Goal: Information Seeking & Learning: Learn about a topic

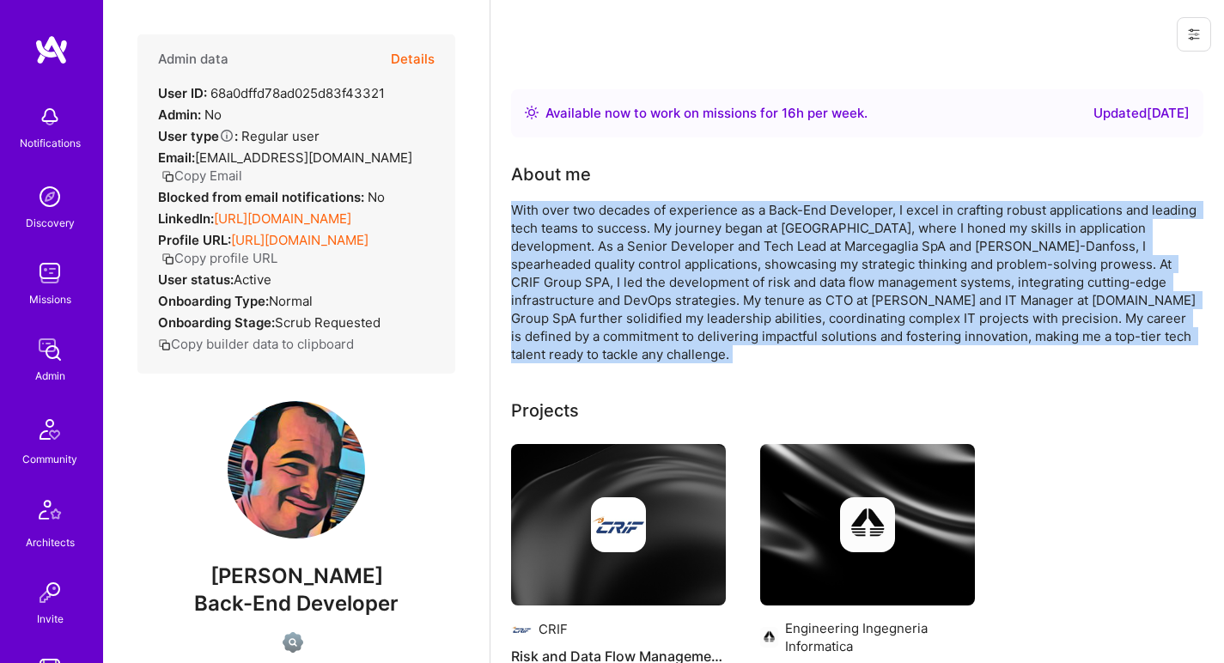
scroll to position [509, 0]
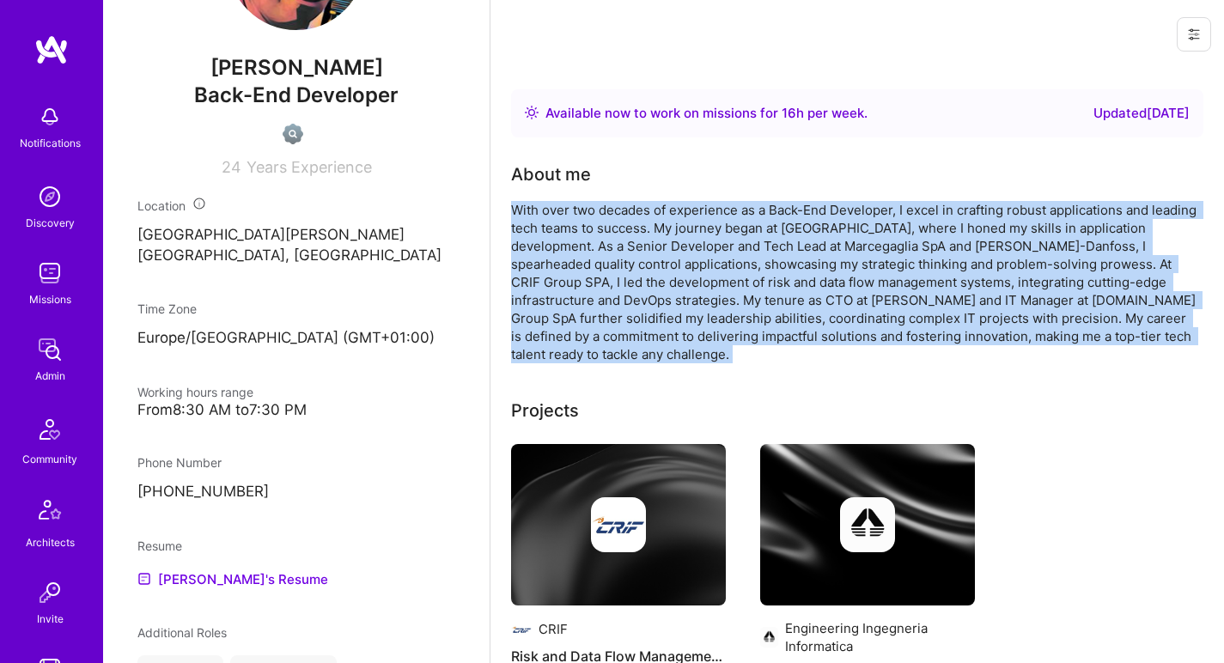
click at [540, 220] on div "With over two decades of experience as a Back-End Developer, I excel in craftin…" at bounding box center [854, 282] width 687 height 162
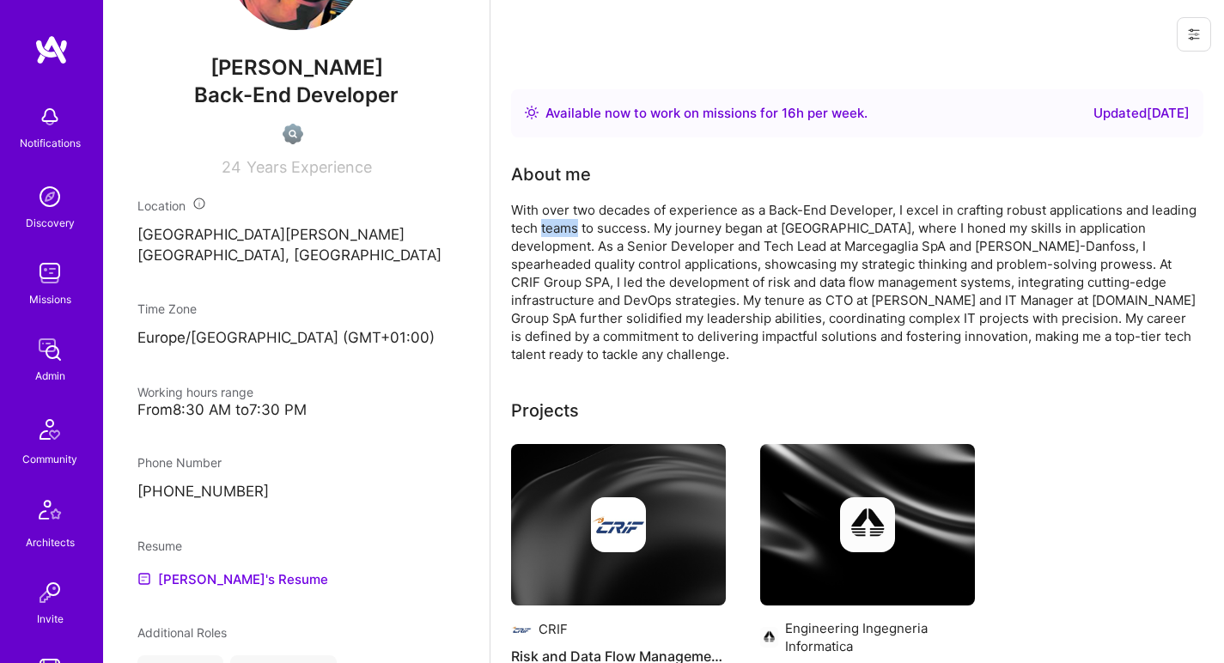
click at [540, 220] on div "With over two decades of experience as a Back-End Developer, I excel in craftin…" at bounding box center [854, 282] width 687 height 162
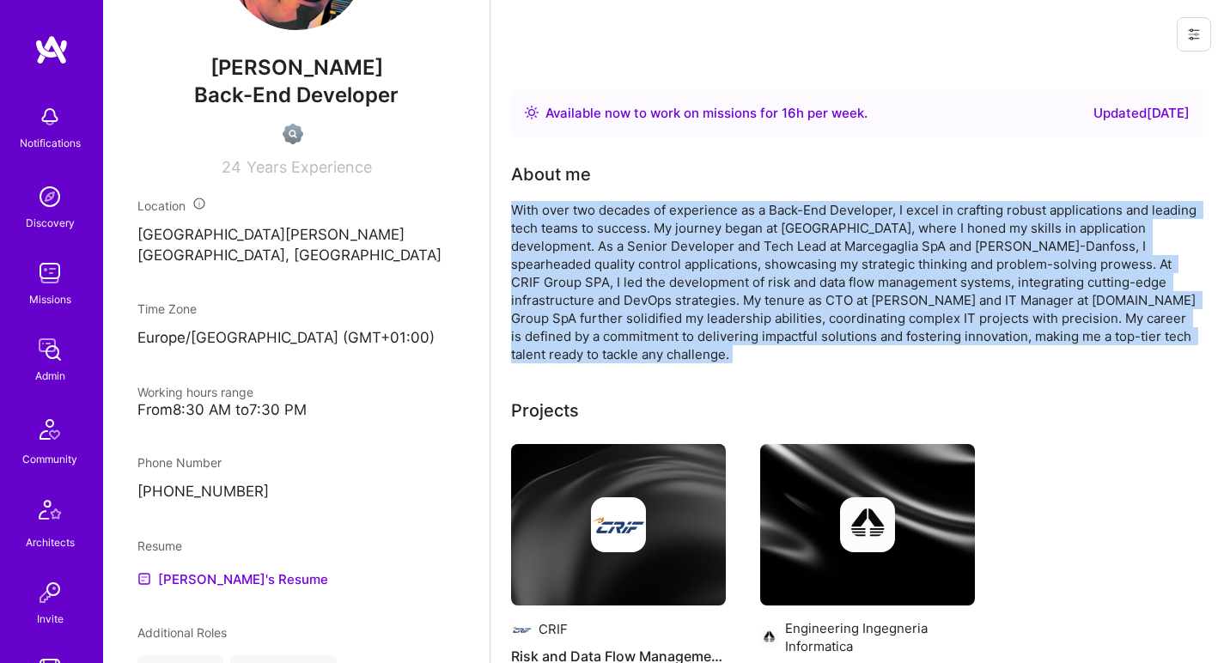
click at [540, 220] on div "With over two decades of experience as a Back-End Developer, I excel in craftin…" at bounding box center [854, 282] width 687 height 162
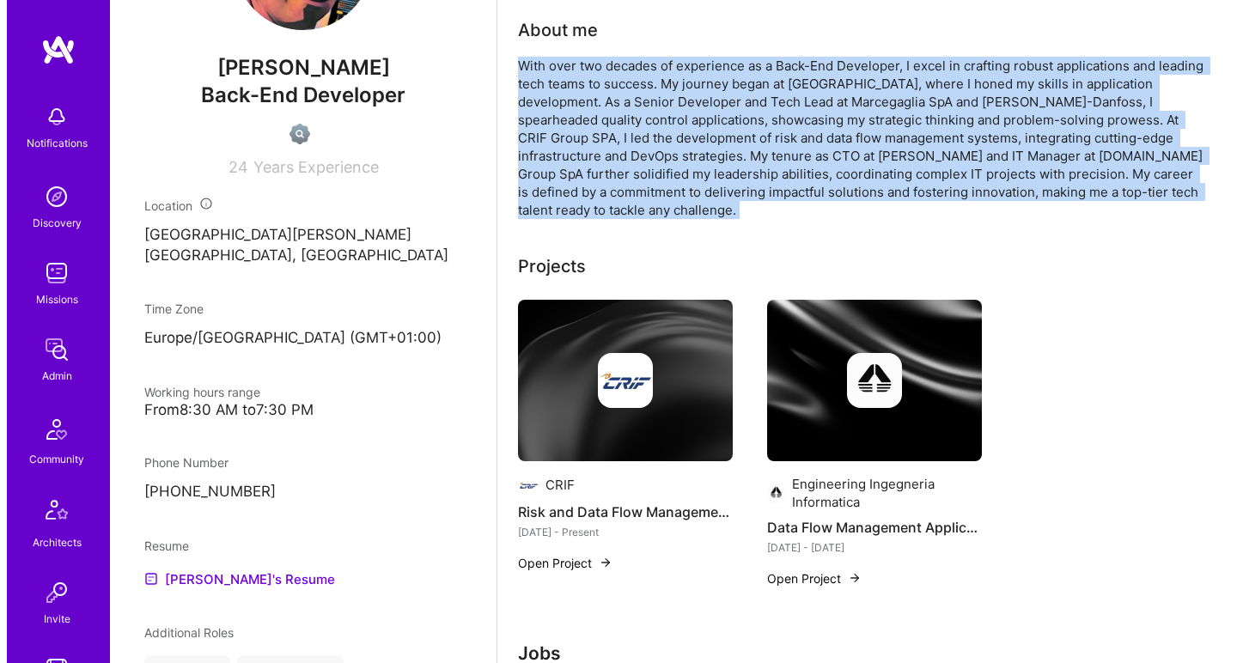
scroll to position [199, 0]
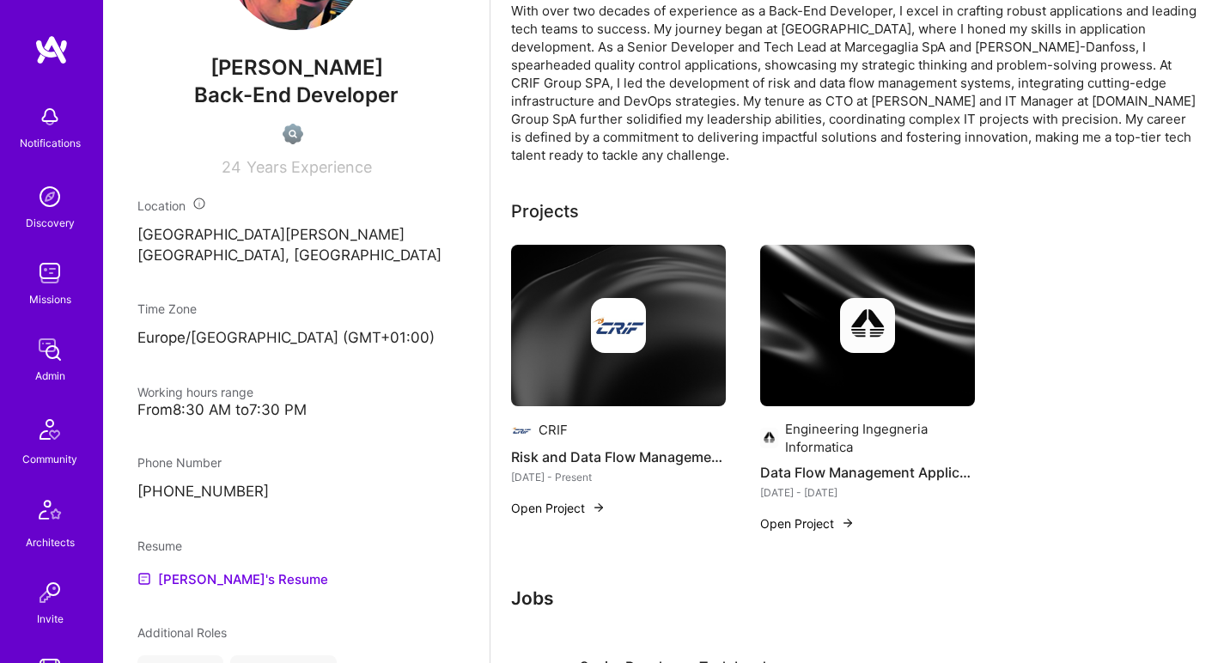
click at [660, 317] on div at bounding box center [618, 325] width 215 height 55
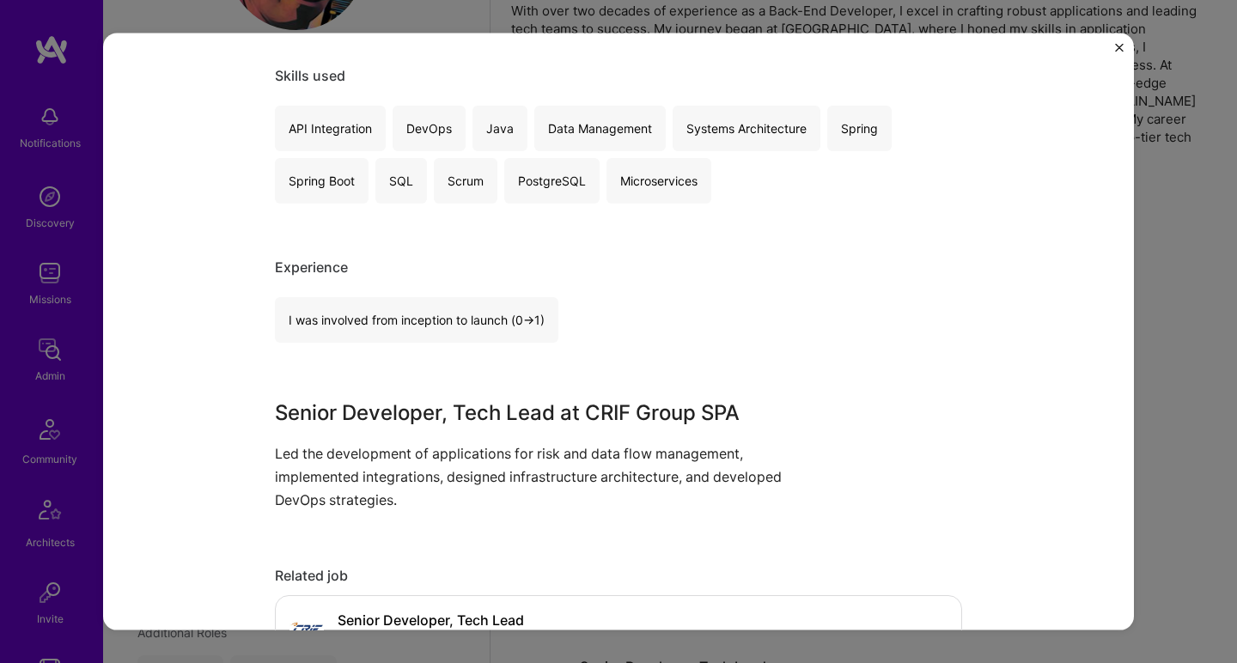
scroll to position [395, 0]
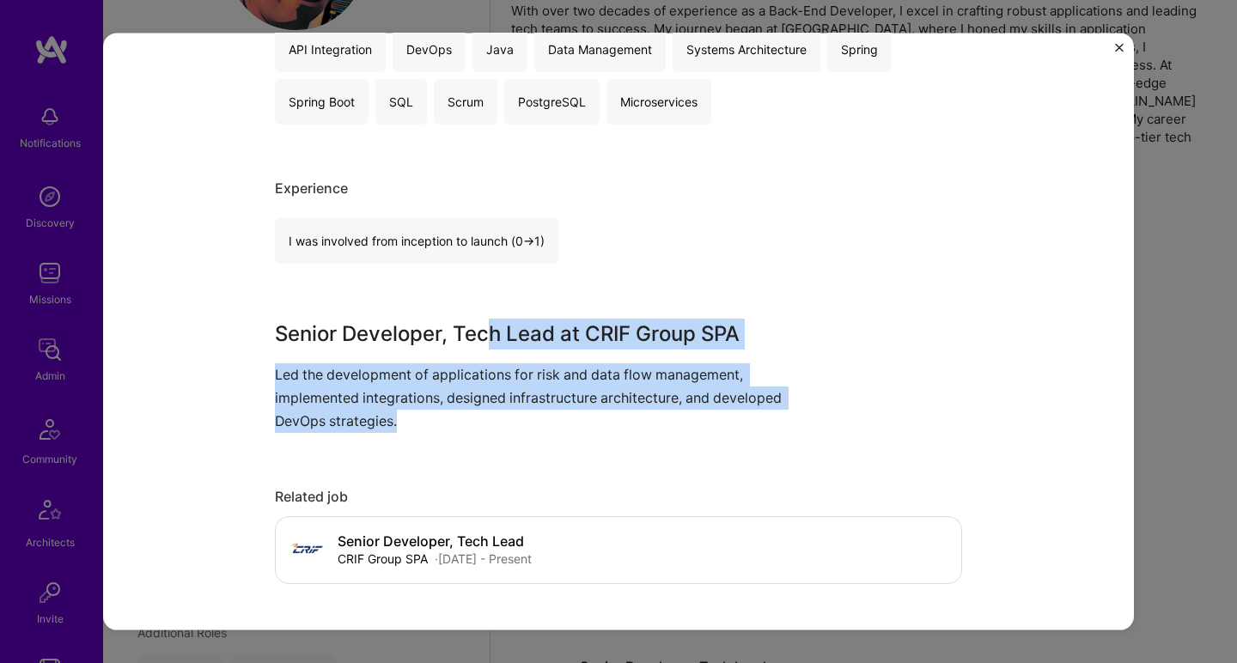
drag, startPoint x: 485, startPoint y: 332, endPoint x: 455, endPoint y: 412, distance: 84.6
click at [455, 412] on div "Senior Developer, Tech Lead at CRIF Group SPA Led the development of applicatio…" at bounding box center [554, 375] width 558 height 115
click at [455, 412] on p "Led the development of applications for risk and data flow management, implemen…" at bounding box center [554, 398] width 558 height 70
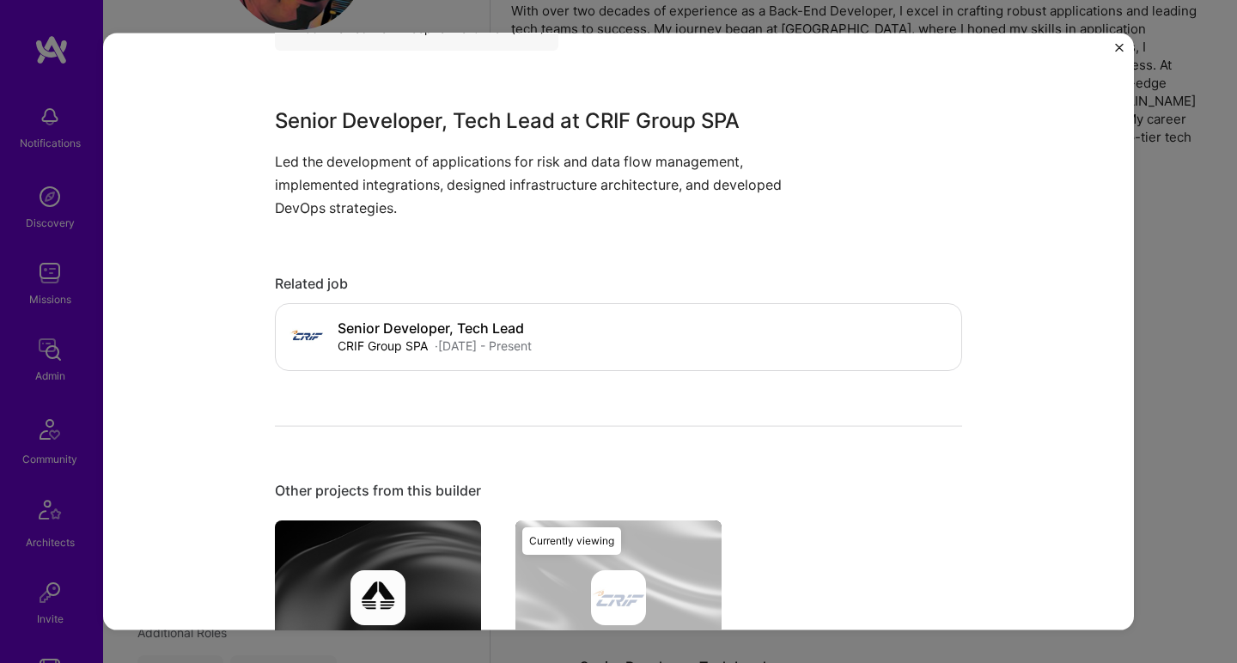
scroll to position [777, 0]
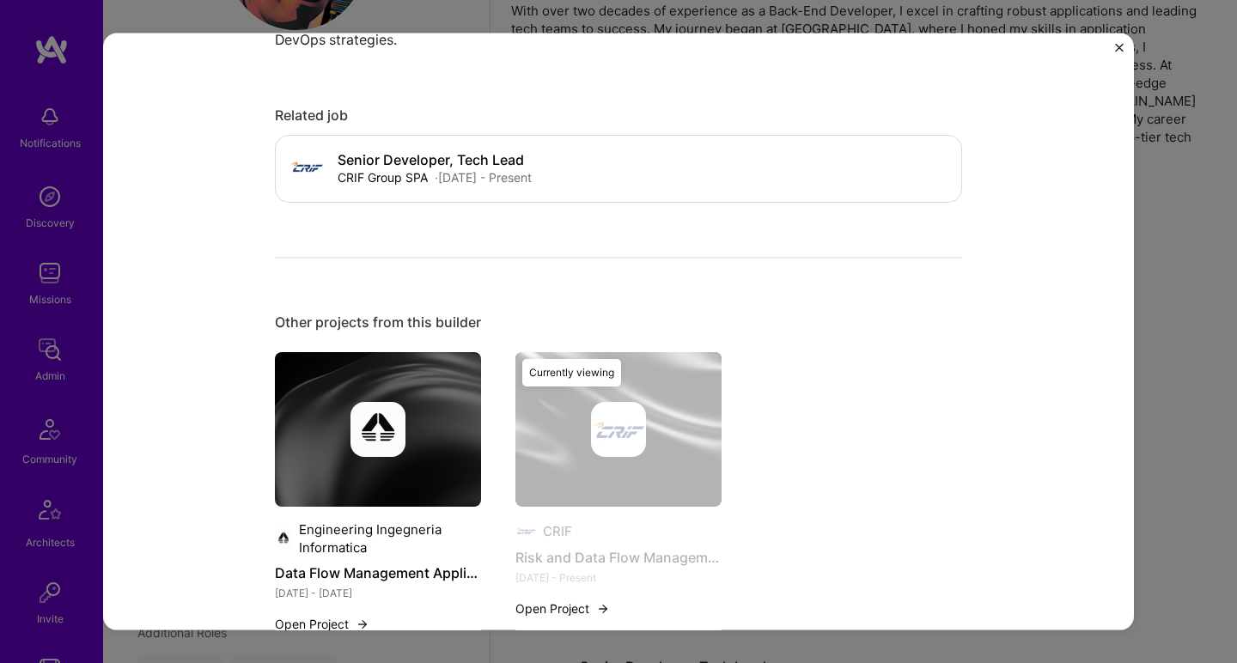
click at [345, 469] on img at bounding box center [378, 429] width 206 height 155
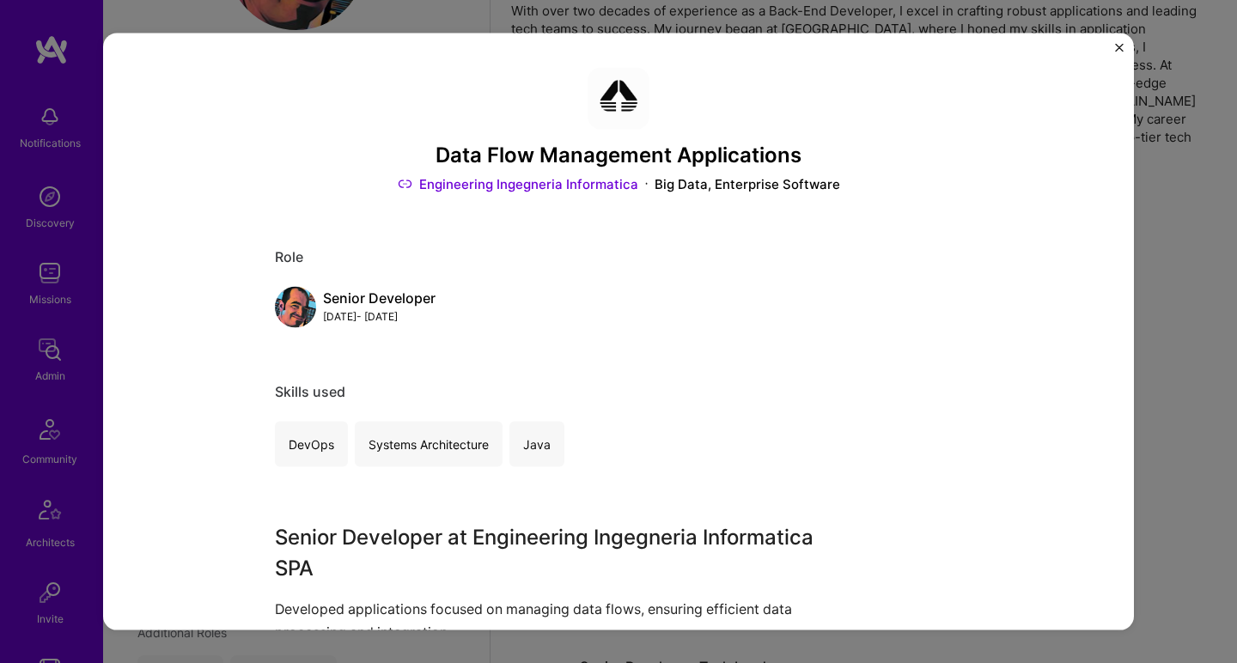
scroll to position [392, 0]
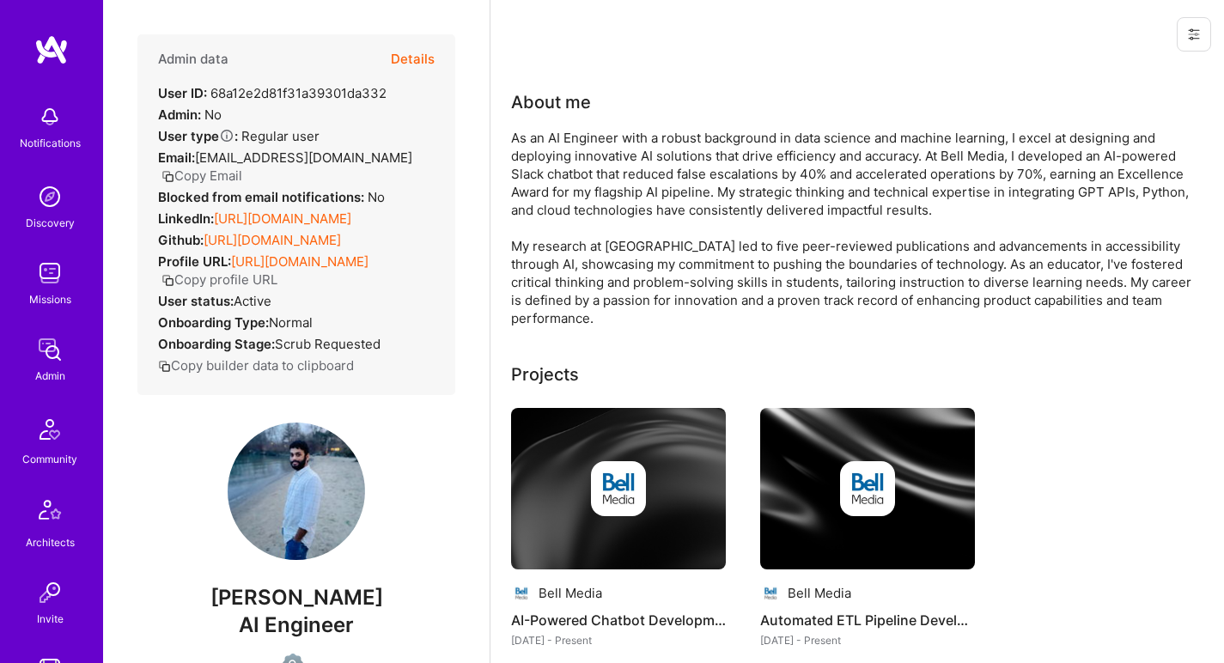
click at [295, 227] on link "[URL][DOMAIN_NAME]" at bounding box center [282, 218] width 137 height 16
click at [285, 248] on link "[URL][DOMAIN_NAME]" at bounding box center [272, 240] width 137 height 16
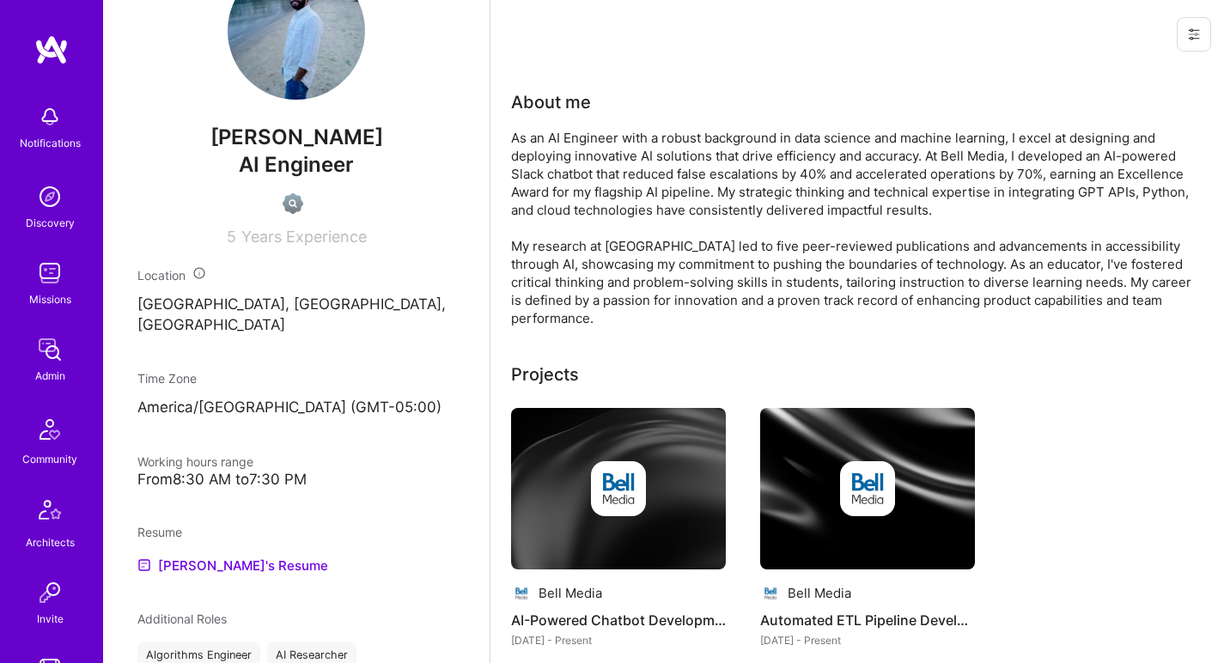
scroll to position [784, 0]
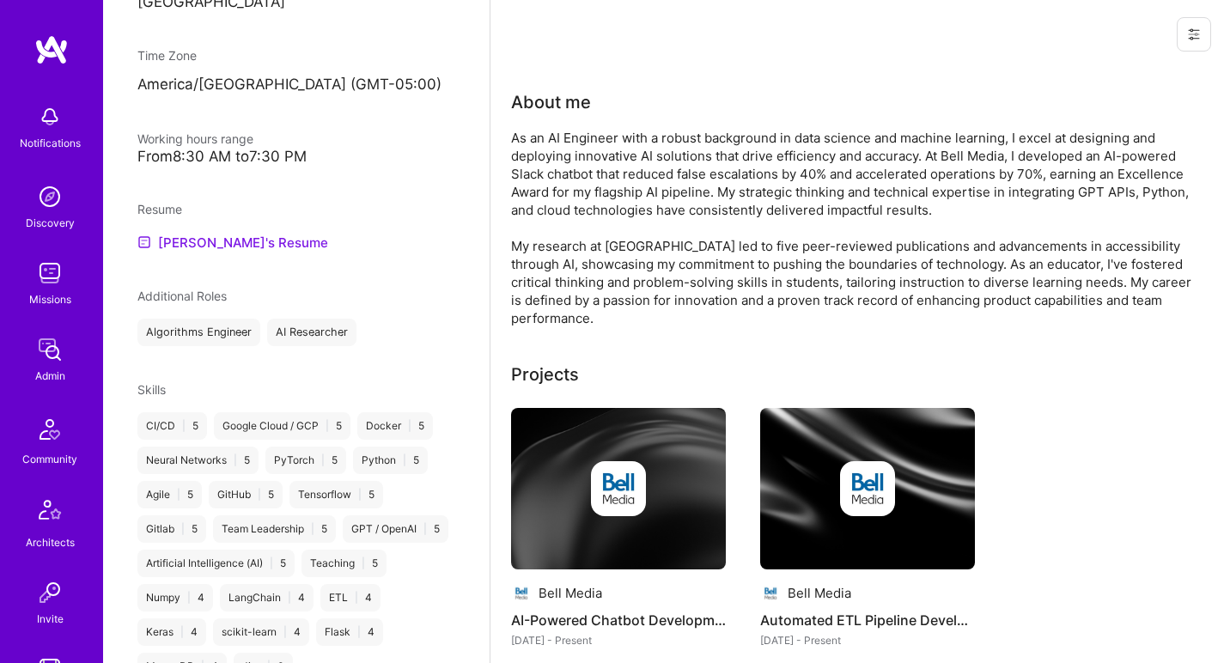
click at [266, 249] on link "[PERSON_NAME]'s Resume" at bounding box center [232, 242] width 191 height 21
click at [734, 111] on div "About me" at bounding box center [854, 102] width 687 height 26
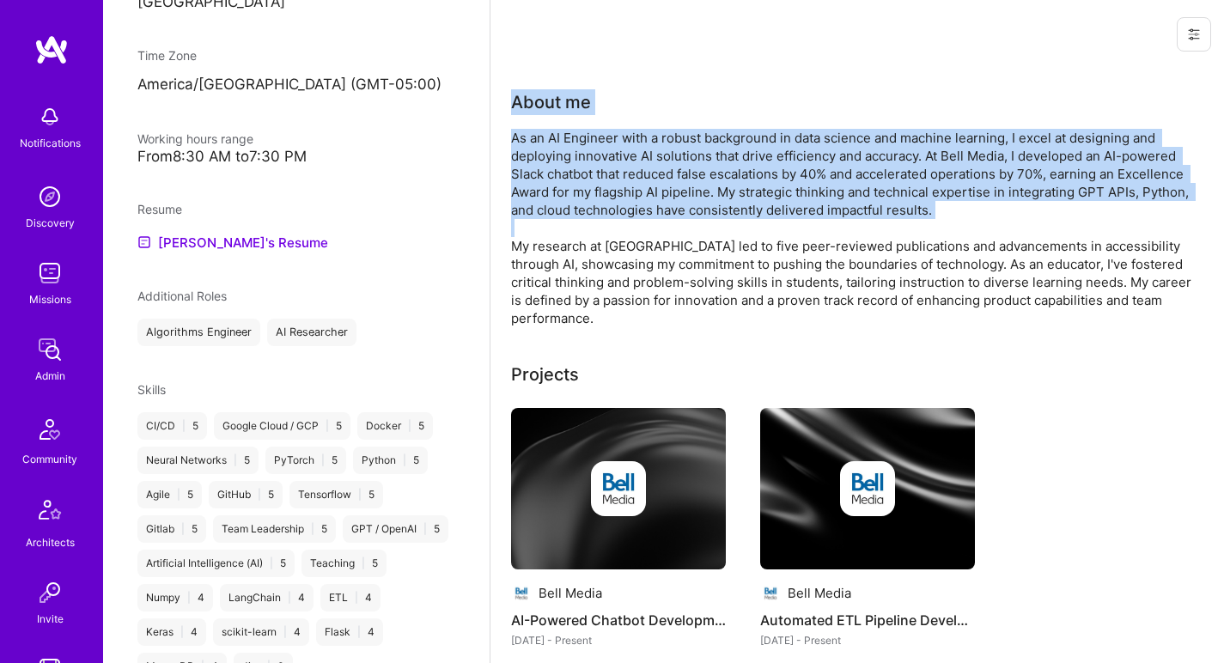
drag, startPoint x: 734, startPoint y: 111, endPoint x: 676, endPoint y: 224, distance: 127.2
click at [677, 223] on div "About me As an AI Engineer with a robust background in data science and machine…" at bounding box center [854, 208] width 687 height 238
click at [675, 226] on div "As an AI Engineer with a robust background in data science and machine learning…" at bounding box center [854, 228] width 687 height 198
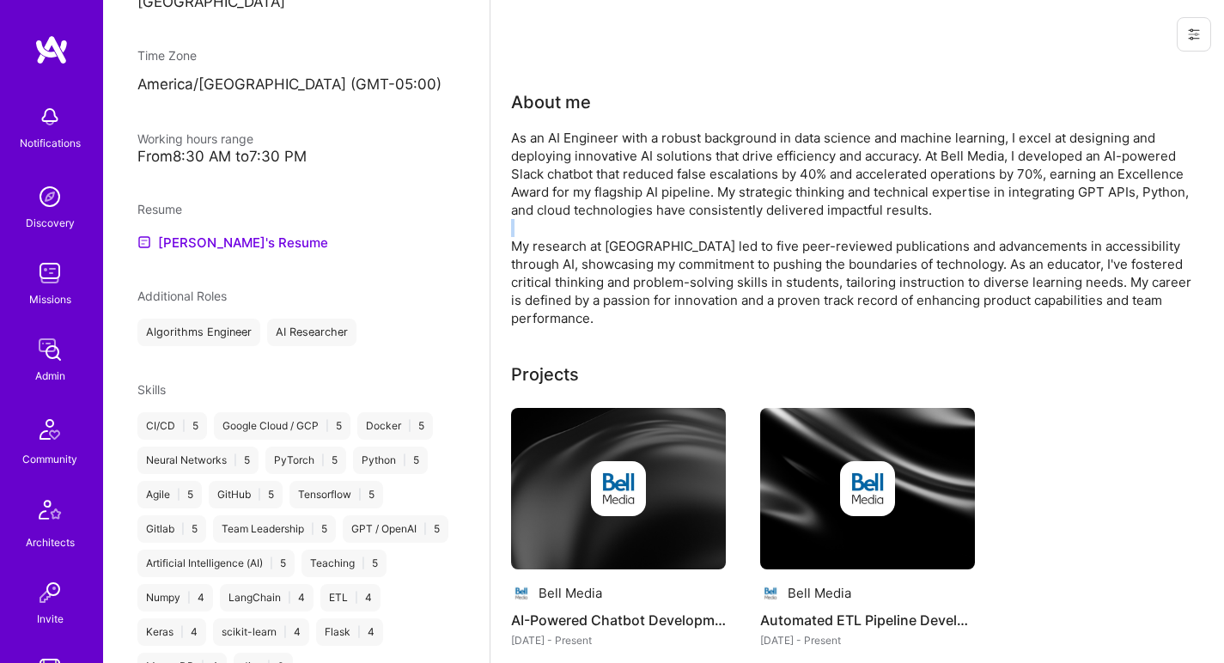
click at [675, 226] on div "As an AI Engineer with a robust background in data science and machine learning…" at bounding box center [854, 228] width 687 height 198
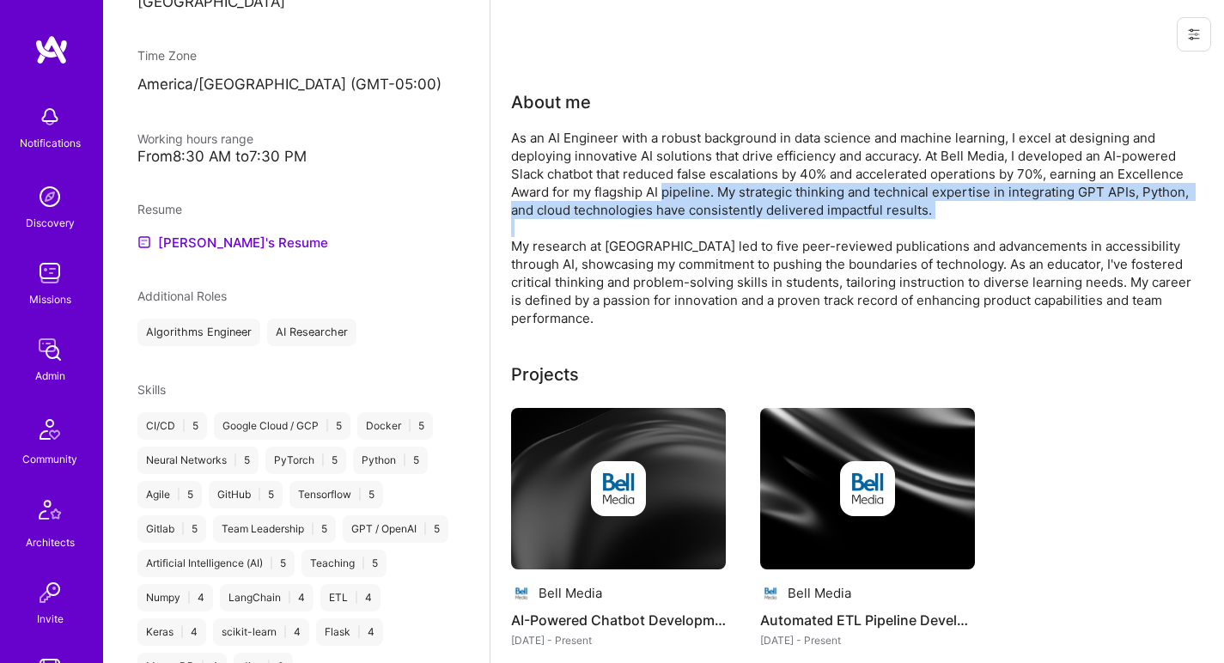
drag, startPoint x: 675, startPoint y: 226, endPoint x: 680, endPoint y: 182, distance: 44.1
click at [680, 182] on div "As an AI Engineer with a robust background in data science and machine learning…" at bounding box center [854, 228] width 687 height 198
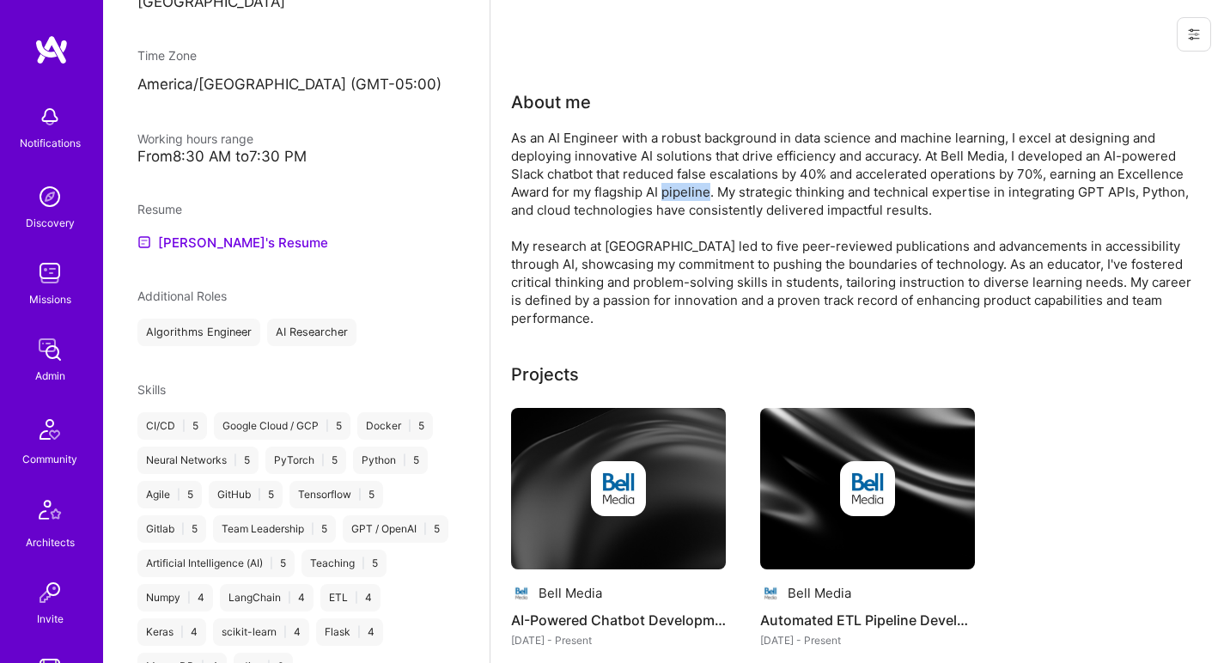
click at [680, 182] on div "As an AI Engineer with a robust background in data science and machine learning…" at bounding box center [854, 228] width 687 height 198
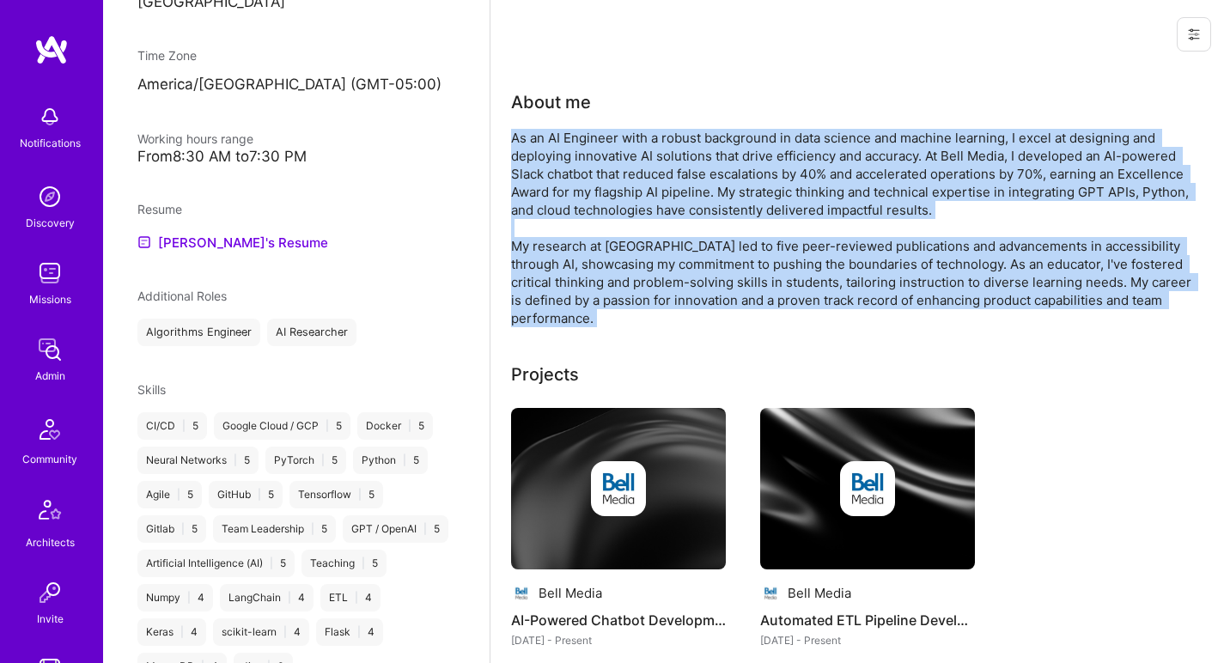
drag, startPoint x: 680, startPoint y: 182, endPoint x: 647, endPoint y: 253, distance: 78.8
click at [647, 253] on div "As an AI Engineer with a robust background in data science and machine learning…" at bounding box center [854, 228] width 687 height 198
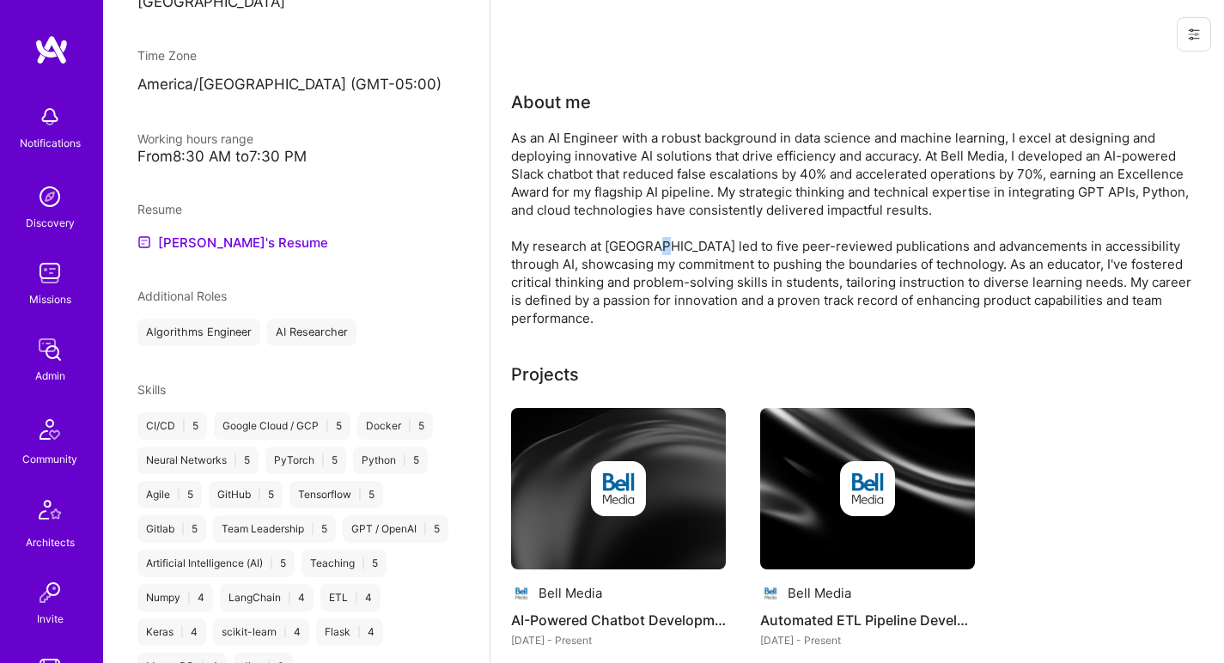
click at [647, 253] on div "As an AI Engineer with a robust background in data science and machine learning…" at bounding box center [854, 228] width 687 height 198
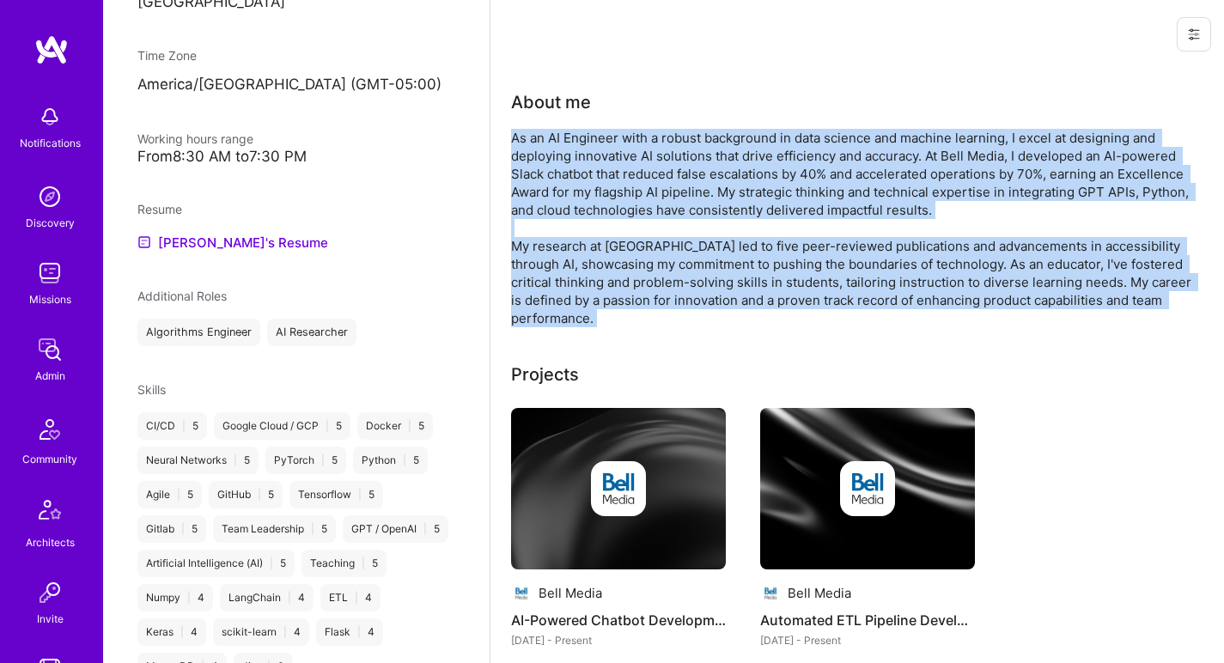
drag, startPoint x: 647, startPoint y: 253, endPoint x: 656, endPoint y: 193, distance: 60.8
click at [656, 195] on div "As an AI Engineer with a robust background in data science and machine learning…" at bounding box center [854, 228] width 687 height 198
click at [656, 193] on div "As an AI Engineer with a robust background in data science and machine learning…" at bounding box center [854, 228] width 687 height 198
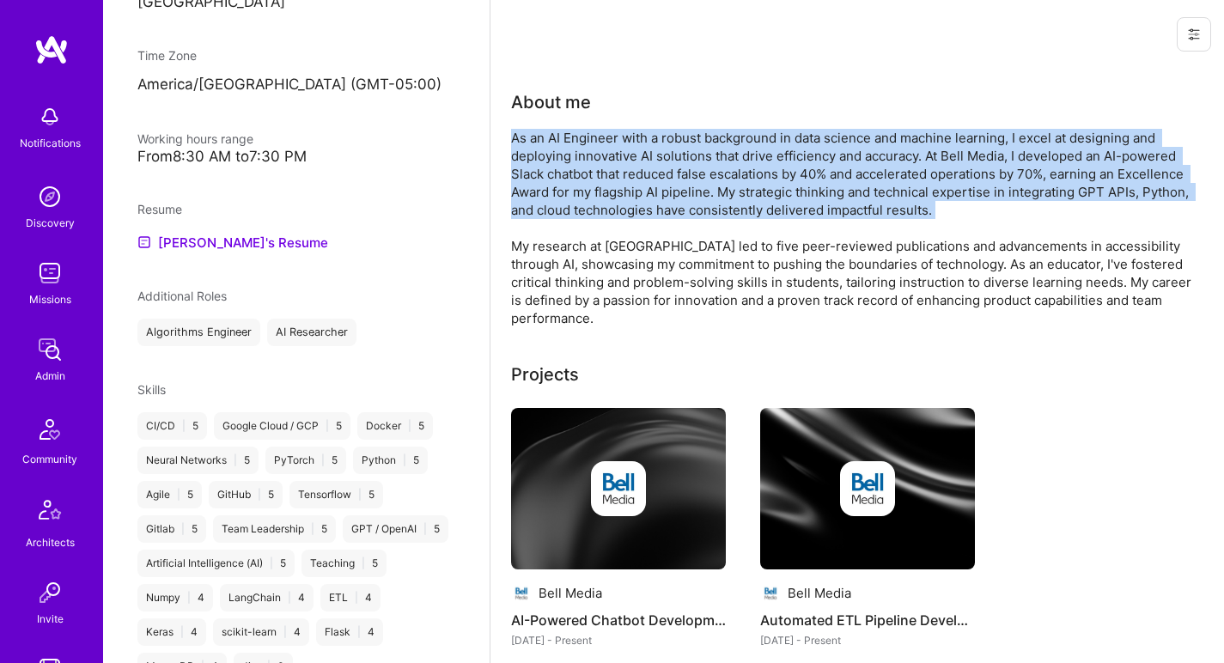
click at [656, 193] on div "As an AI Engineer with a robust background in data science and machine learning…" at bounding box center [854, 228] width 687 height 198
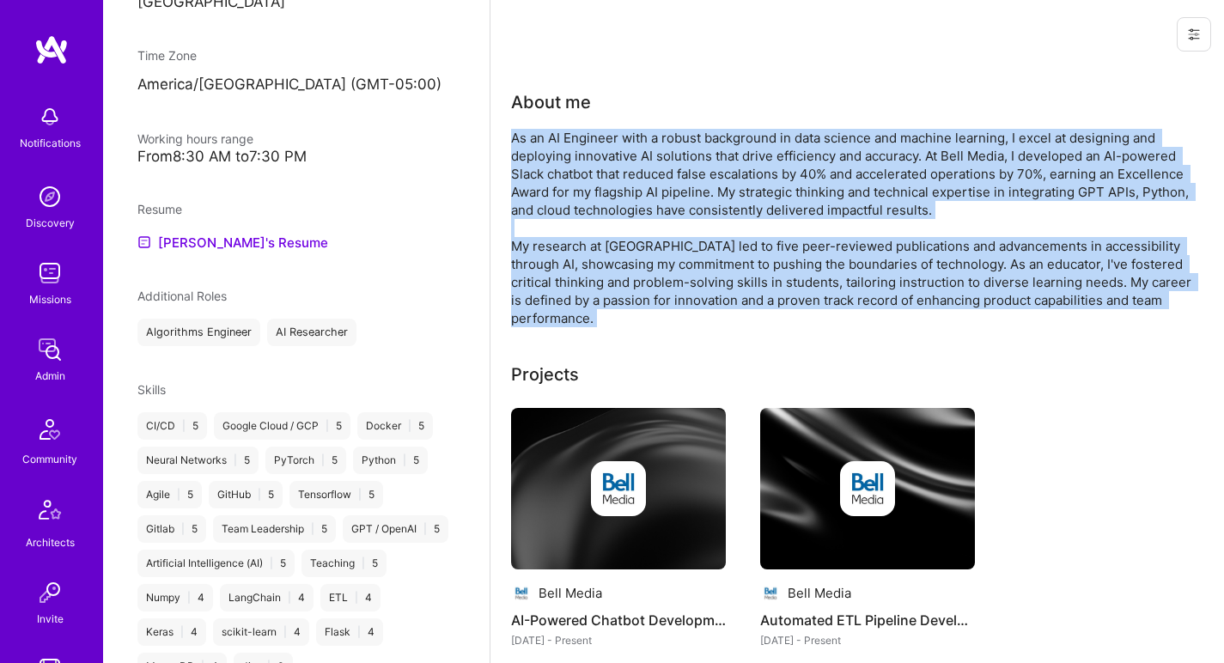
drag, startPoint x: 656, startPoint y: 193, endPoint x: 624, endPoint y: 254, distance: 68.8
click at [624, 254] on div "As an AI Engineer with a robust background in data science and machine learning…" at bounding box center [854, 228] width 687 height 198
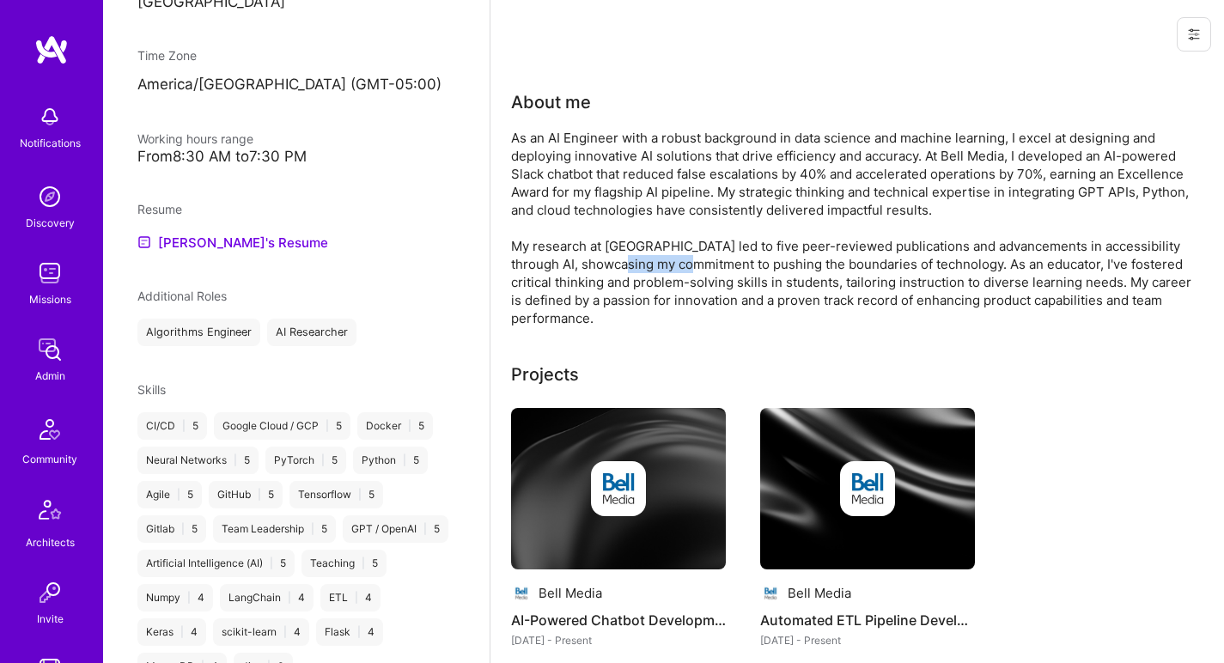
click at [624, 254] on div "As an AI Engineer with a robust background in data science and machine learning…" at bounding box center [854, 228] width 687 height 198
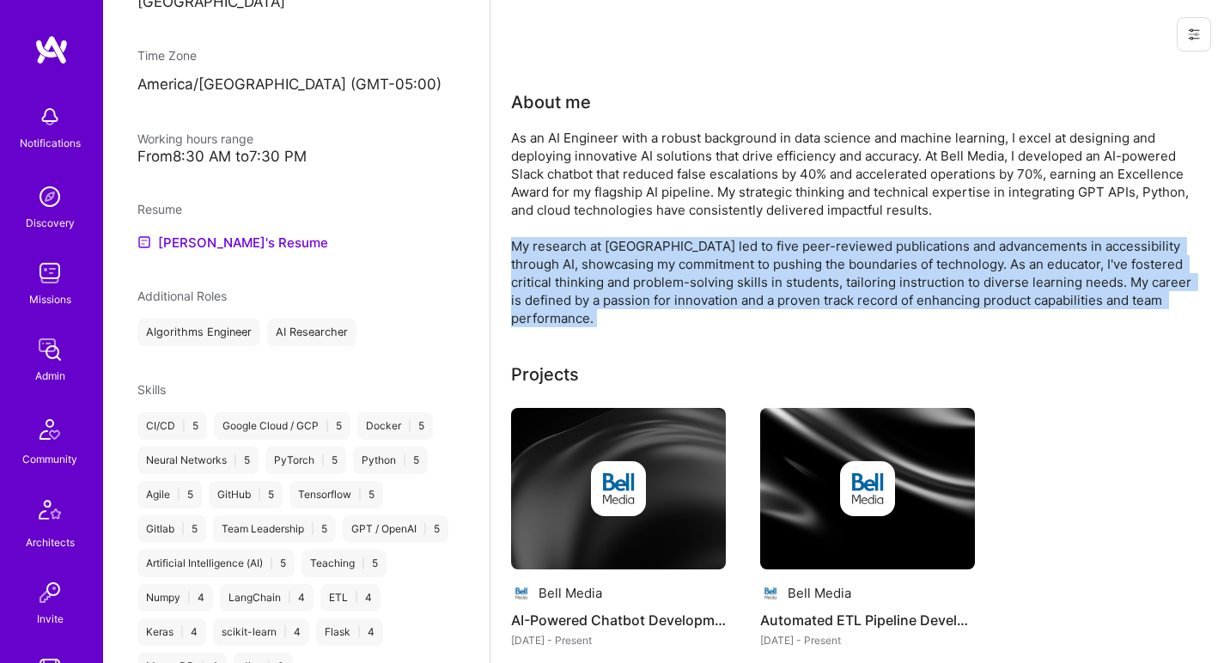
click at [624, 254] on div "As an AI Engineer with a robust background in data science and machine learning…" at bounding box center [854, 228] width 687 height 198
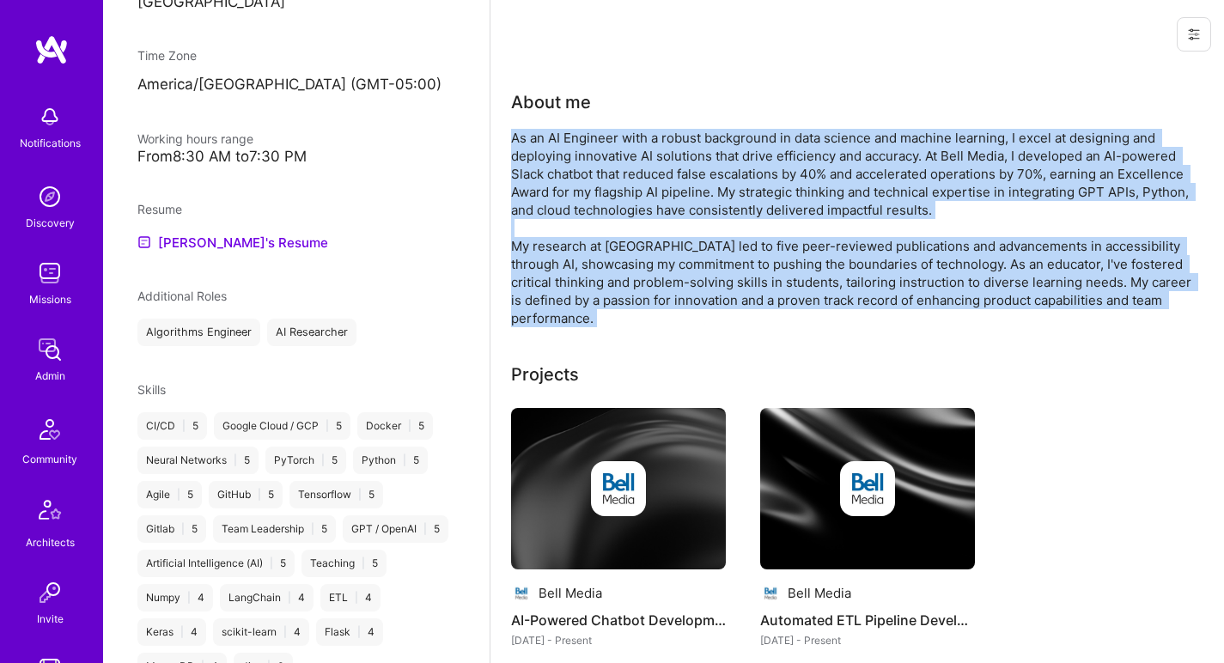
drag, startPoint x: 624, startPoint y: 254, endPoint x: 642, endPoint y: 172, distance: 84.4
click at [642, 172] on div "As an AI Engineer with a robust background in data science and machine learning…" at bounding box center [854, 228] width 687 height 198
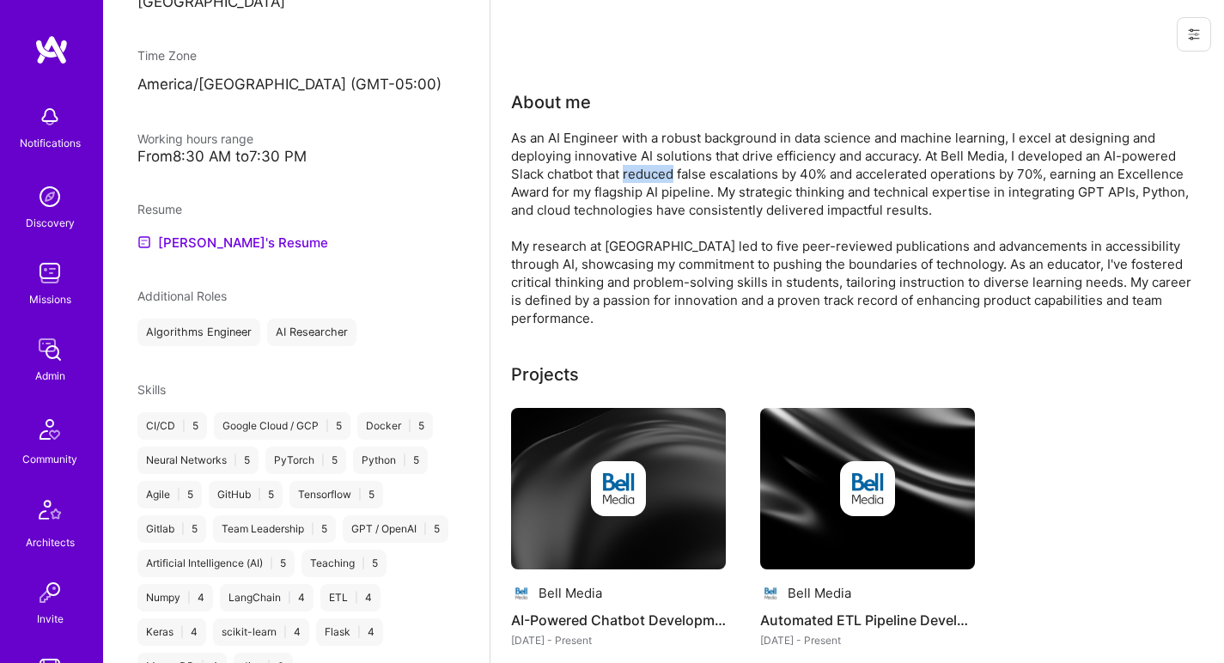
click at [642, 172] on div "As an AI Engineer with a robust background in data science and machine learning…" at bounding box center [854, 228] width 687 height 198
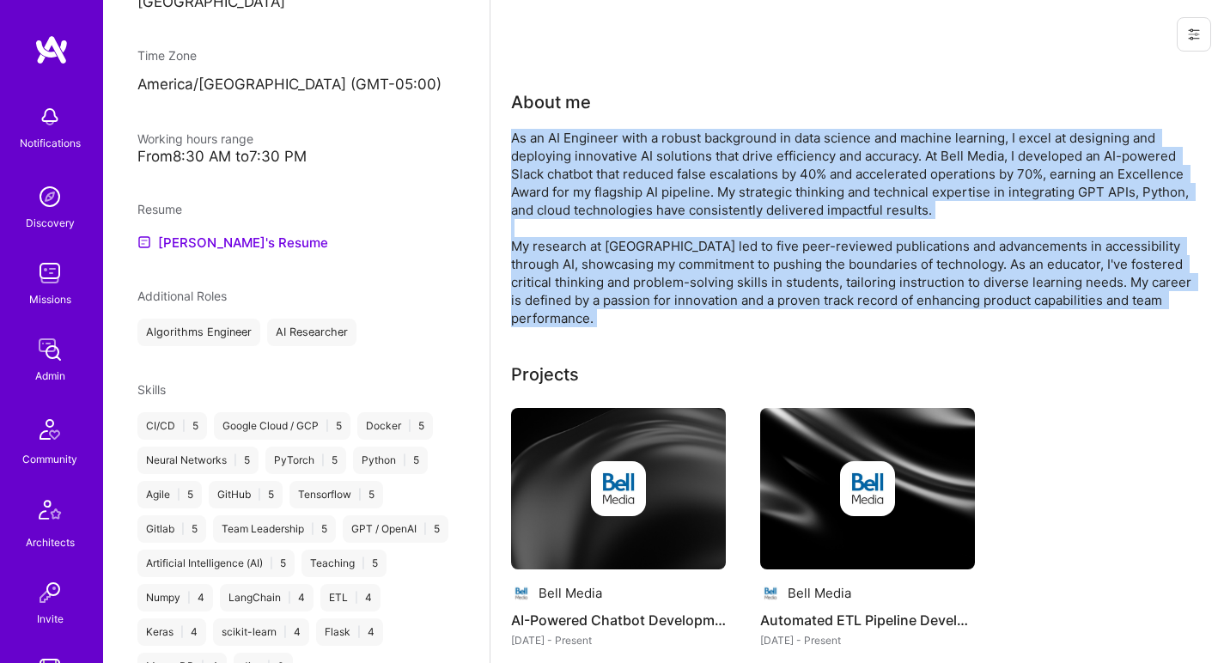
drag, startPoint x: 642, startPoint y: 173, endPoint x: 613, endPoint y: 256, distance: 88.0
click at [613, 256] on div "As an AI Engineer with a robust background in data science and machine learning…" at bounding box center [854, 228] width 687 height 198
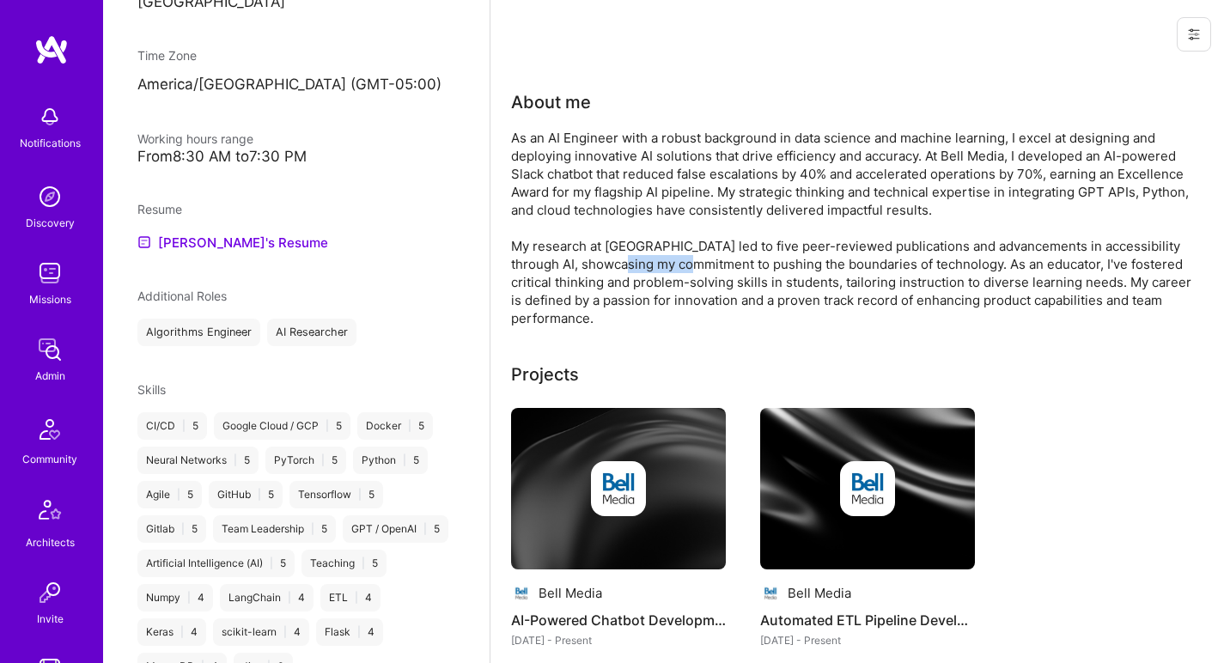
click at [615, 256] on div "As an AI Engineer with a robust background in data science and machine learning…" at bounding box center [854, 228] width 687 height 198
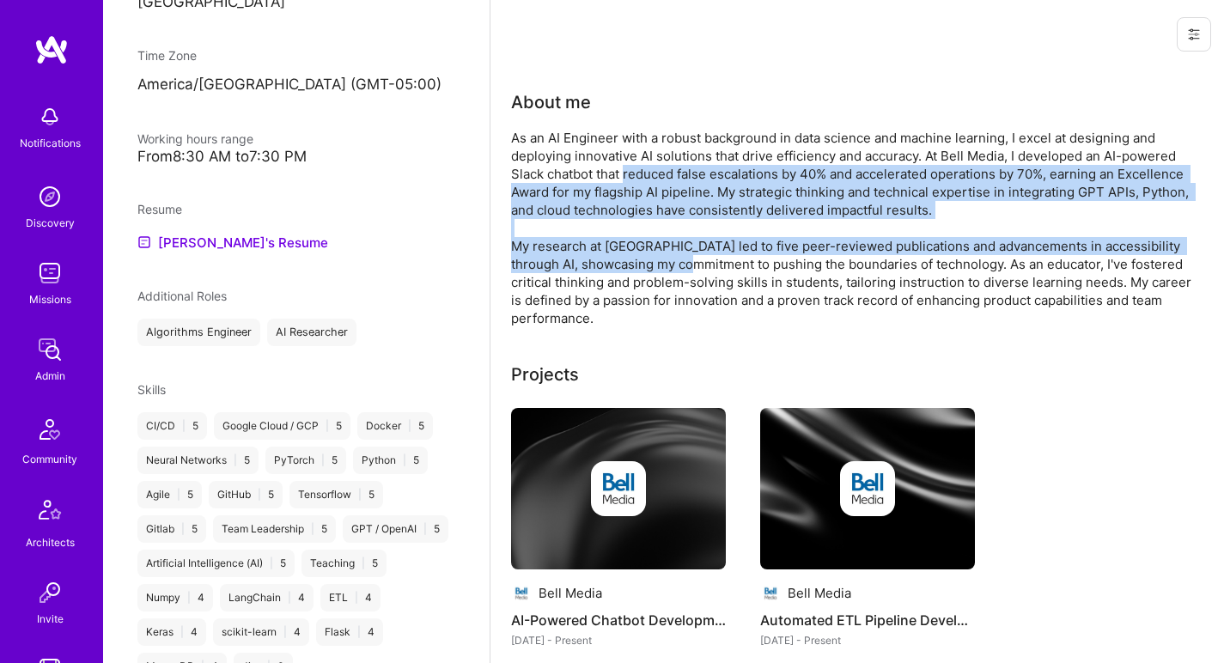
drag, startPoint x: 615, startPoint y: 256, endPoint x: 633, endPoint y: 165, distance: 92.8
click at [633, 165] on div "As an AI Engineer with a robust background in data science and machine learning…" at bounding box center [854, 228] width 687 height 198
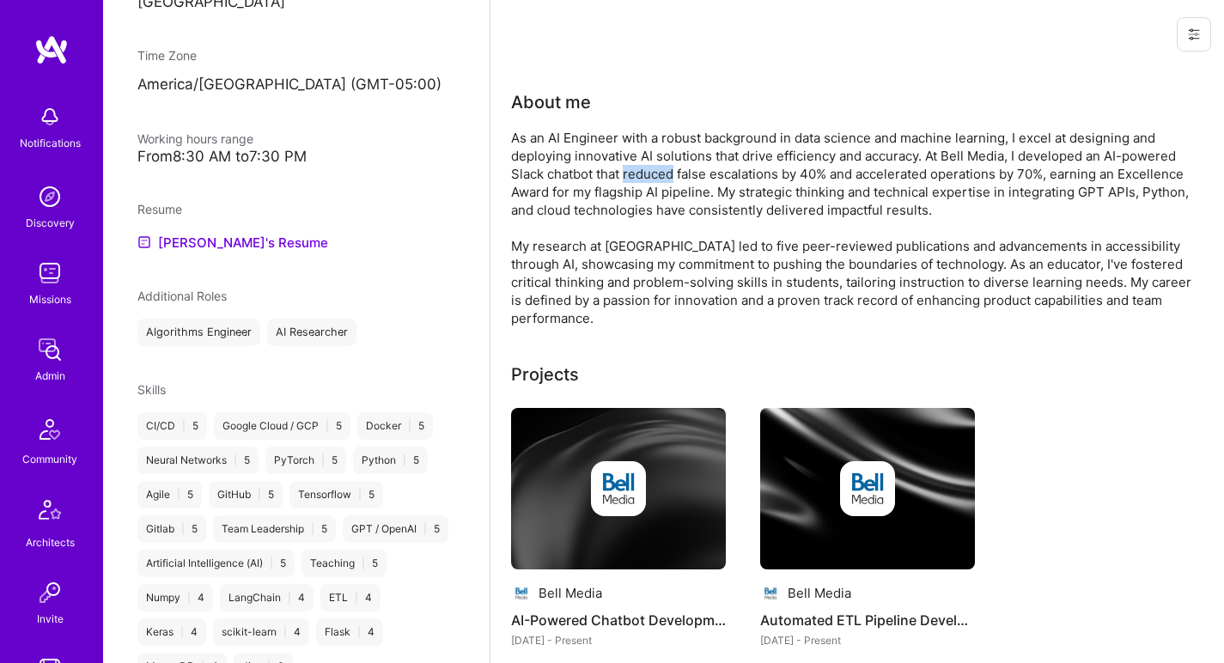
click at [633, 164] on div "As an AI Engineer with a robust background in data science and machine learning…" at bounding box center [854, 228] width 687 height 198
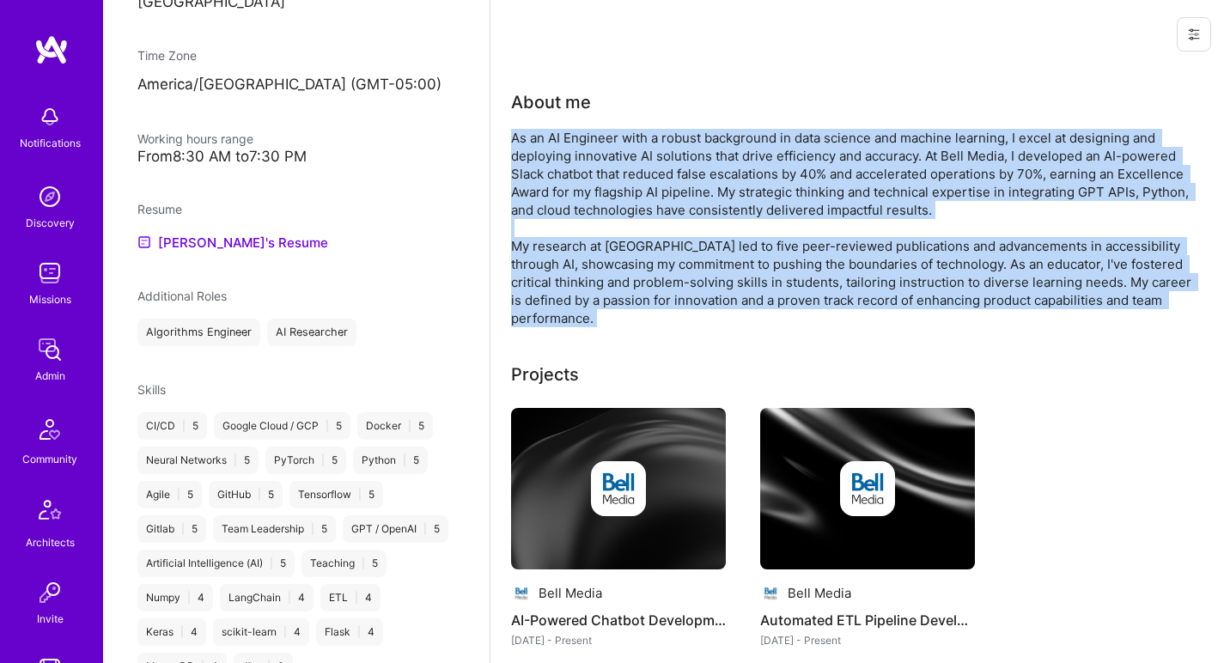
drag, startPoint x: 633, startPoint y: 165, endPoint x: 579, endPoint y: 275, distance: 122.6
click at [580, 272] on div "As an AI Engineer with a robust background in data science and machine learning…" at bounding box center [854, 228] width 687 height 198
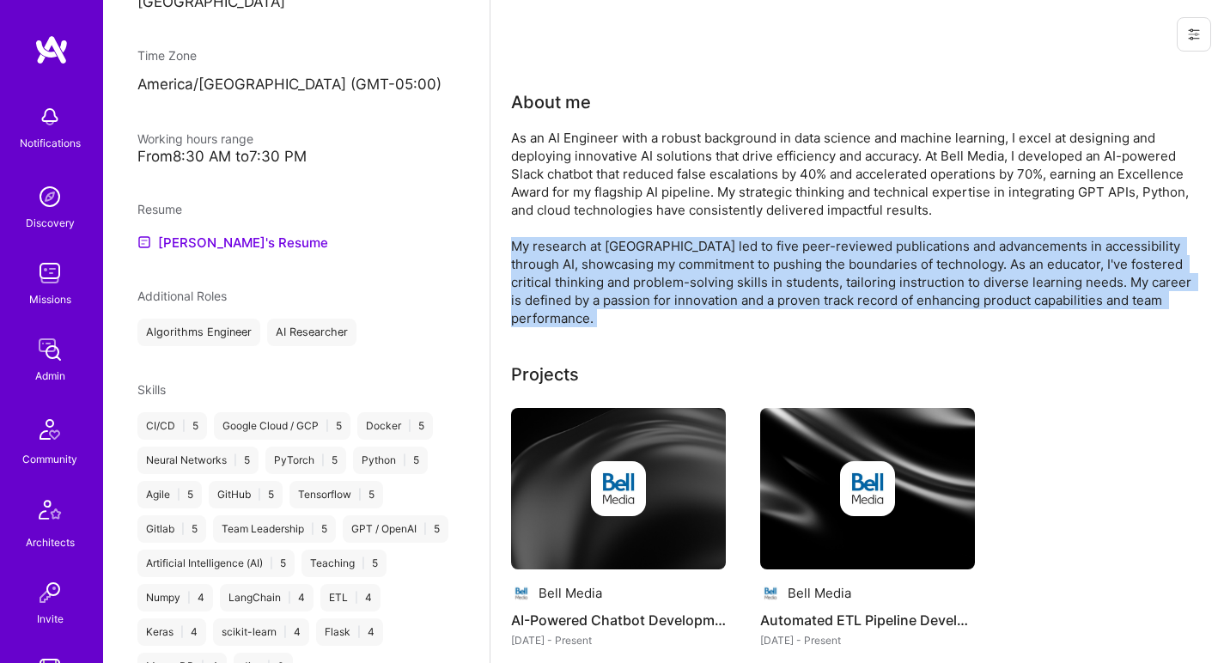
click at [579, 278] on div "As an AI Engineer with a robust background in data science and machine learning…" at bounding box center [854, 228] width 687 height 198
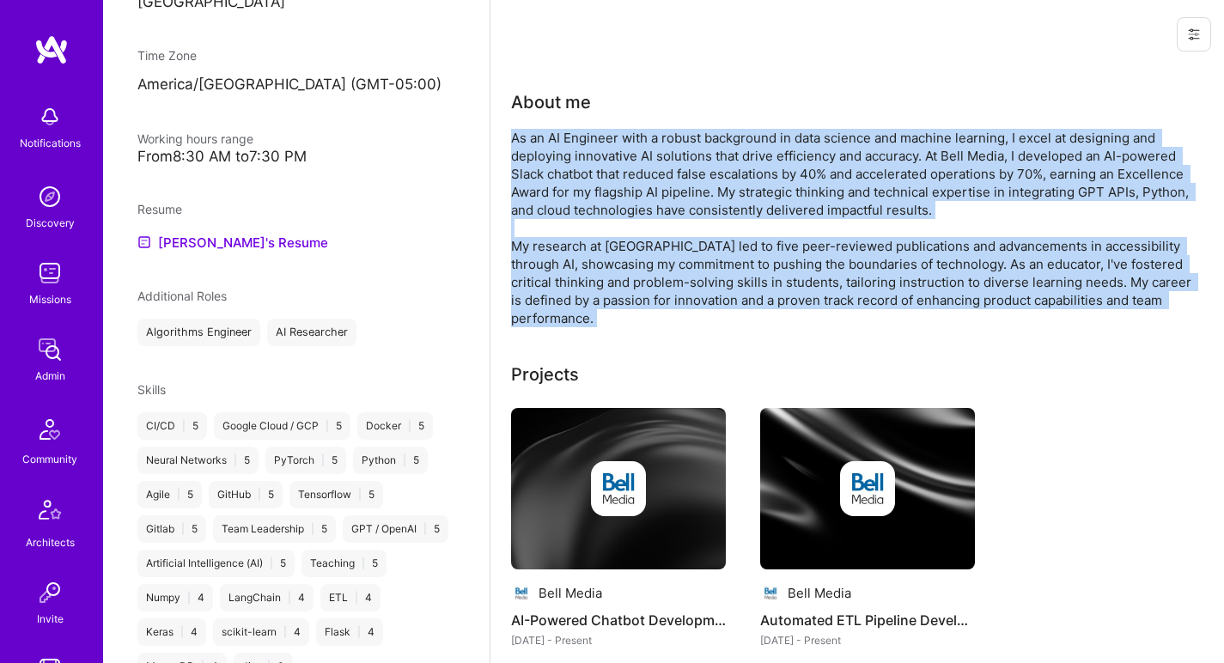
drag, startPoint x: 586, startPoint y: 229, endPoint x: 604, endPoint y: 158, distance: 72.7
click at [604, 158] on div "As an AI Engineer with a robust background in data science and machine learning…" at bounding box center [854, 228] width 687 height 198
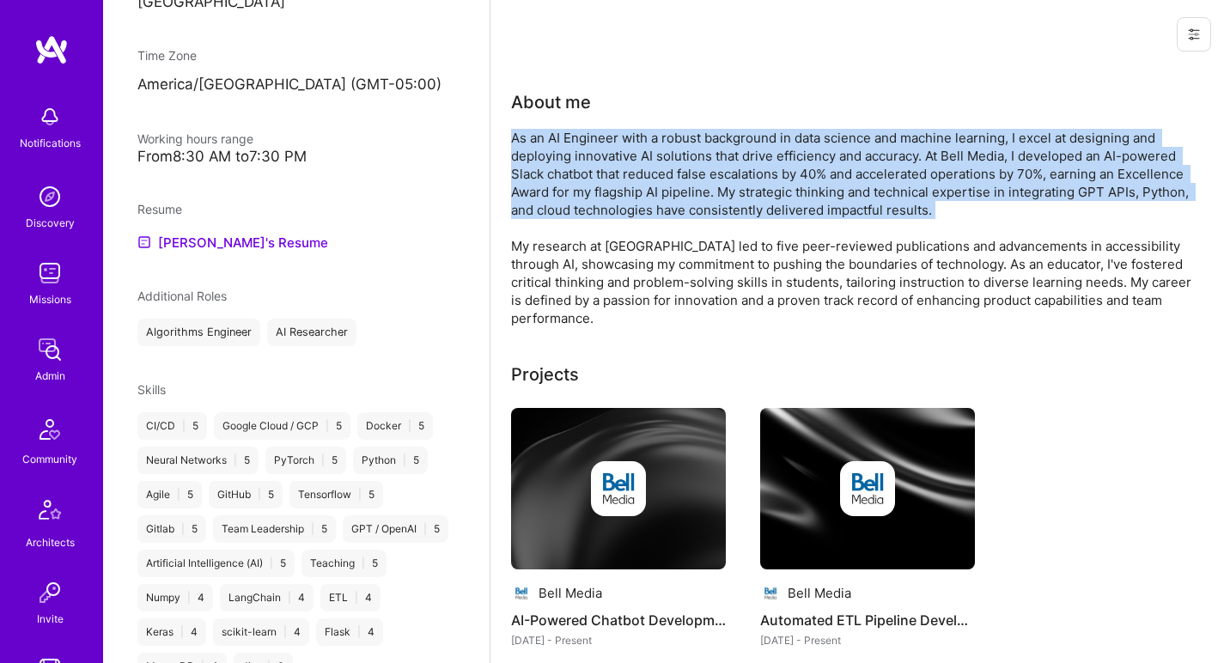
click at [604, 156] on div "As an AI Engineer with a robust background in data science and machine learning…" at bounding box center [854, 228] width 687 height 198
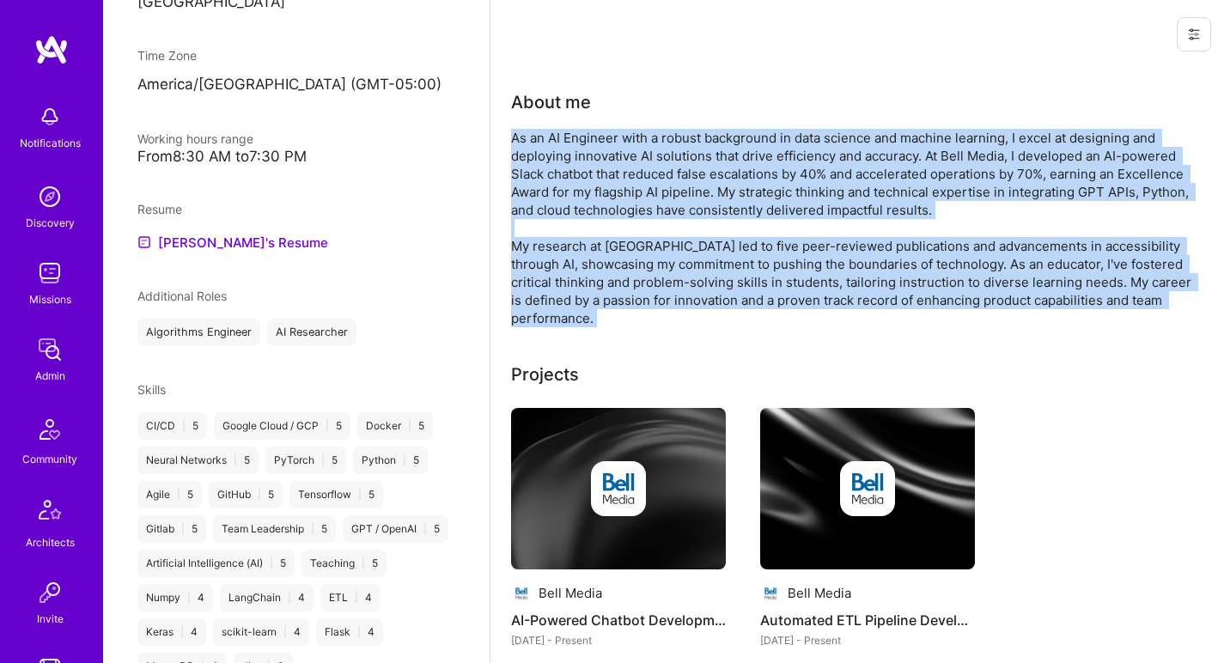
drag, startPoint x: 595, startPoint y: 188, endPoint x: 572, endPoint y: 255, distance: 70.9
click at [572, 255] on div "As an AI Engineer with a robust background in data science and machine learning…" at bounding box center [854, 228] width 687 height 198
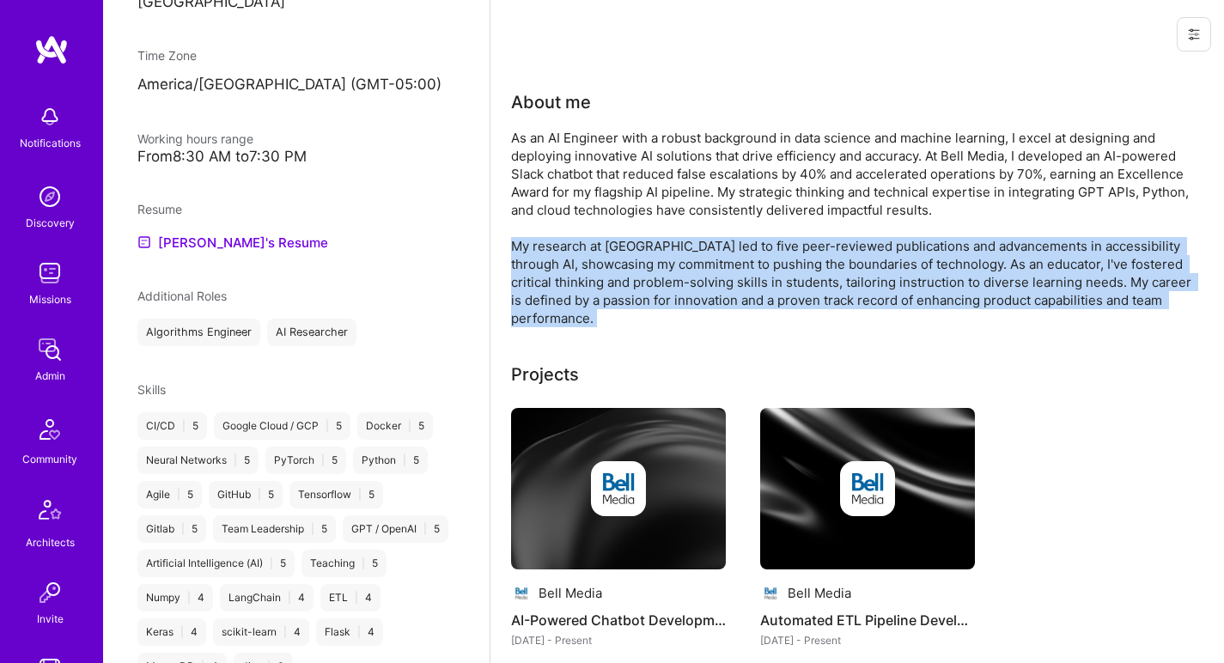
click at [571, 247] on div "As an AI Engineer with a robust background in data science and machine learning…" at bounding box center [854, 228] width 687 height 198
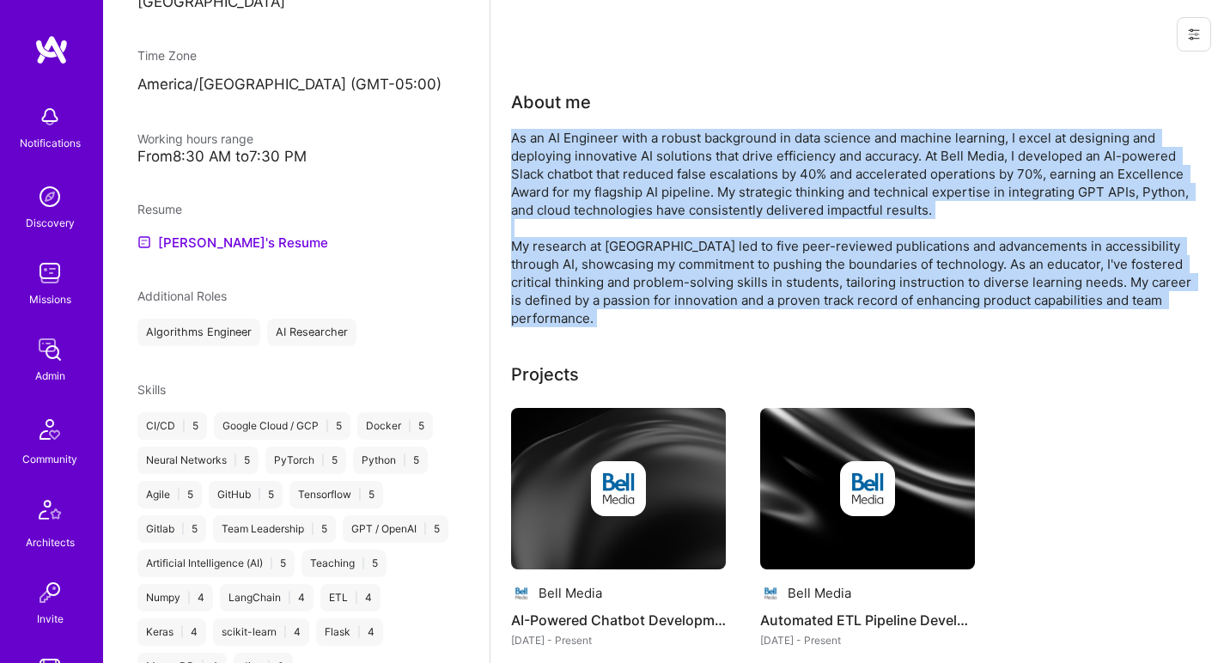
drag, startPoint x: 571, startPoint y: 247, endPoint x: 588, endPoint y: 184, distance: 65.6
click at [588, 186] on div "As an AI Engineer with a robust background in data science and machine learning…" at bounding box center [854, 228] width 687 height 198
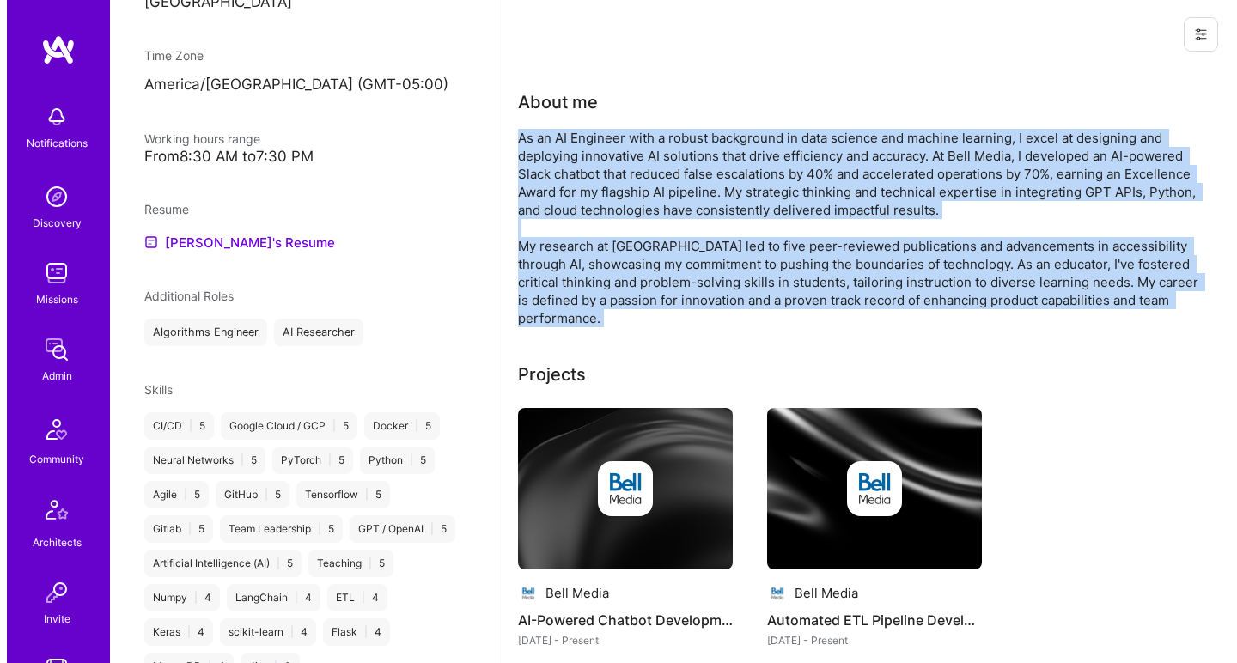
scroll to position [186, 0]
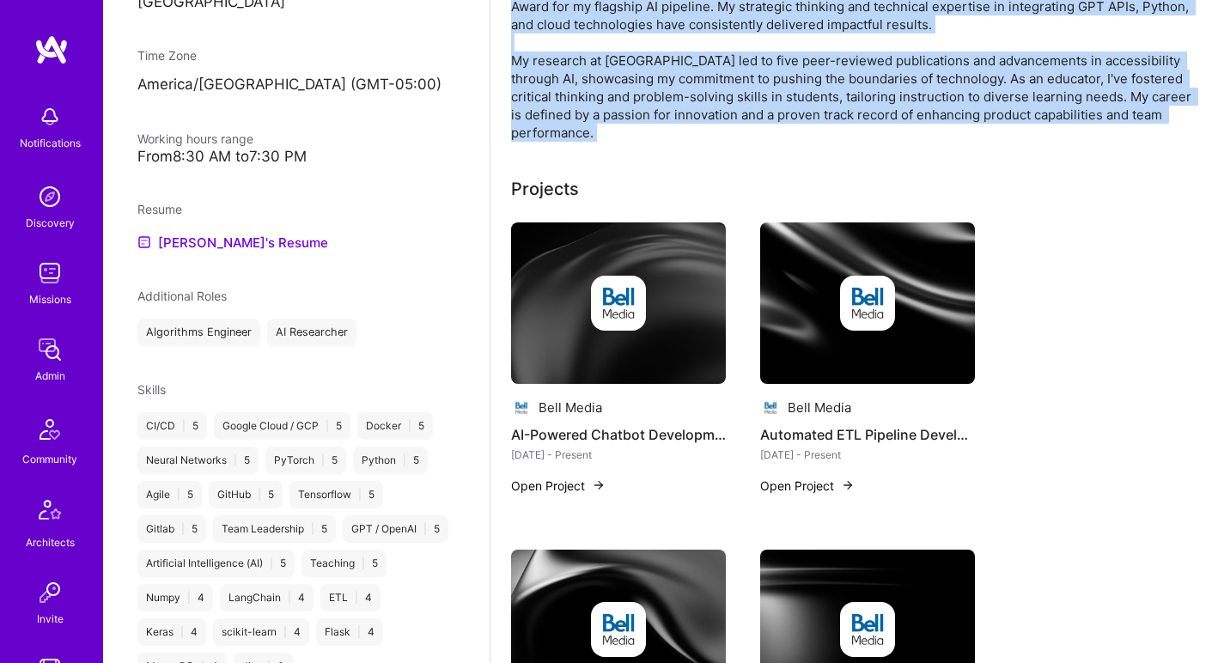
click at [548, 256] on img at bounding box center [618, 304] width 215 height 162
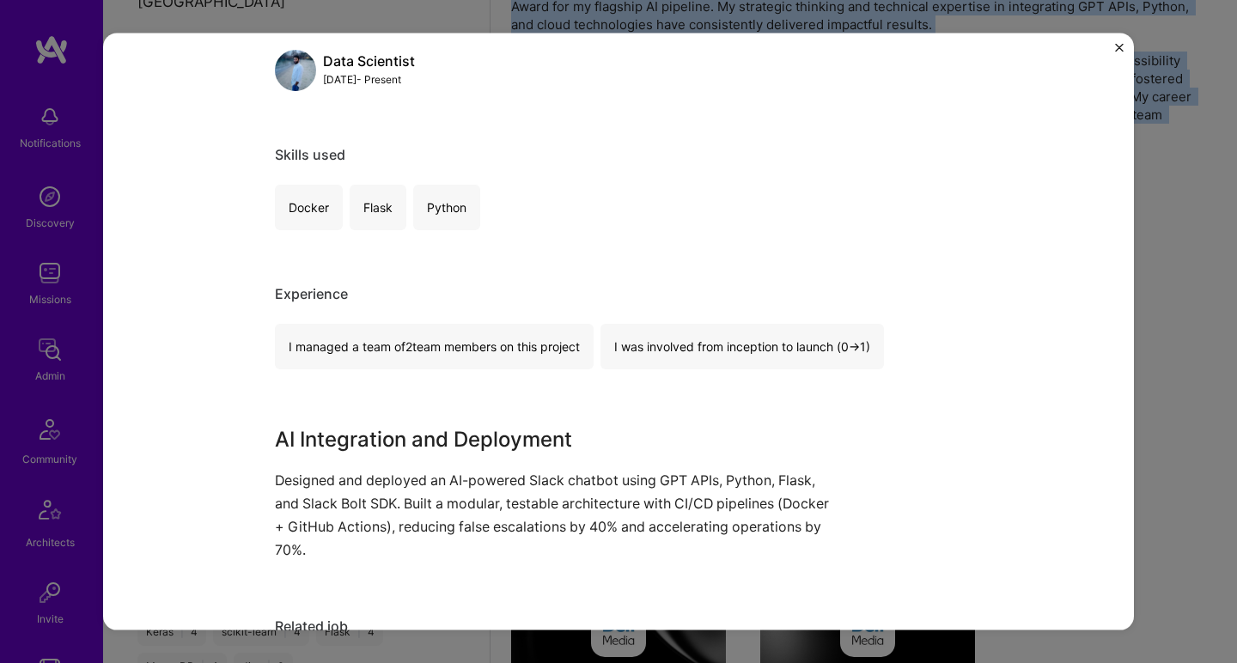
scroll to position [471, 0]
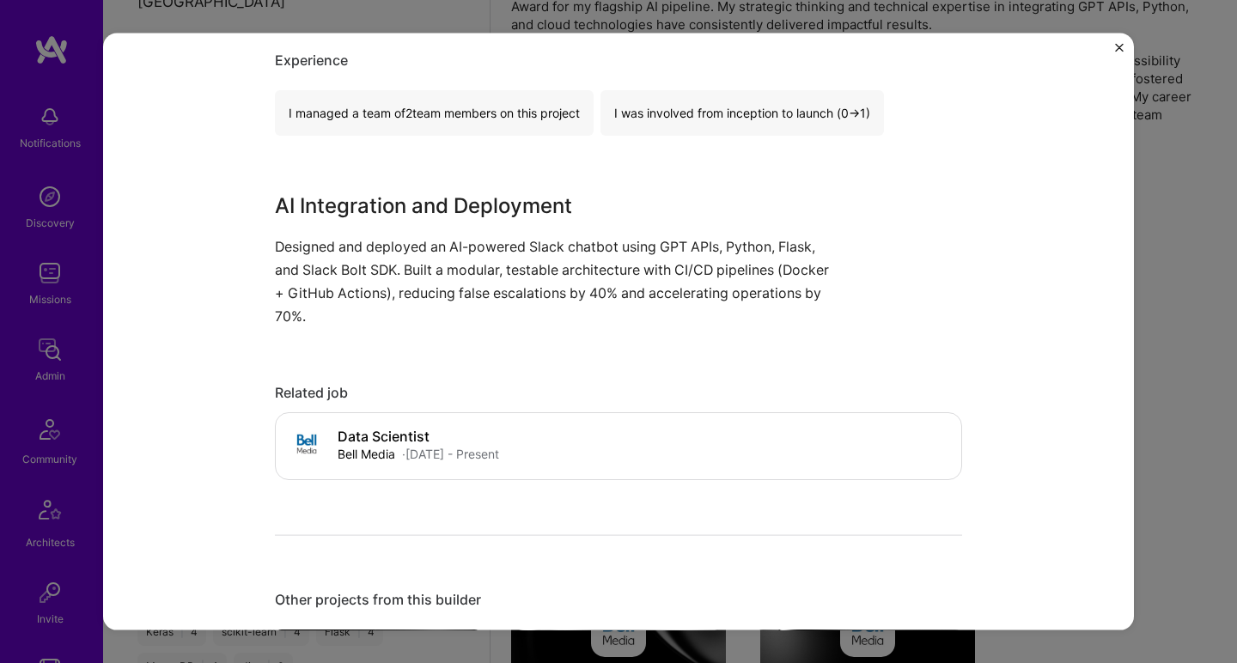
click at [548, 251] on p "Designed and deployed an AI-powered Slack chatbot using GPT APIs, Python, Flask…" at bounding box center [554, 282] width 558 height 94
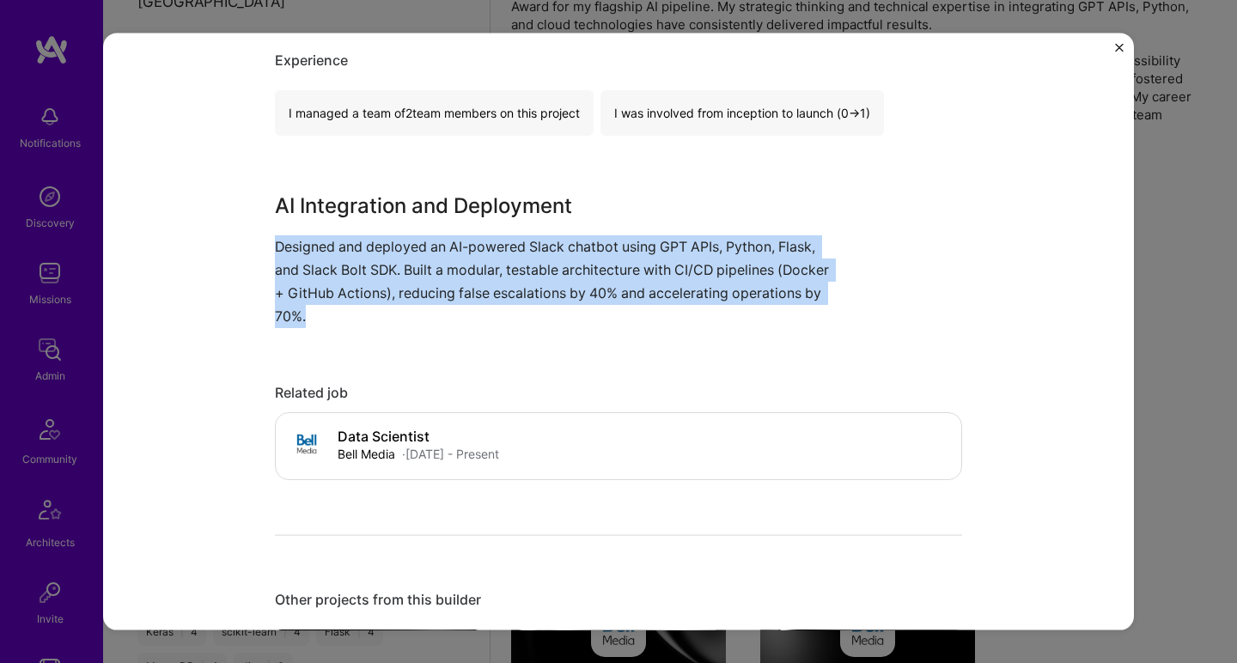
drag, startPoint x: 548, startPoint y: 252, endPoint x: 521, endPoint y: 290, distance: 46.9
click at [521, 290] on p "Designed and deployed an AI-powered Slack chatbot using GPT APIs, Python, Flask…" at bounding box center [554, 282] width 558 height 94
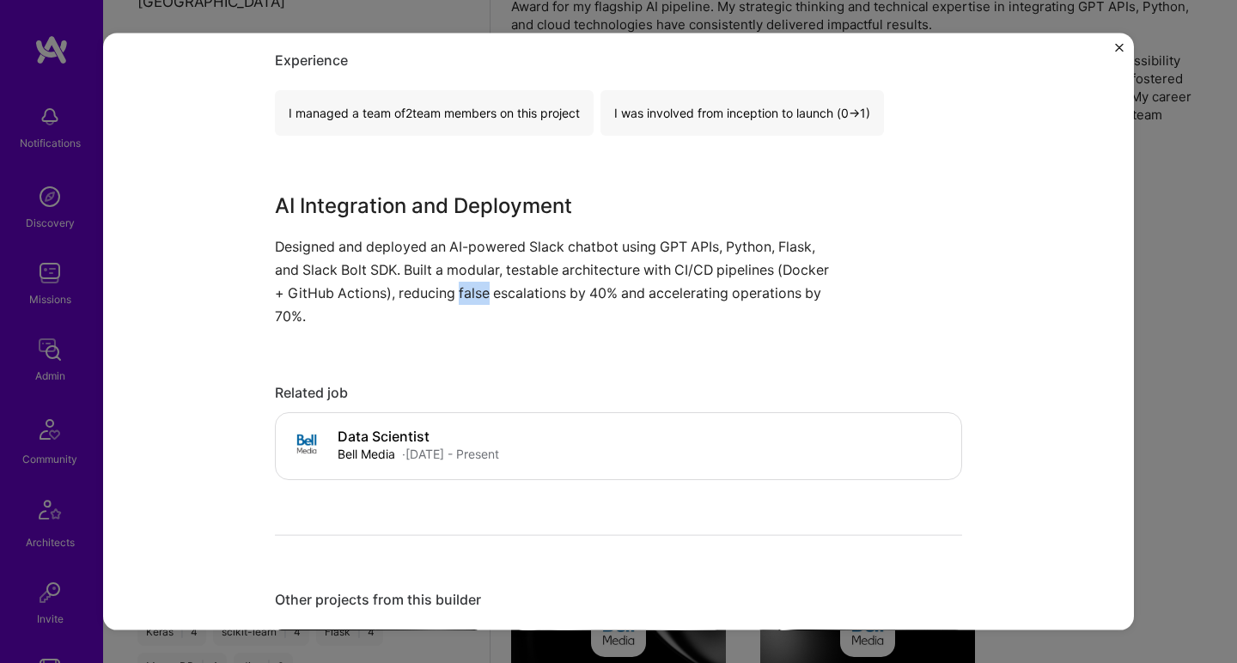
click at [521, 290] on p "Designed and deployed an AI-powered Slack chatbot using GPT APIs, Python, Flask…" at bounding box center [554, 282] width 558 height 94
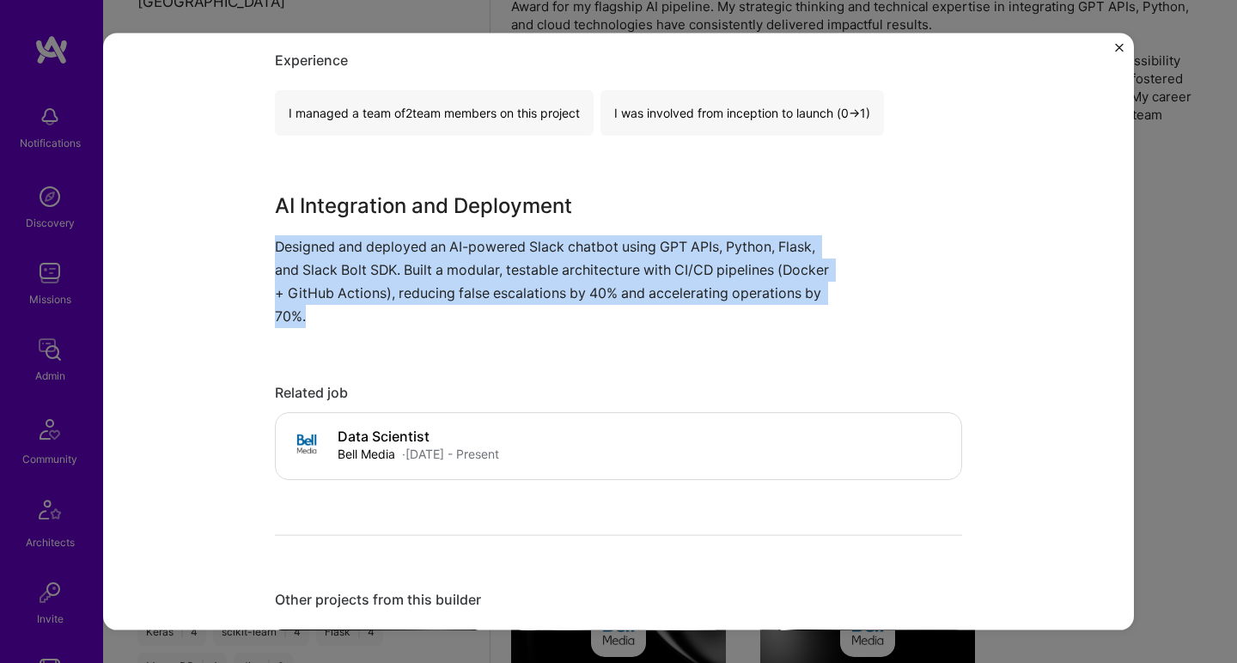
drag, startPoint x: 521, startPoint y: 290, endPoint x: 552, endPoint y: 198, distance: 97.0
click at [552, 198] on div "AI Integration and Deployment Designed and deployed an AI-powered Slack chatbot…" at bounding box center [554, 259] width 558 height 138
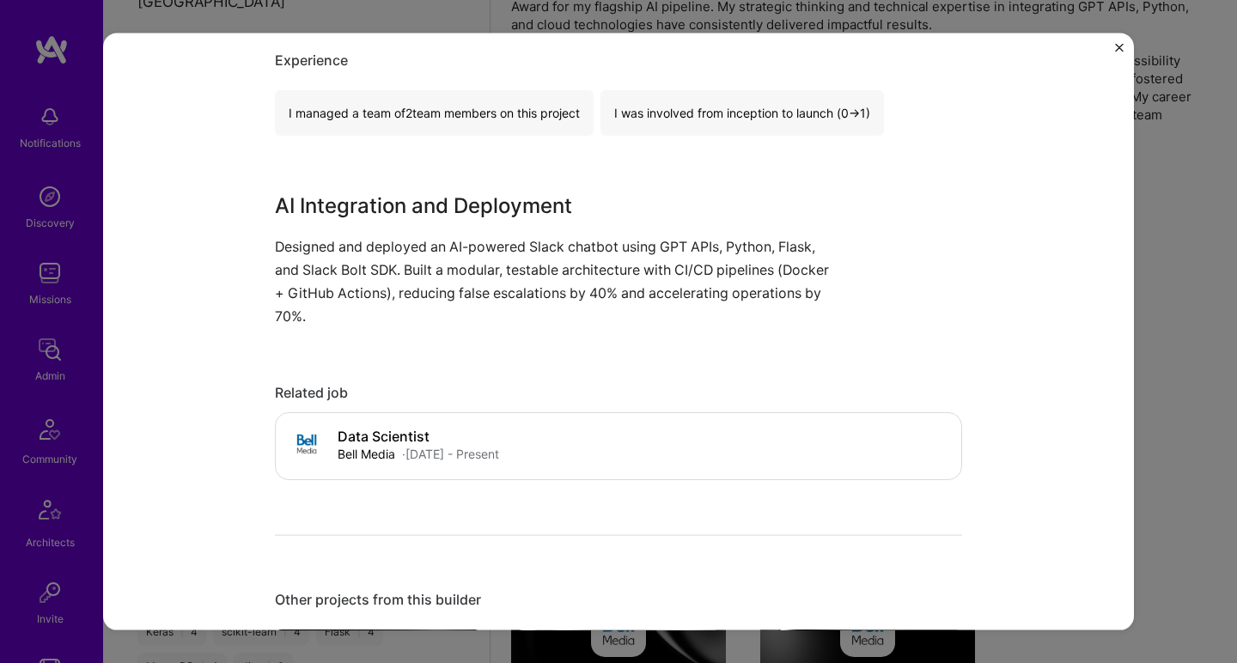
click at [552, 198] on h3 "AI Integration and Deployment" at bounding box center [554, 205] width 558 height 31
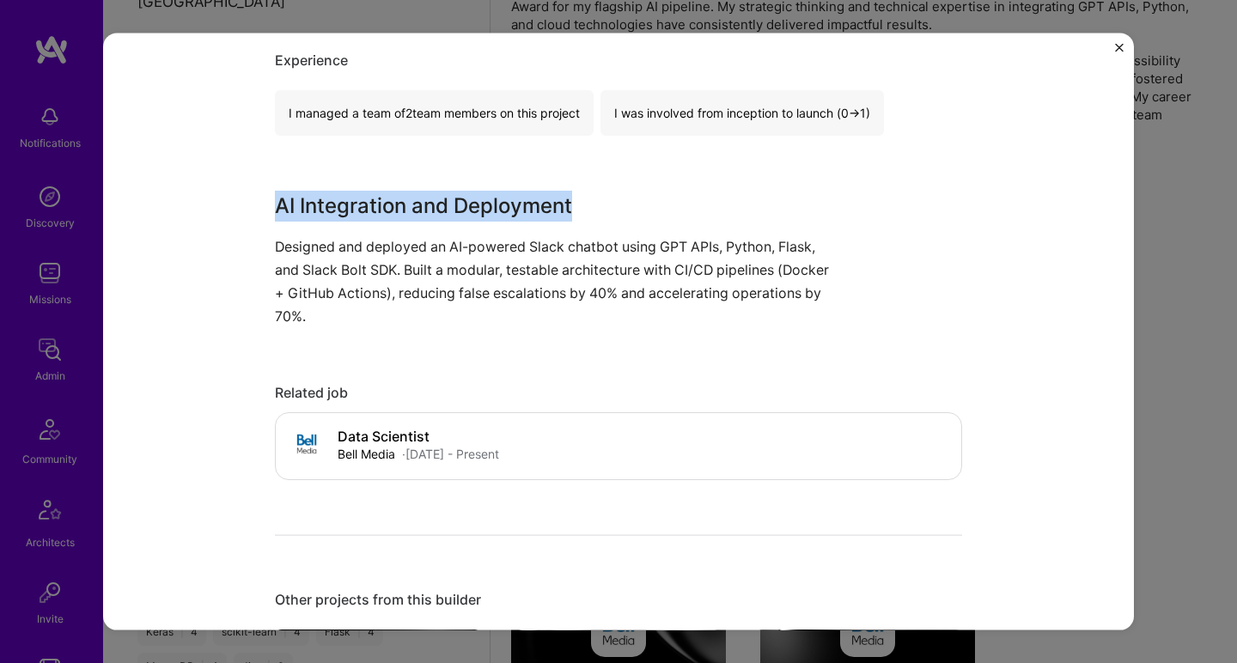
click at [552, 198] on h3 "AI Integration and Deployment" at bounding box center [554, 205] width 558 height 31
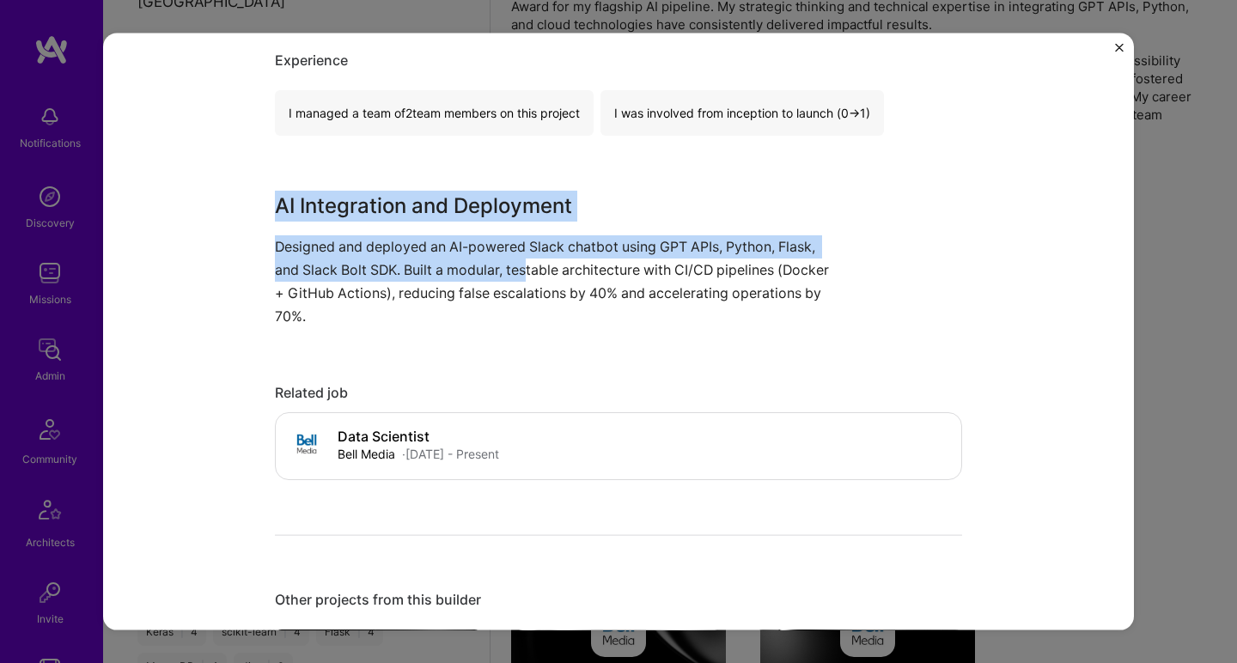
click at [521, 271] on p "Designed and deployed an AI-powered Slack chatbot using GPT APIs, Python, Flask…" at bounding box center [554, 282] width 558 height 94
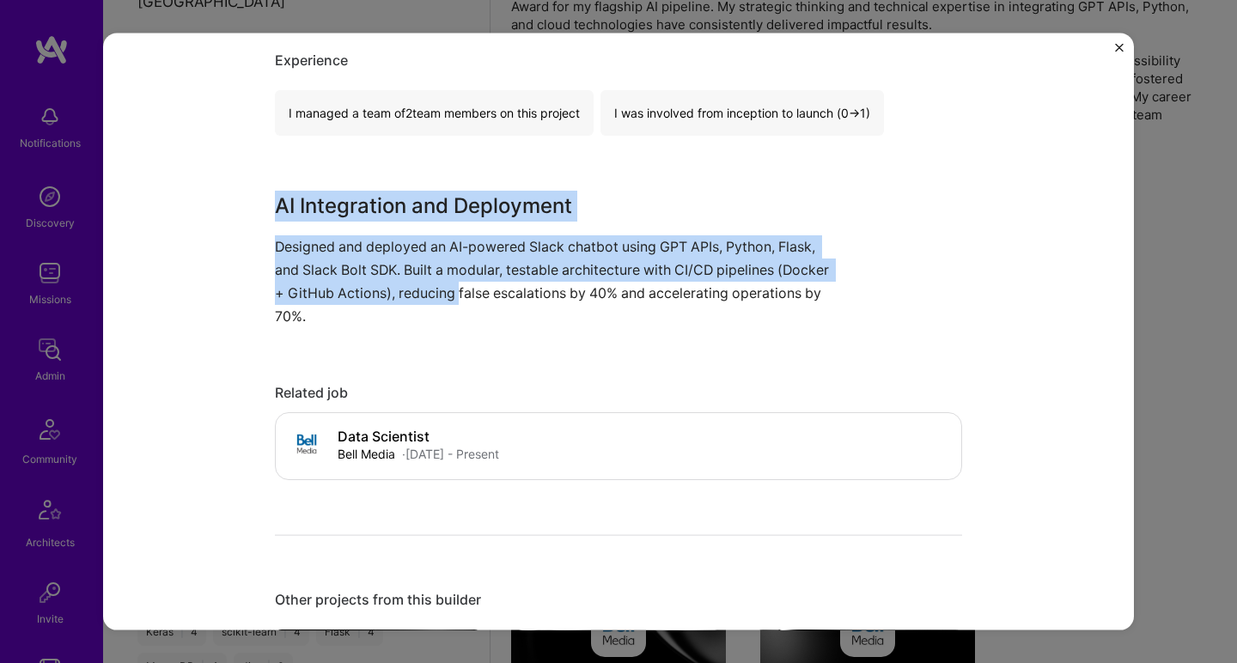
click at [509, 291] on p "Designed and deployed an AI-powered Slack chatbot using GPT APIs, Python, Flask…" at bounding box center [554, 282] width 558 height 94
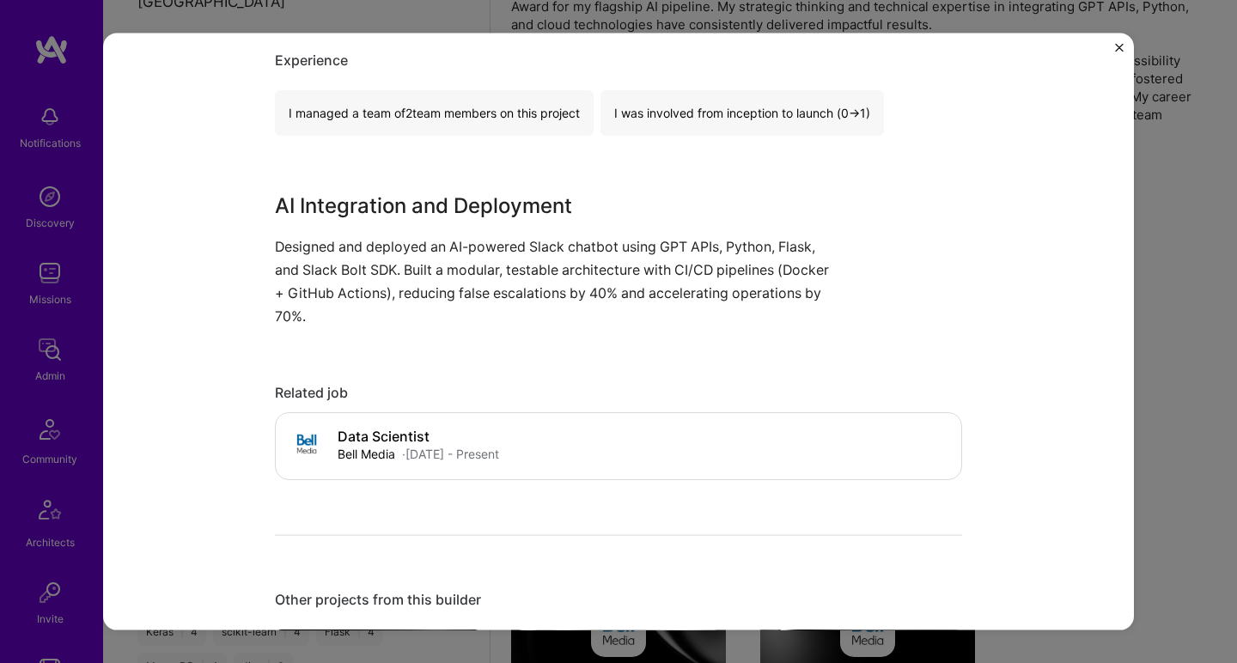
click at [509, 291] on p "Designed and deployed an AI-powered Slack chatbot using GPT APIs, Python, Flask…" at bounding box center [554, 282] width 558 height 94
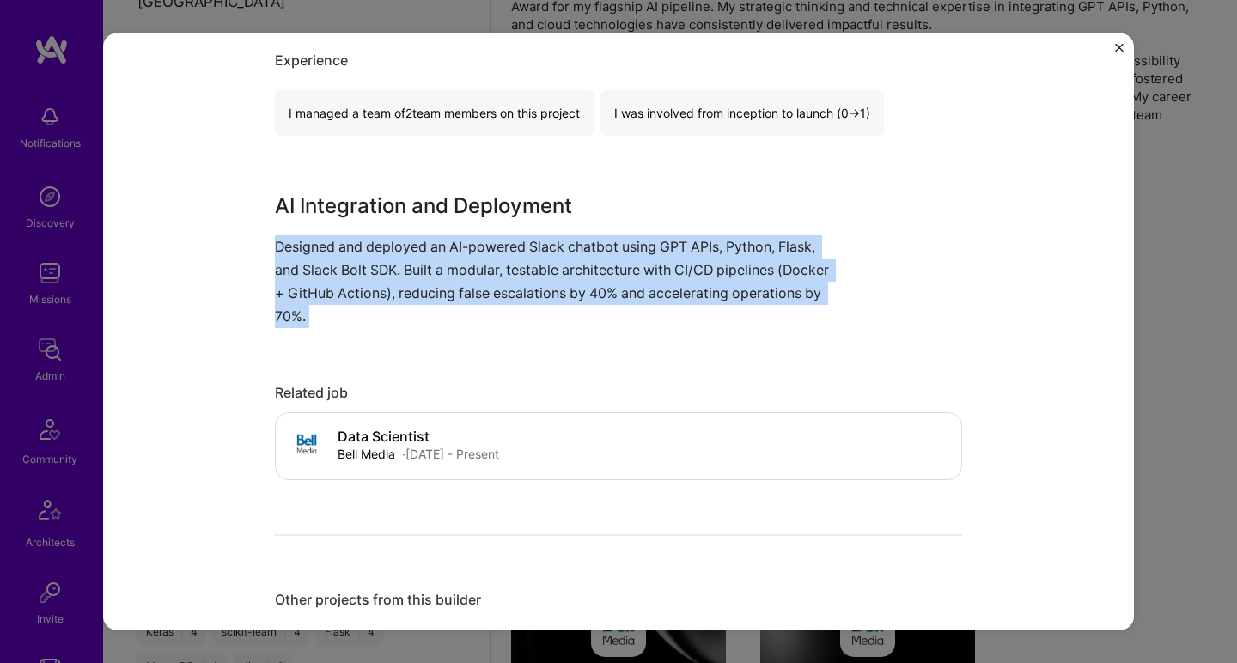
click at [509, 291] on p "Designed and deployed an AI-powered Slack chatbot using GPT APIs, Python, Flask…" at bounding box center [554, 282] width 558 height 94
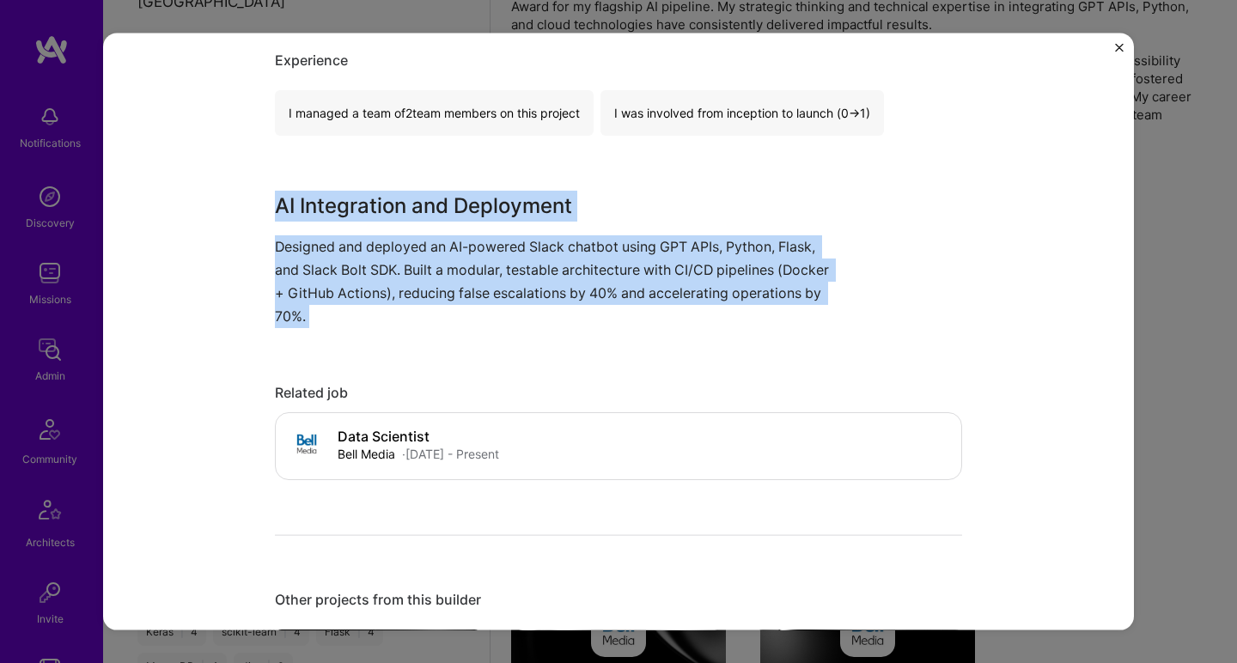
click at [534, 169] on div "AI-Powered Chatbot Development Bell Media Media, Telecom Role Data Scientist [D…" at bounding box center [618, 577] width 687 height 1960
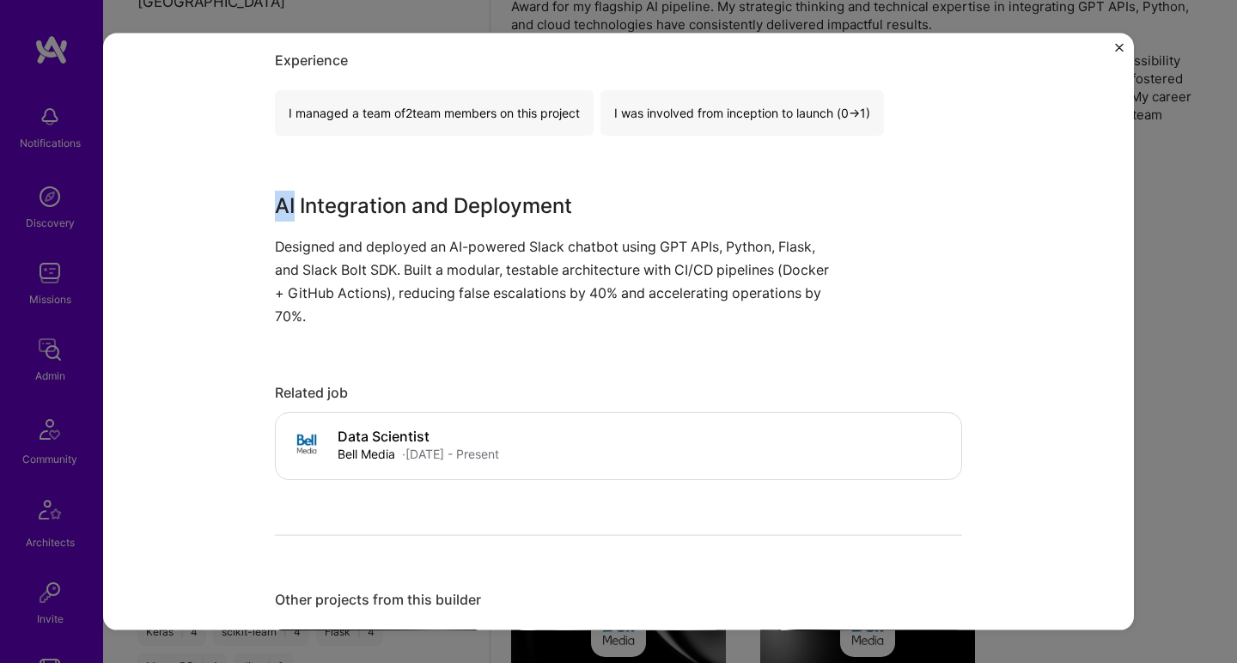
click at [534, 169] on div "AI-Powered Chatbot Development Bell Media Media, Telecom Role Data Scientist [D…" at bounding box center [618, 577] width 687 height 1960
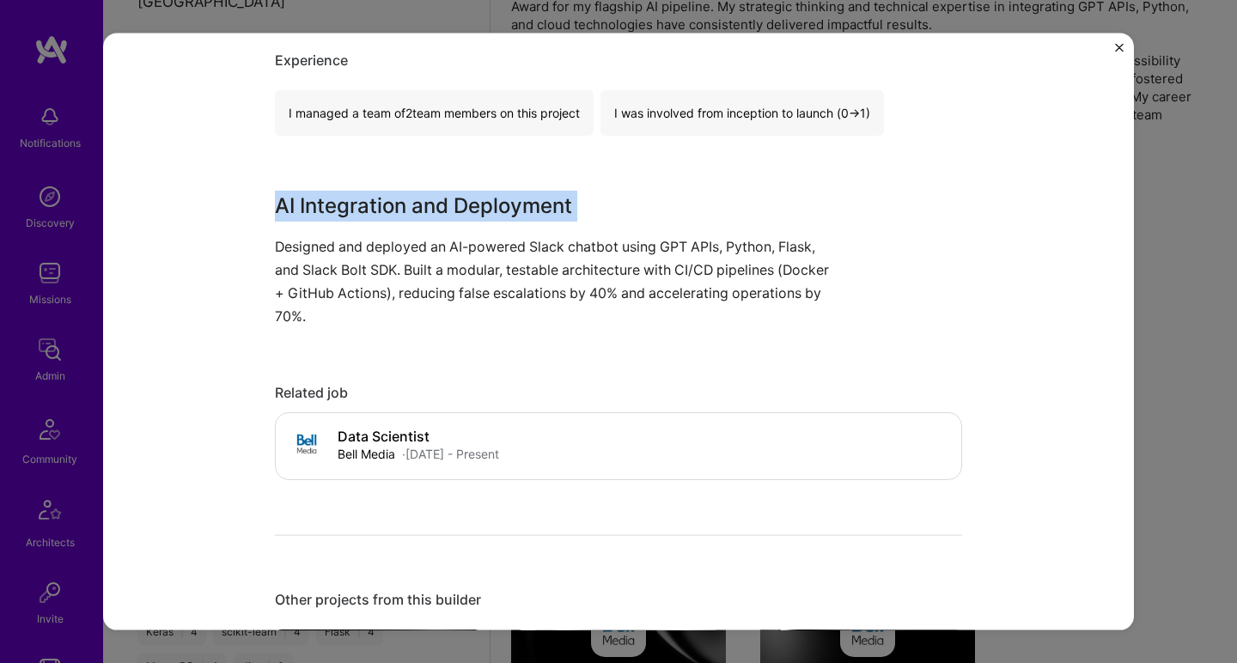
click at [534, 169] on div "AI-Powered Chatbot Development Bell Media Media, Telecom Role Data Scientist [D…" at bounding box center [618, 577] width 687 height 1960
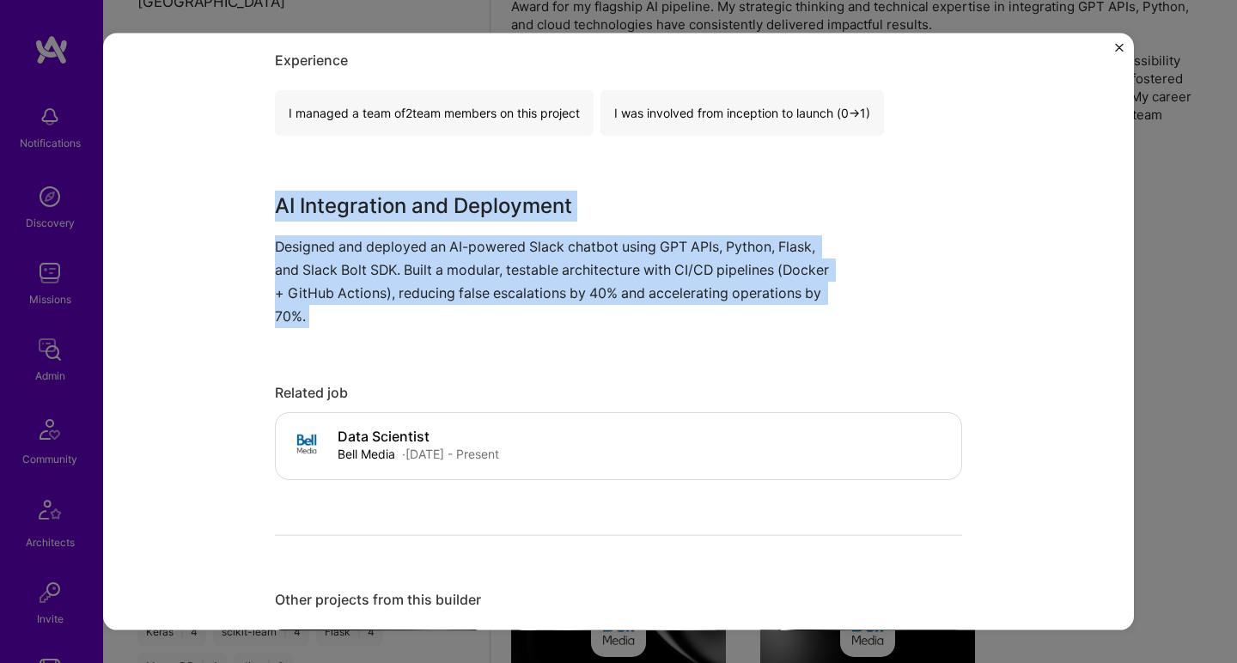
click at [486, 276] on p "Designed and deployed an AI-powered Slack chatbot using GPT APIs, Python, Flask…" at bounding box center [554, 282] width 558 height 94
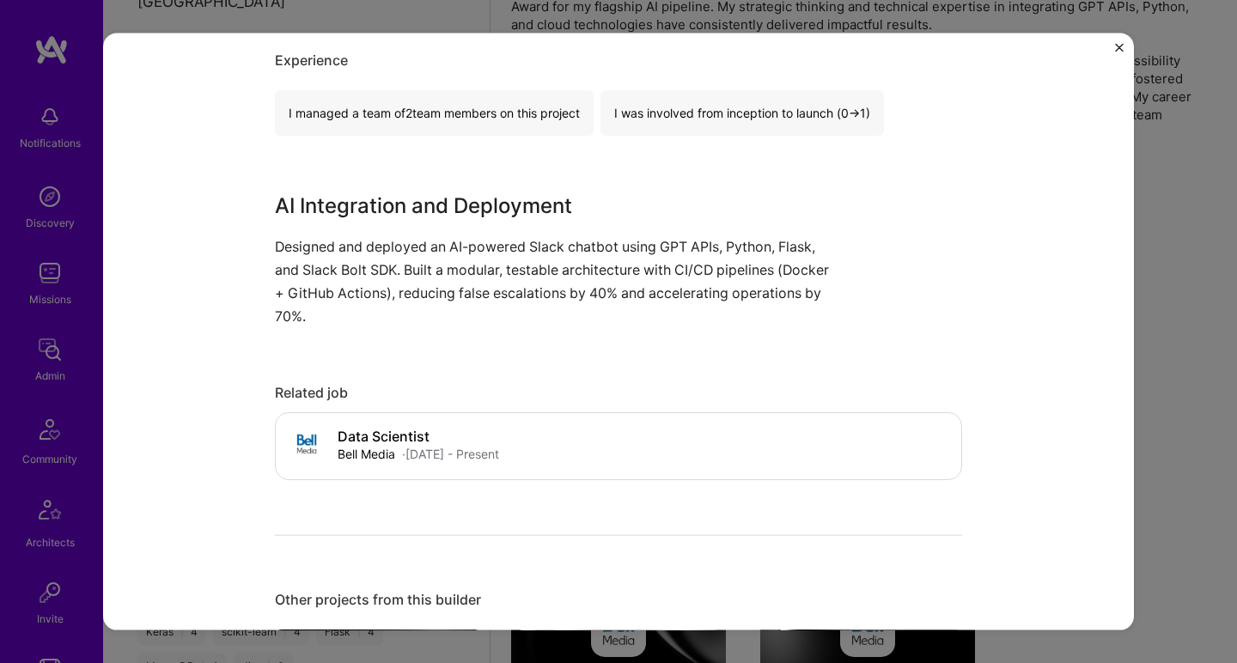
click at [486, 276] on p "Designed and deployed an AI-powered Slack chatbot using GPT APIs, Python, Flask…" at bounding box center [554, 282] width 558 height 94
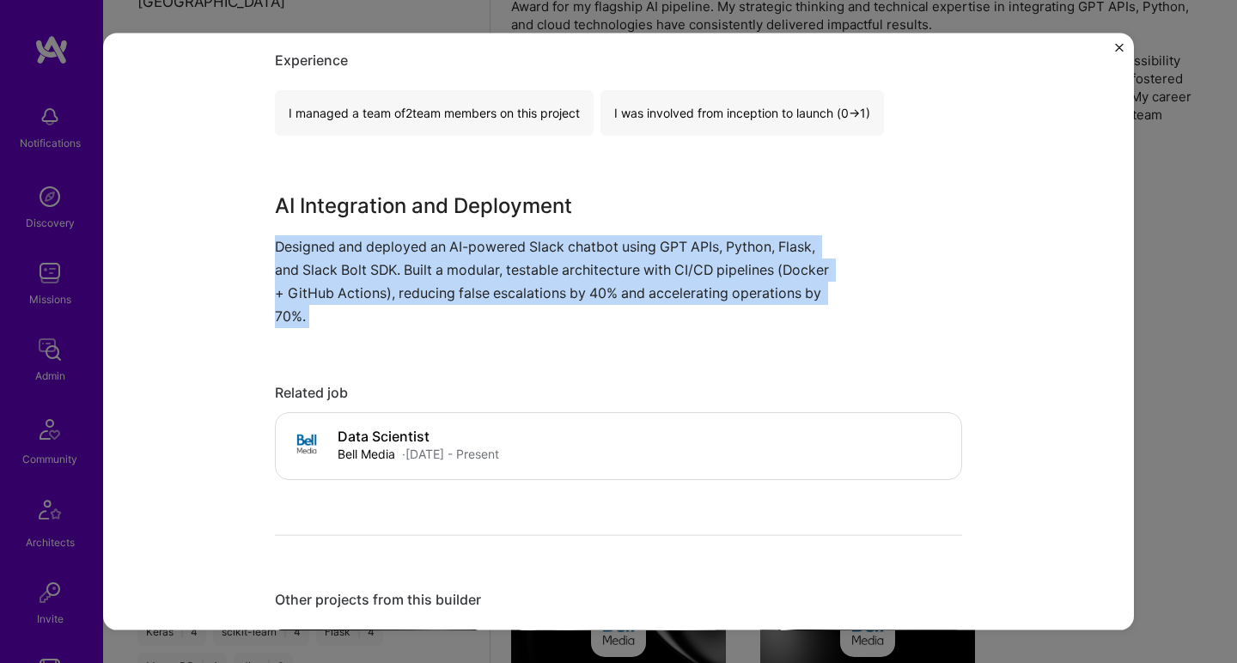
click at [486, 276] on p "Designed and deployed an AI-powered Slack chatbot using GPT APIs, Python, Flask…" at bounding box center [554, 282] width 558 height 94
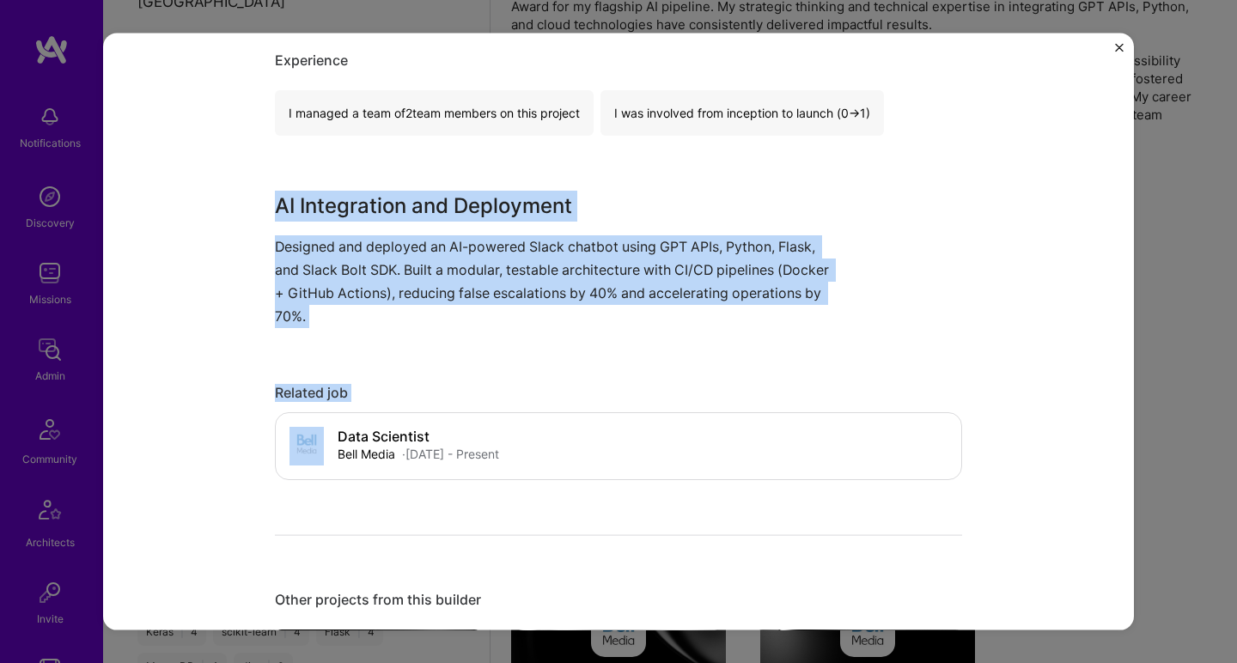
click at [506, 218] on h3 "AI Integration and Deployment" at bounding box center [554, 205] width 558 height 31
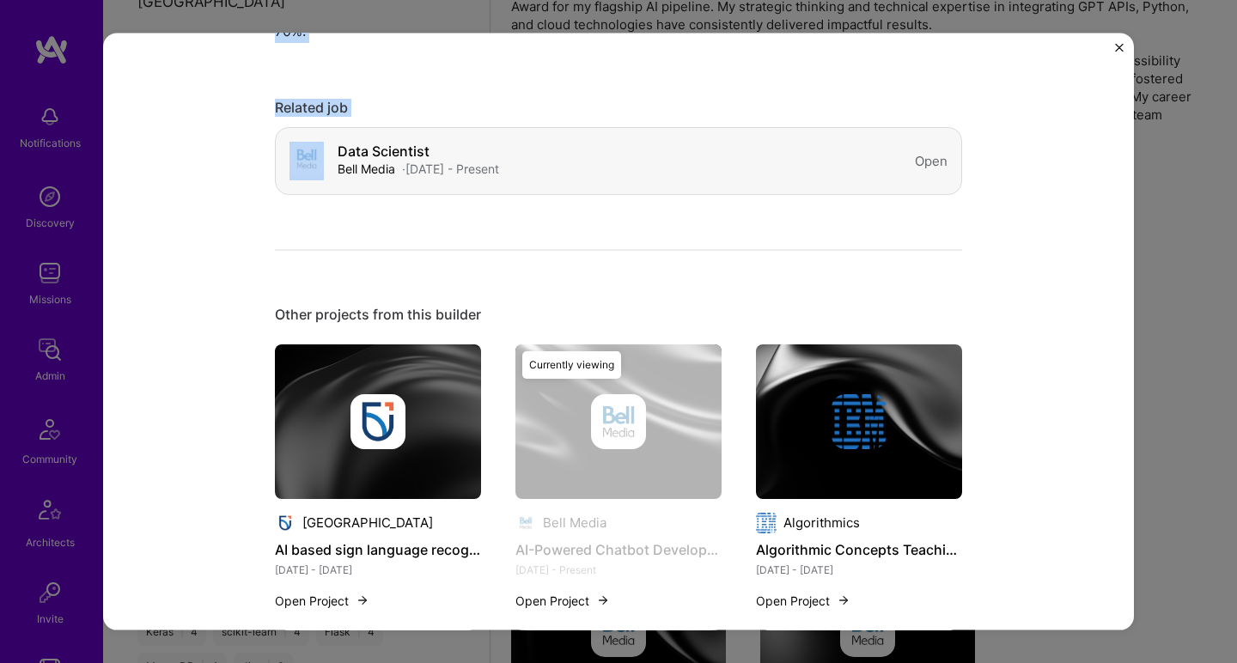
scroll to position [708, 0]
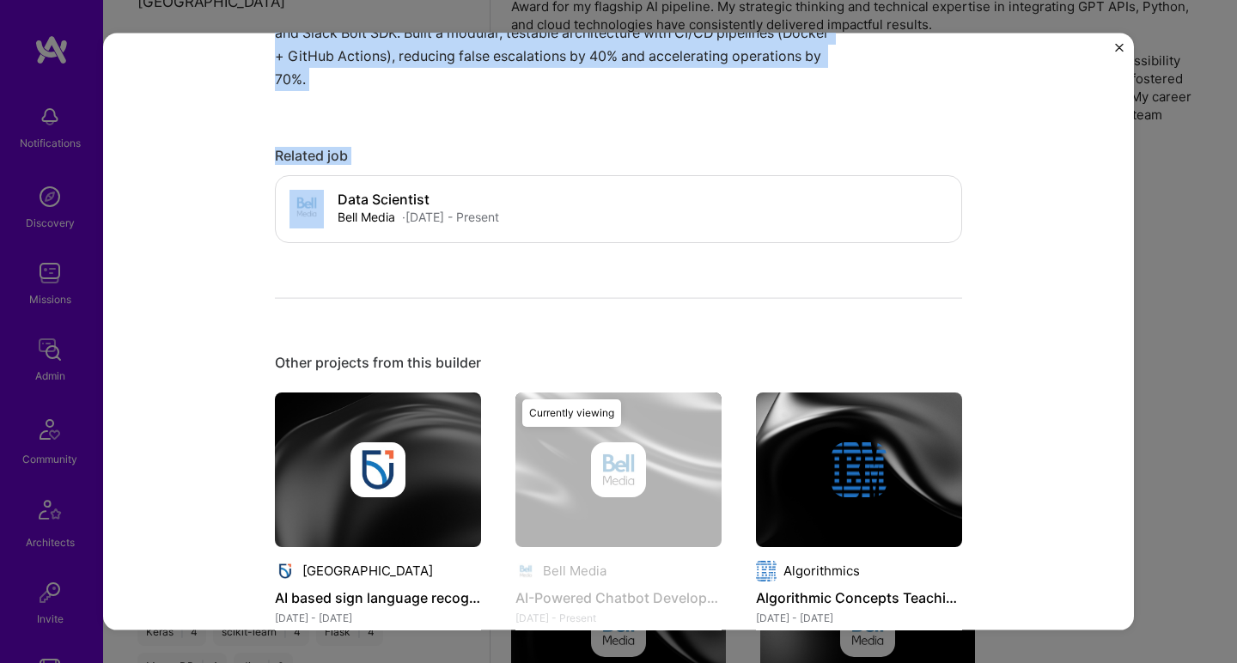
click at [317, 432] on img at bounding box center [378, 469] width 206 height 155
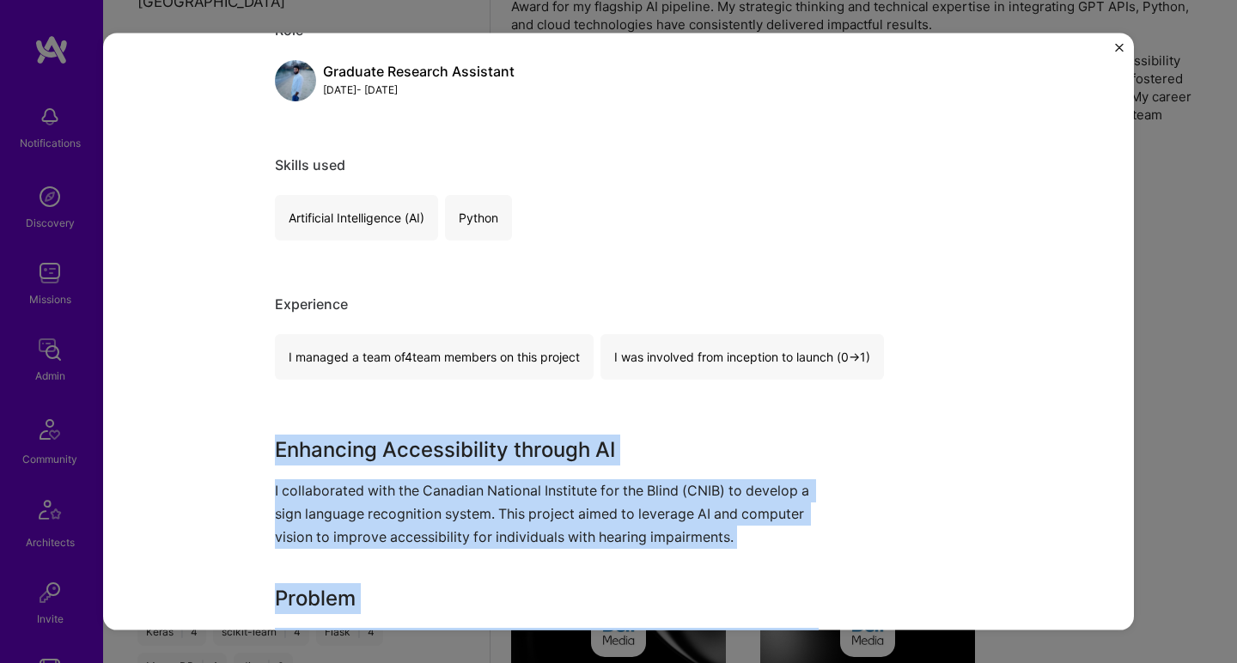
scroll to position [464, 0]
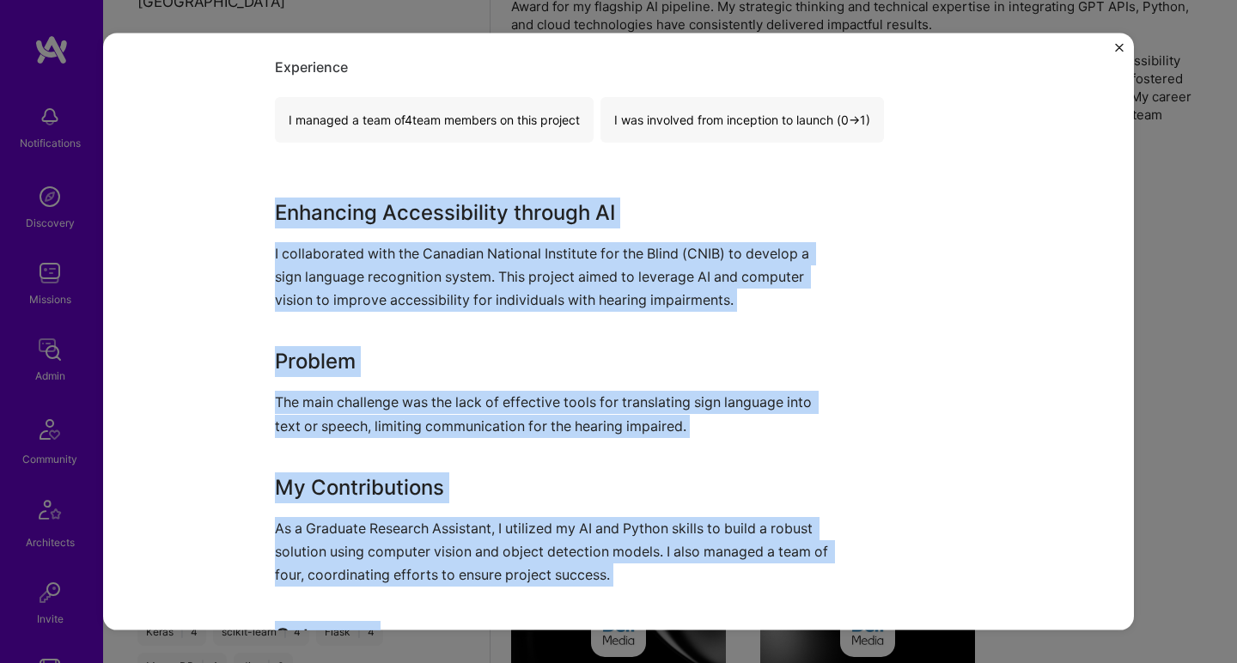
click at [314, 401] on p "The main challenge was the lack of effective tools for translating sign languag…" at bounding box center [554, 414] width 558 height 46
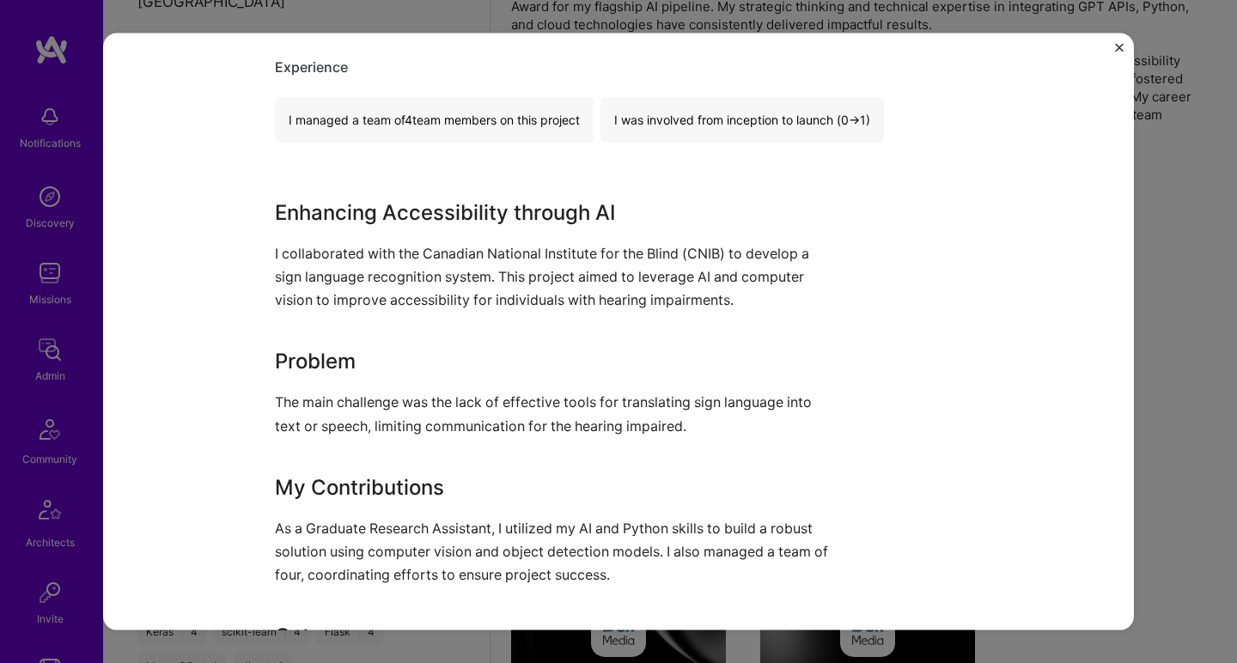
click at [314, 401] on p "The main challenge was the lack of effective tools for translating sign languag…" at bounding box center [554, 414] width 558 height 46
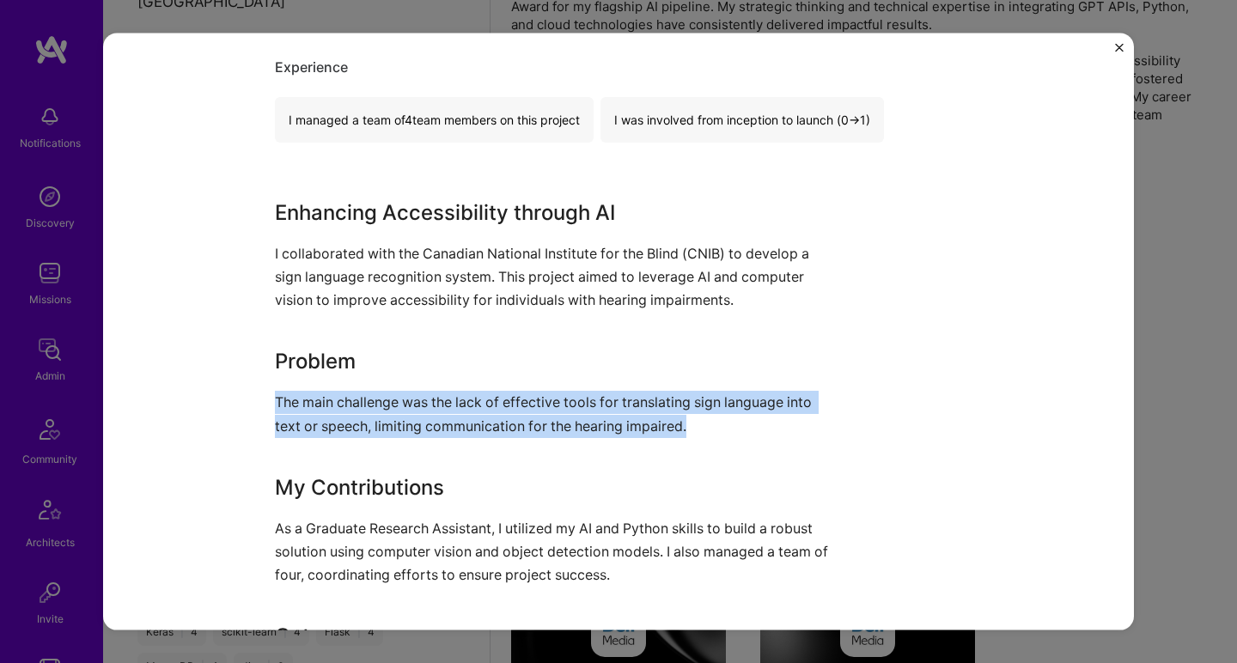
drag, startPoint x: 314, startPoint y: 401, endPoint x: 336, endPoint y: 228, distance: 175.0
click at [334, 229] on div "Enhancing Accessibility through AI I collaborated with the Canadian National In…" at bounding box center [554, 466] width 558 height 539
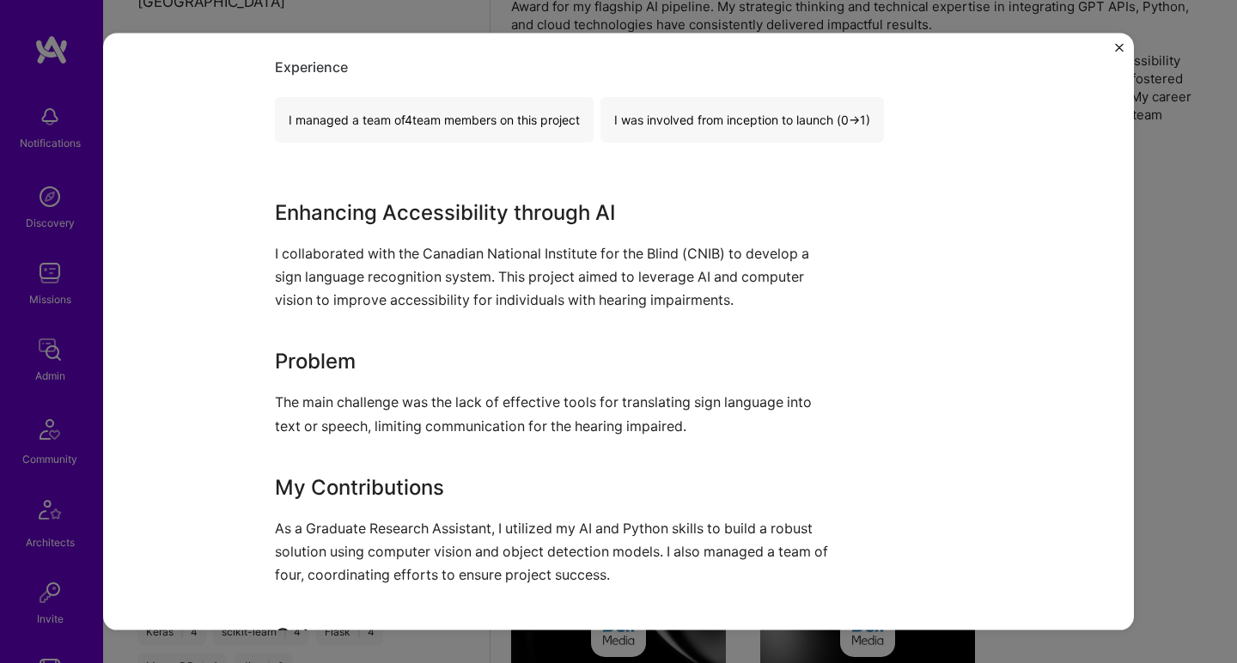
click at [336, 228] on div "Enhancing Accessibility through AI I collaborated with the Canadian National In…" at bounding box center [554, 466] width 558 height 539
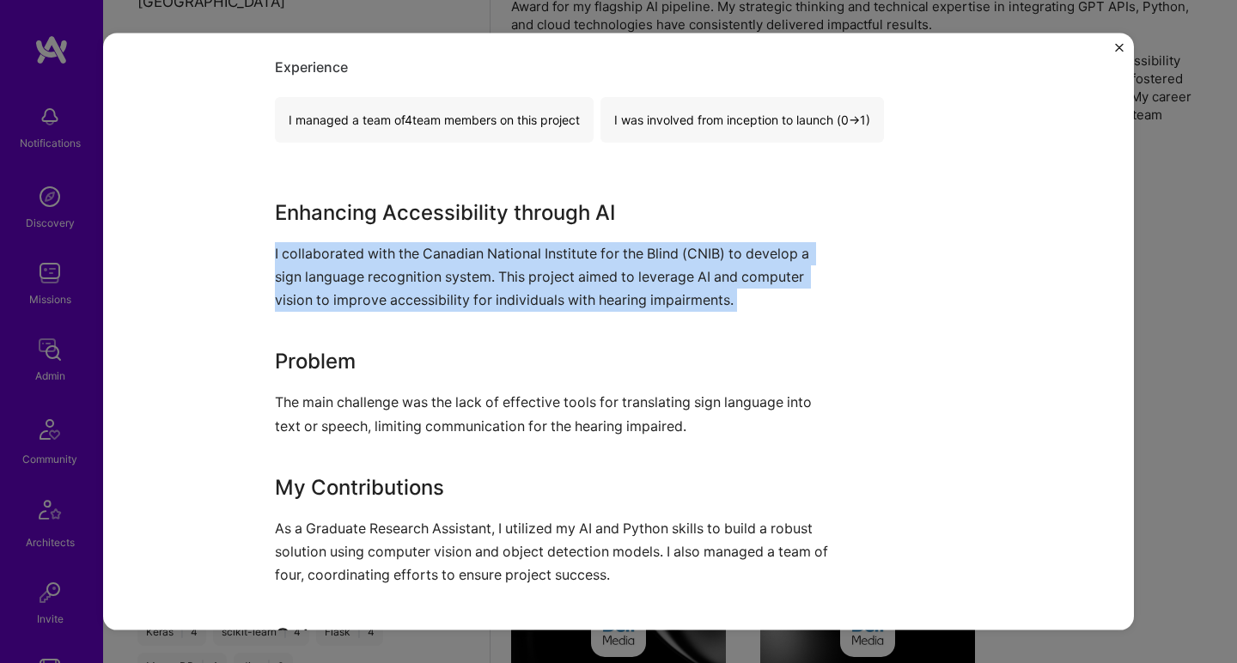
click at [336, 228] on div "Enhancing Accessibility through AI I collaborated with the Canadian National In…" at bounding box center [554, 466] width 558 height 539
click at [313, 302] on p "I collaborated with the Canadian National Institute for the Blind (CNIB) to dev…" at bounding box center [554, 276] width 558 height 70
click at [300, 347] on div "Enhancing Accessibility through AI I collaborated with the Canadian National In…" at bounding box center [554, 466] width 558 height 539
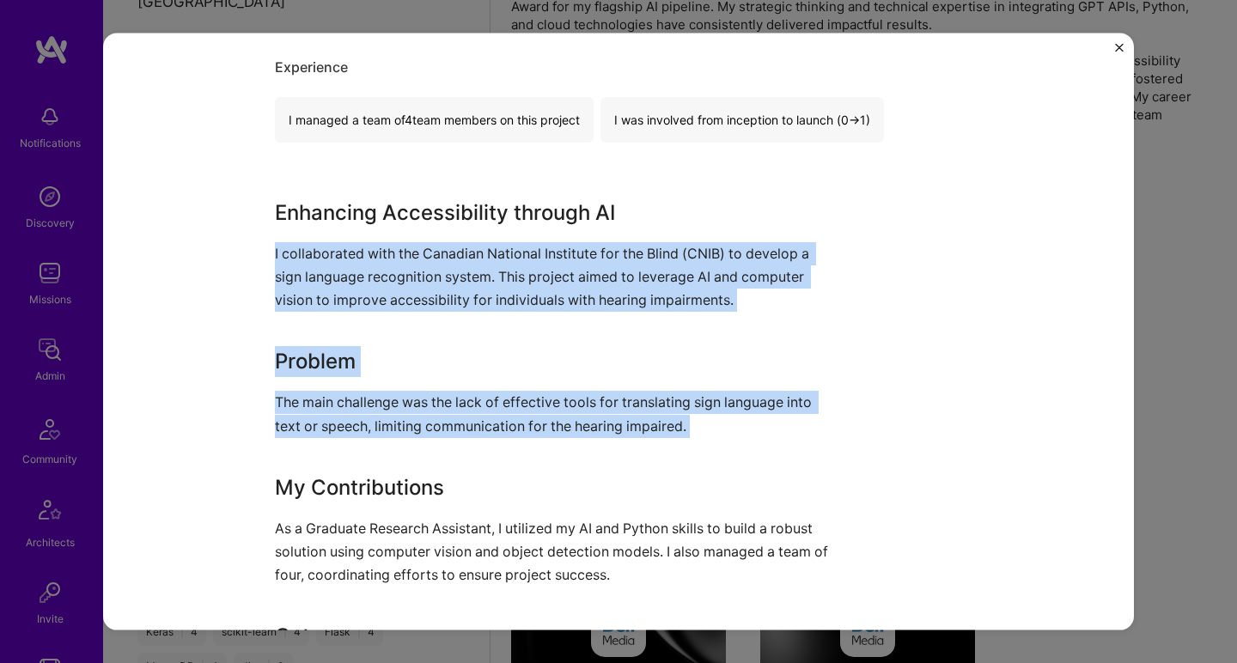
click at [276, 418] on p "The main challenge was the lack of effective tools for translating sign languag…" at bounding box center [554, 414] width 558 height 46
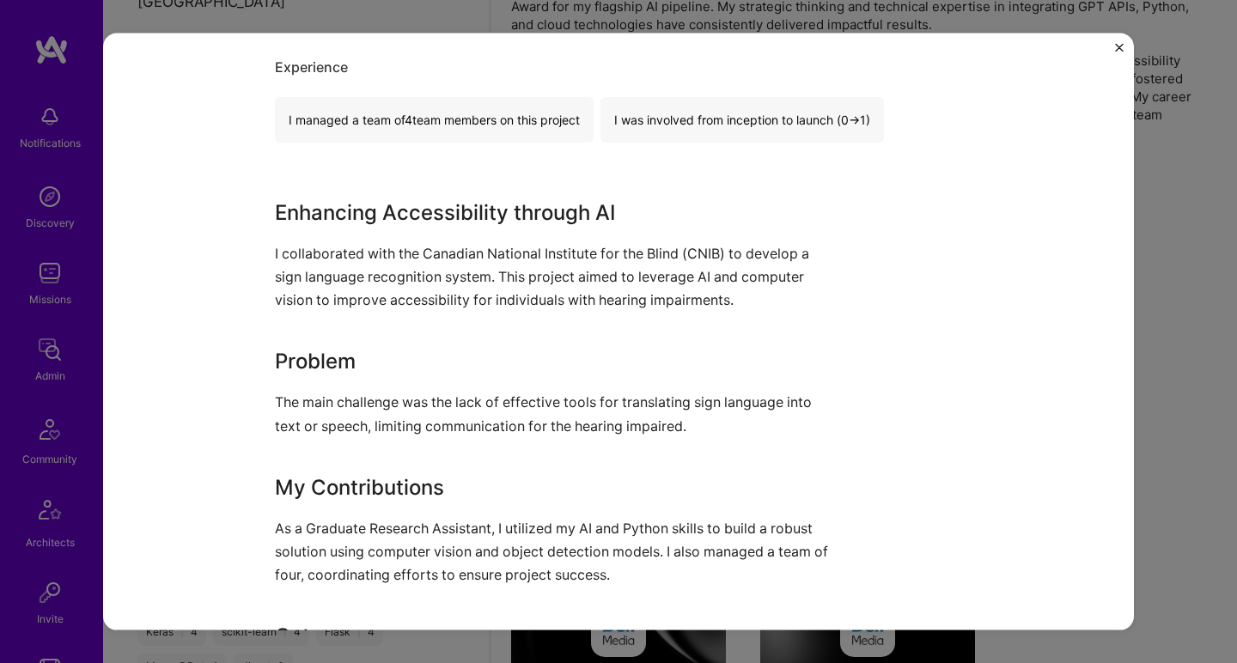
click at [276, 413] on p "The main challenge was the lack of effective tools for translating sign languag…" at bounding box center [554, 414] width 558 height 46
click at [276, 407] on p "The main challenge was the lack of effective tools for translating sign languag…" at bounding box center [554, 414] width 558 height 46
click at [276, 406] on p "The main challenge was the lack of effective tools for translating sign languag…" at bounding box center [554, 414] width 558 height 46
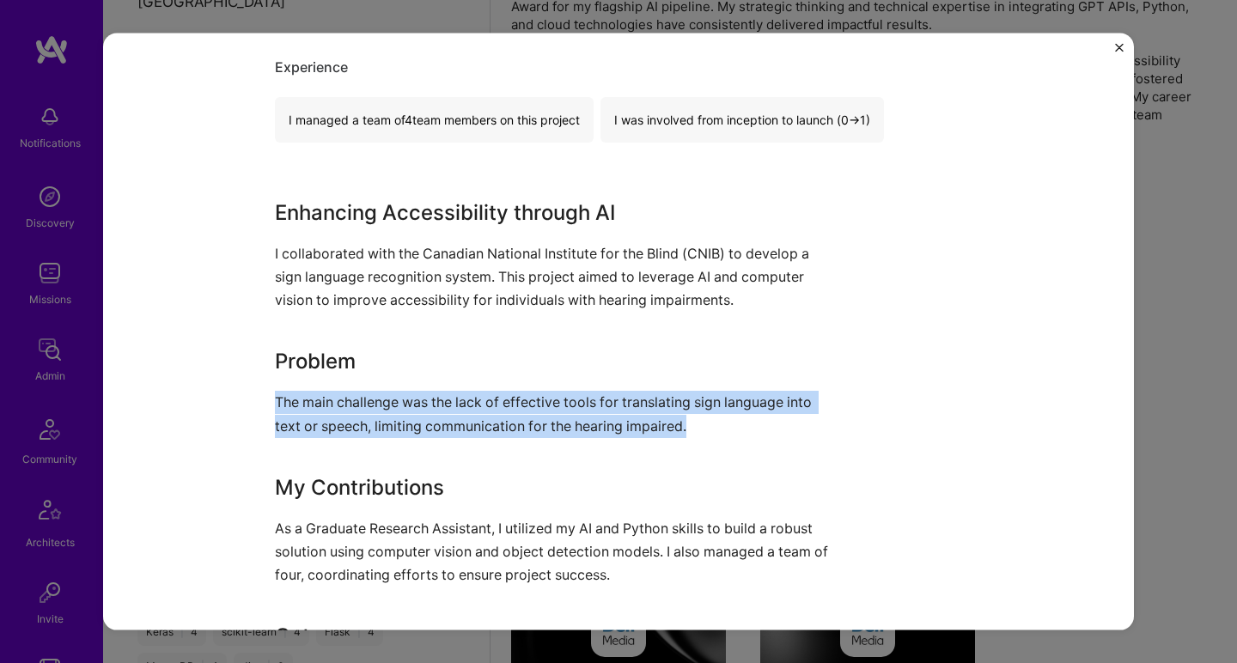
click at [276, 406] on p "The main challenge was the lack of effective tools for translating sign languag…" at bounding box center [554, 414] width 558 height 46
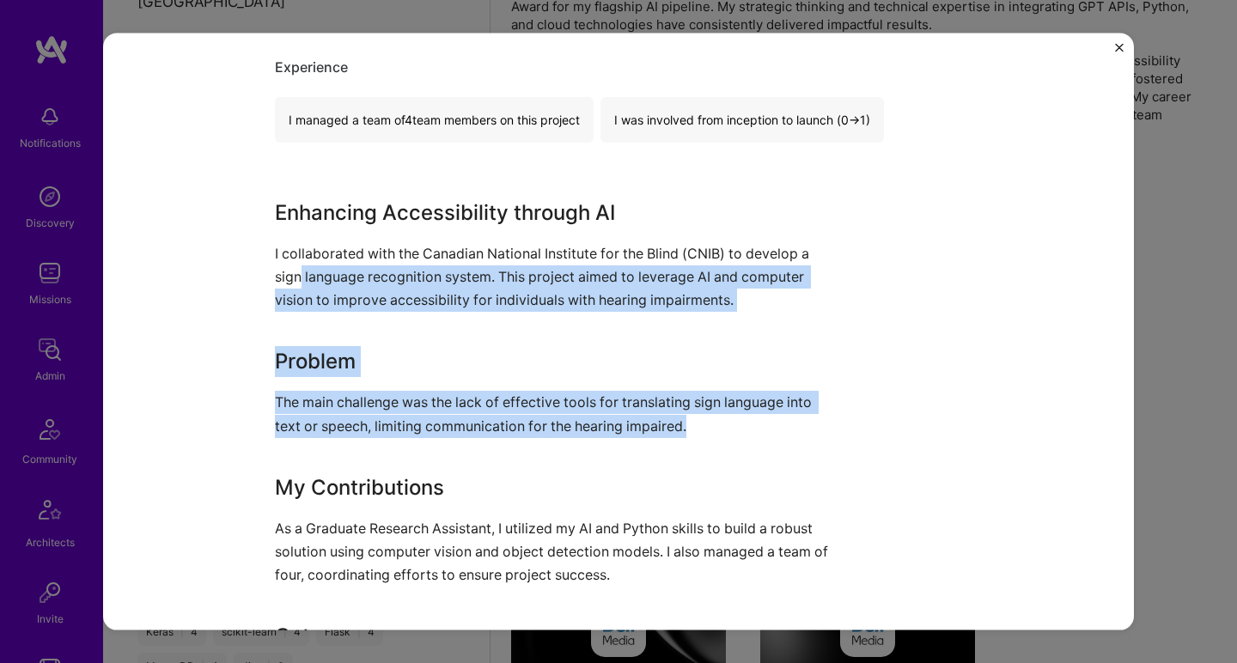
click at [295, 274] on p "I collaborated with the Canadian National Institute for the Blind (CNIB) to dev…" at bounding box center [554, 276] width 558 height 70
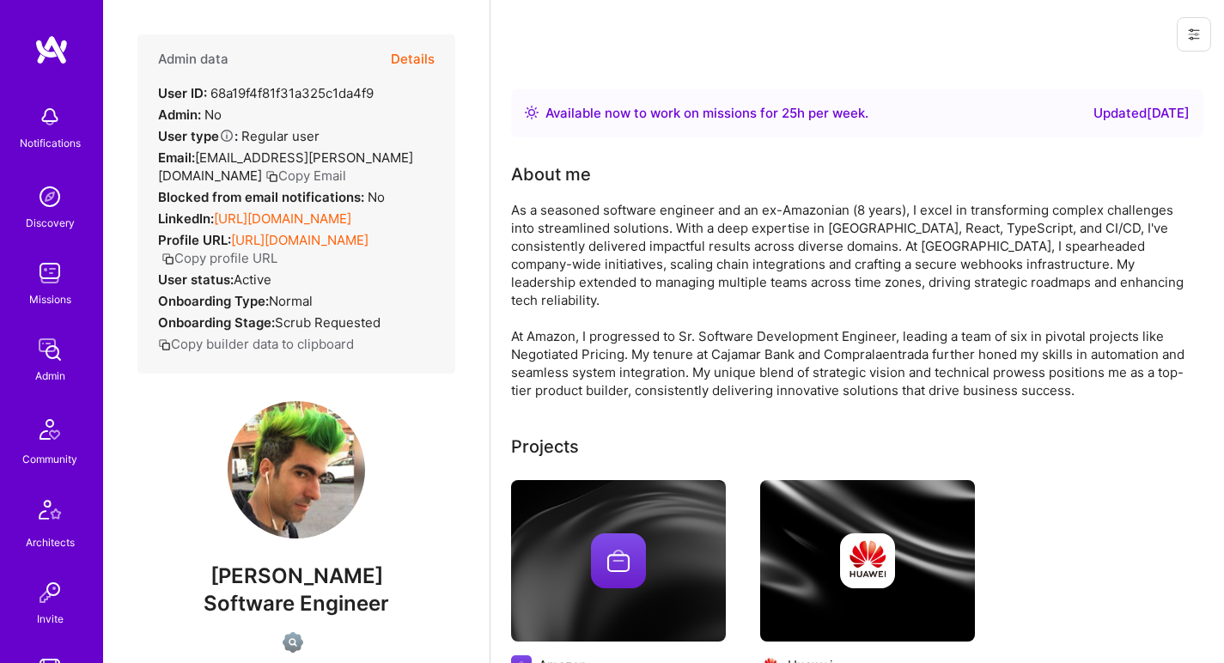
click at [277, 227] on link "https://linkedin.com/in/angelpinacanelles" at bounding box center [282, 218] width 137 height 16
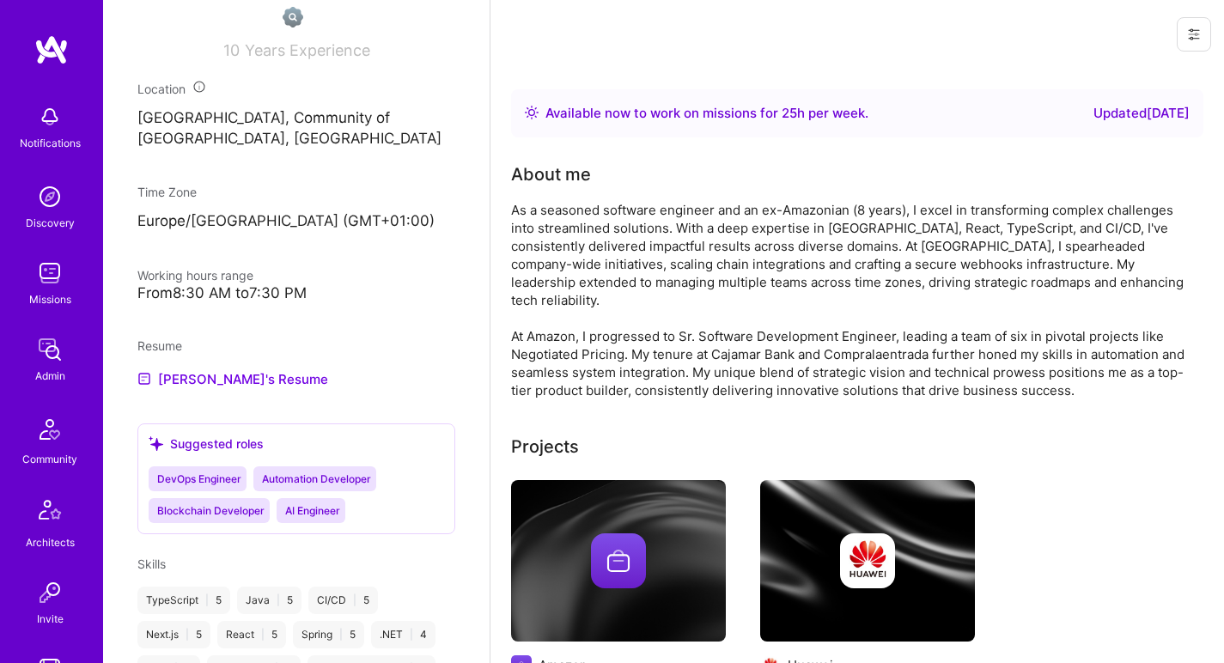
scroll to position [674, 0]
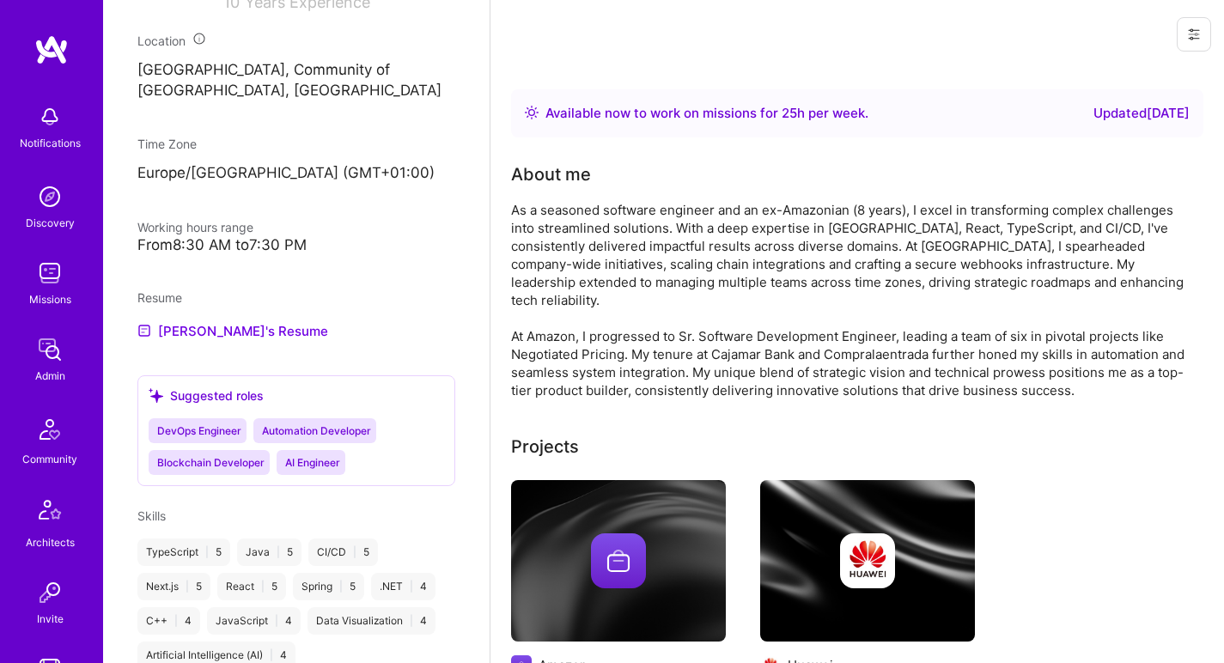
click at [216, 333] on div "Resume Angel's Resume" at bounding box center [296, 315] width 318 height 52
click at [213, 338] on link "Angel's Resume" at bounding box center [232, 330] width 191 height 21
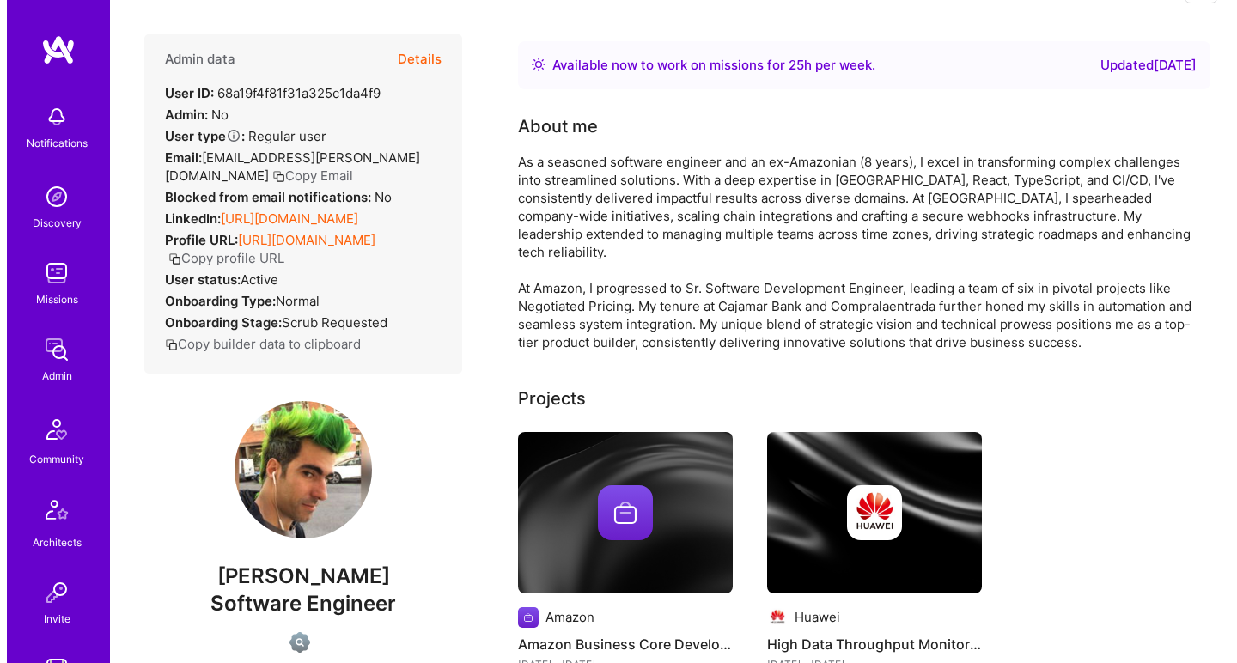
scroll to position [241, 0]
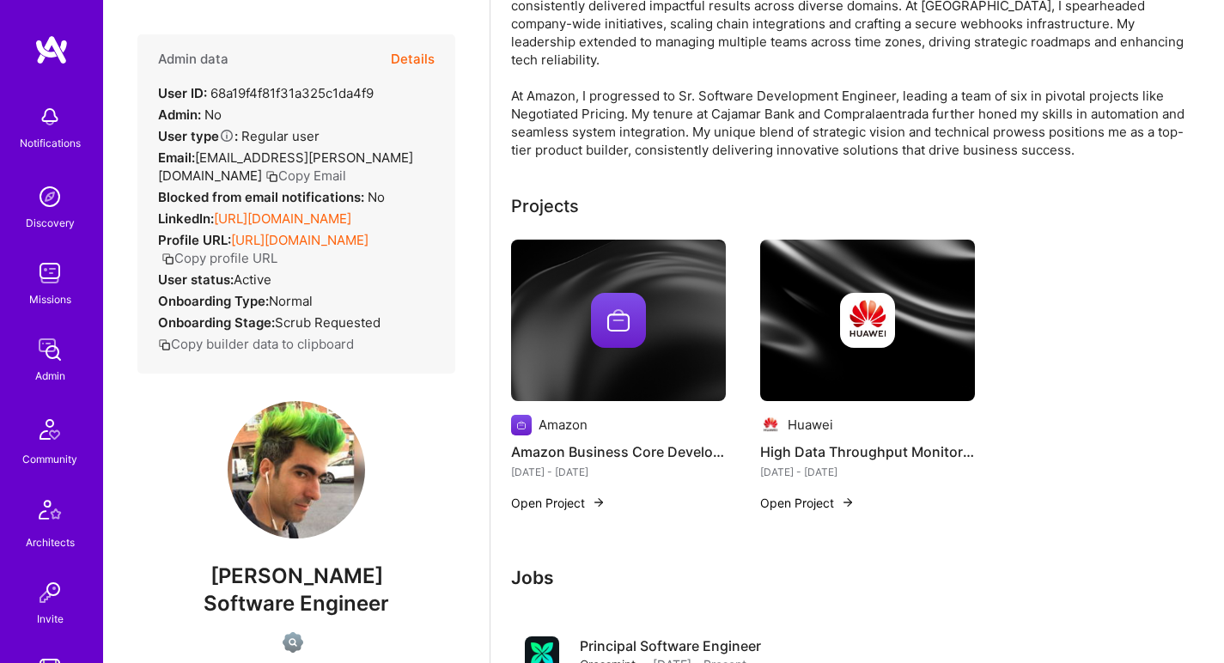
click at [577, 255] on img at bounding box center [618, 321] width 215 height 162
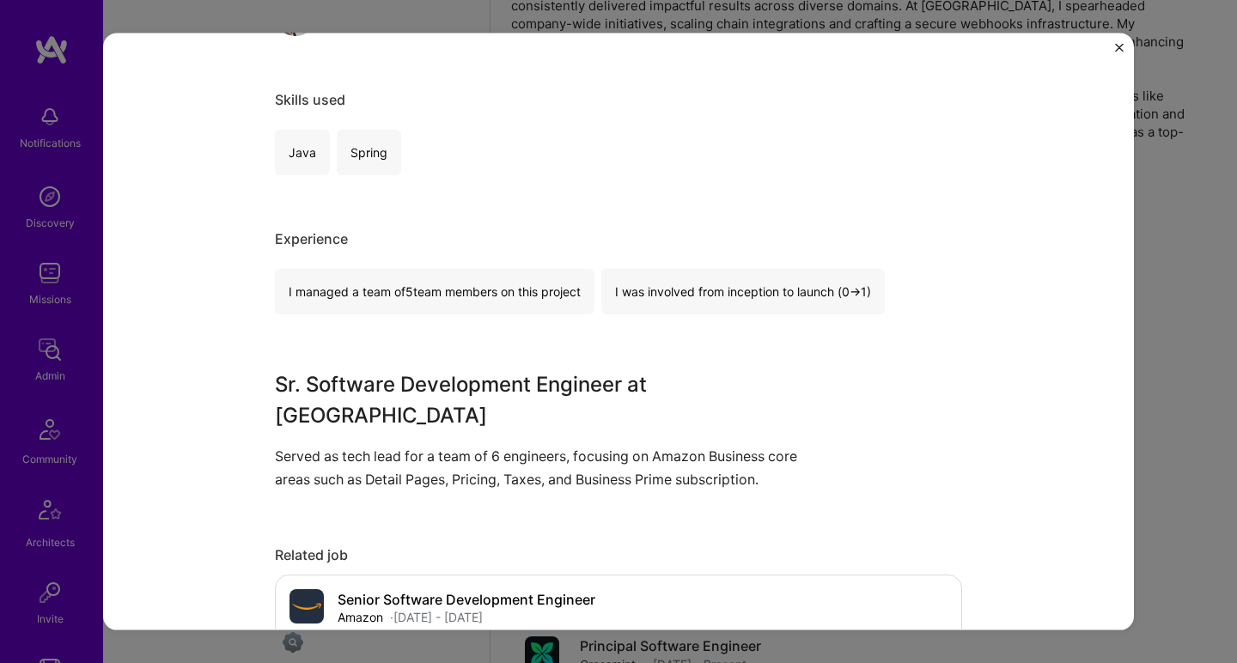
scroll to position [447, 0]
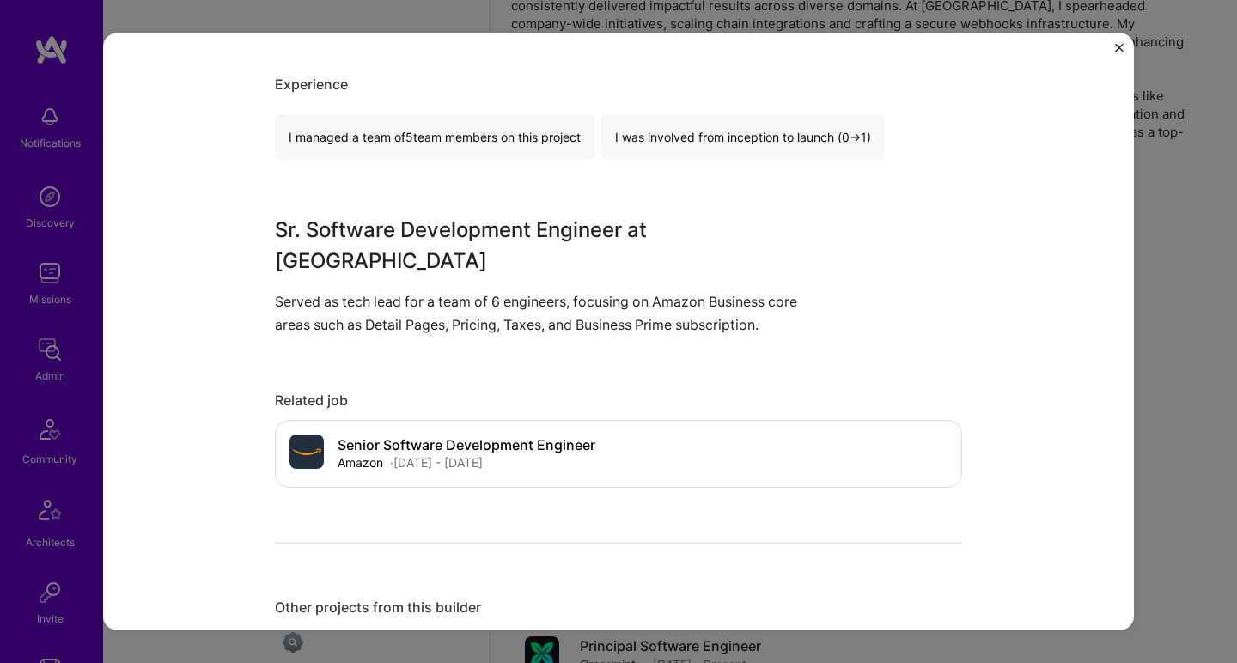
click at [580, 254] on div "Sr. Software Development Engineer at Amazon Served as tech lead for a team of 6…" at bounding box center [554, 275] width 558 height 122
click at [579, 254] on div "Sr. Software Development Engineer at Amazon Served as tech lead for a team of 6…" at bounding box center [554, 275] width 558 height 122
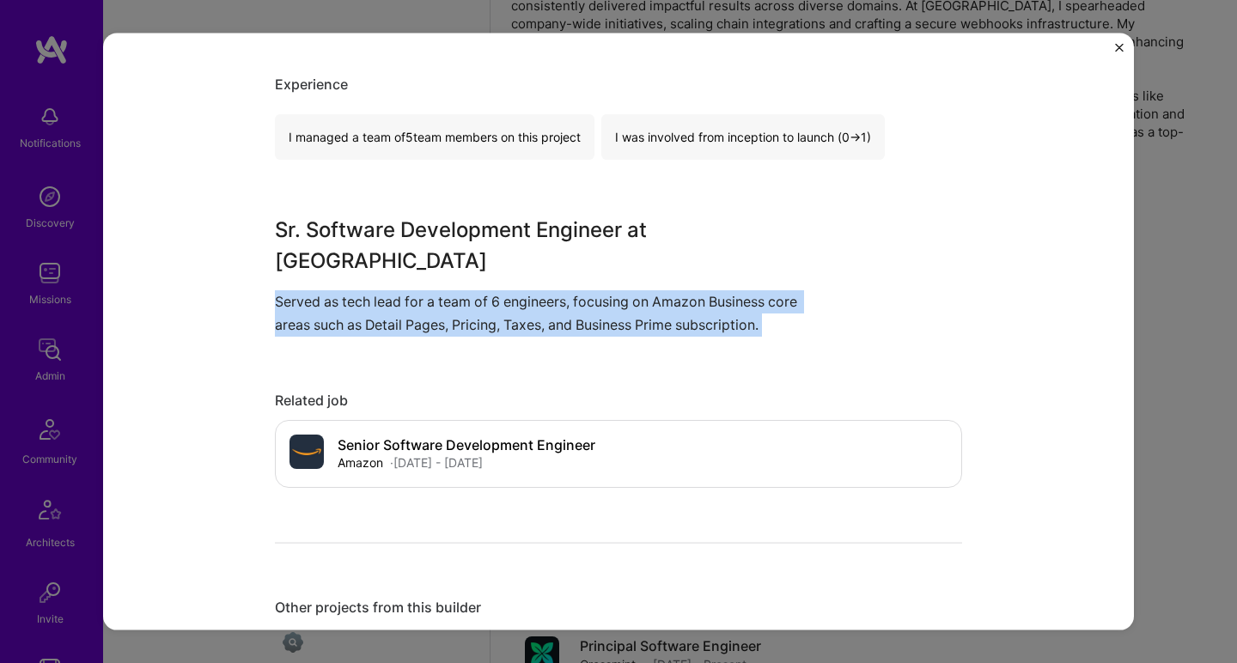
click at [579, 254] on div "Sr. Software Development Engineer at Amazon Served as tech lead for a team of 6…" at bounding box center [554, 275] width 558 height 122
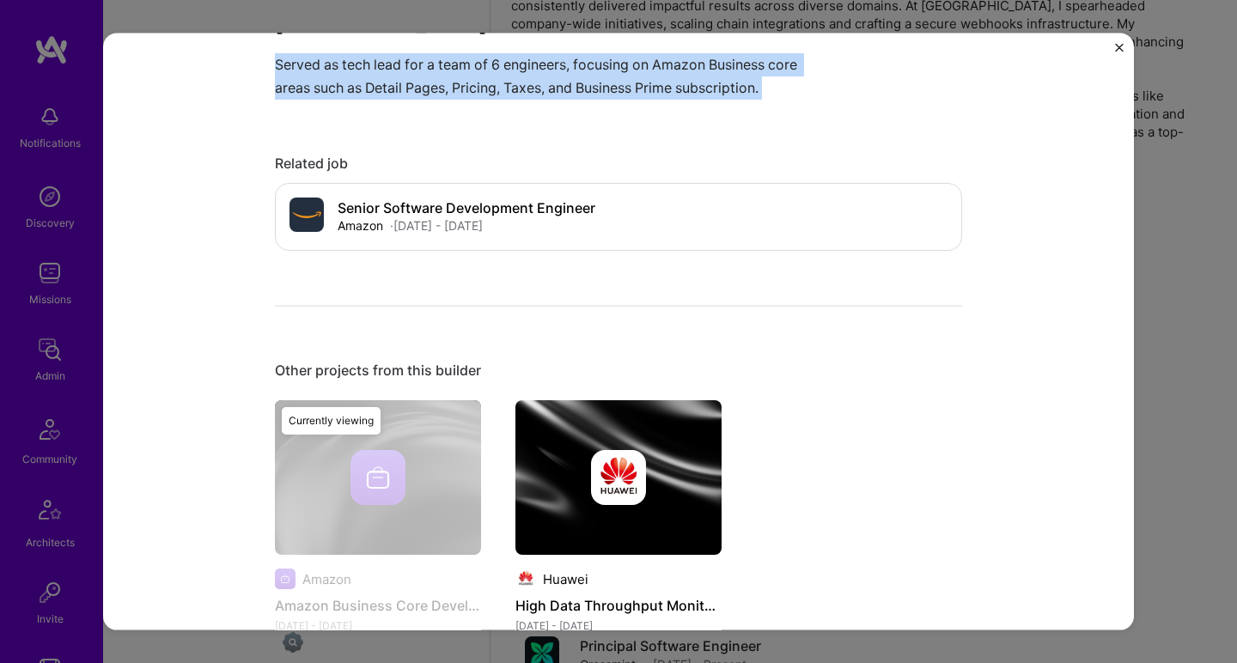
scroll to position [742, 0]
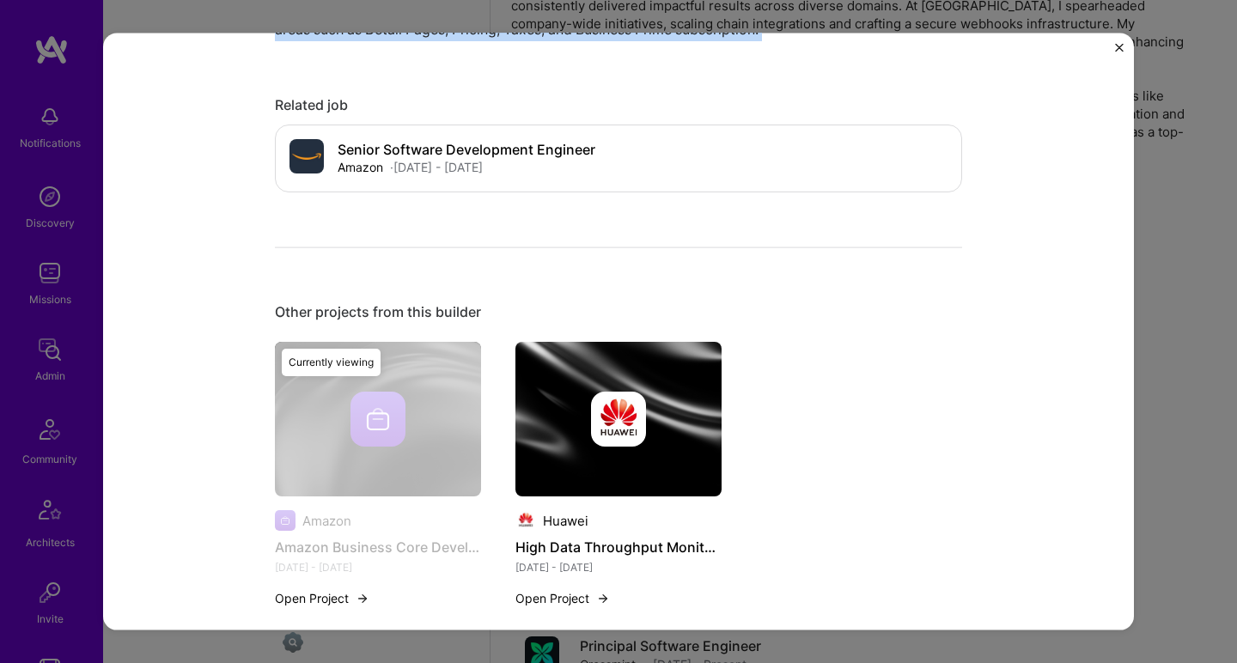
click at [536, 342] on img at bounding box center [618, 419] width 206 height 155
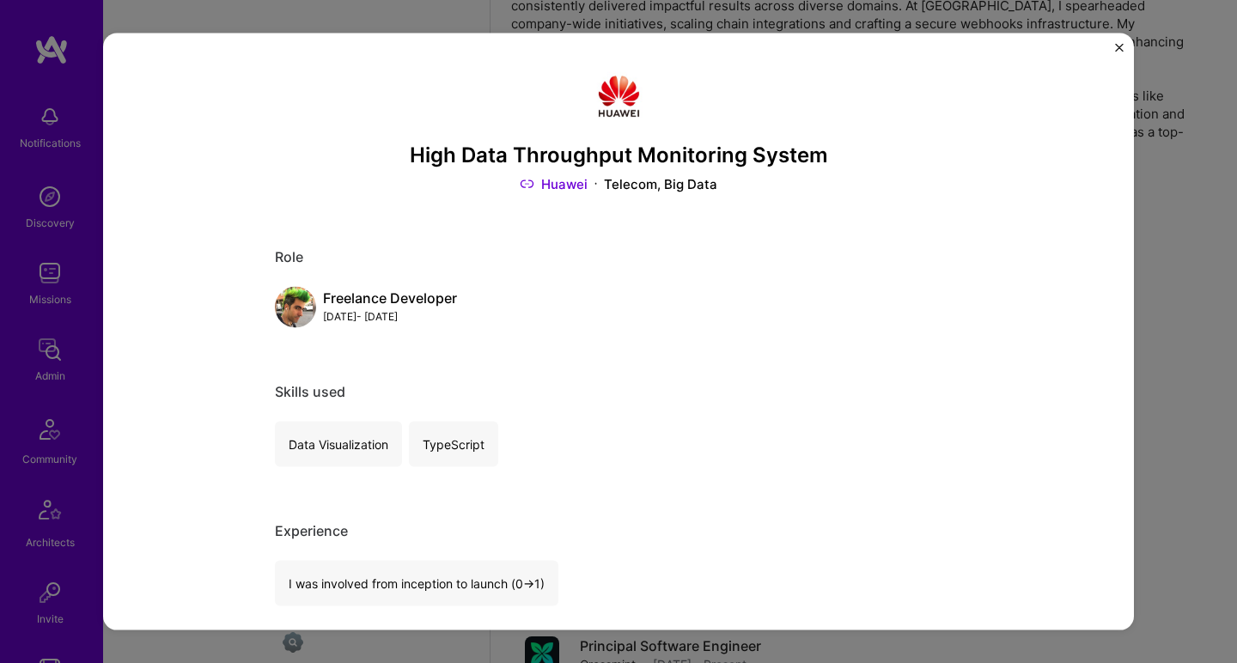
scroll to position [488, 0]
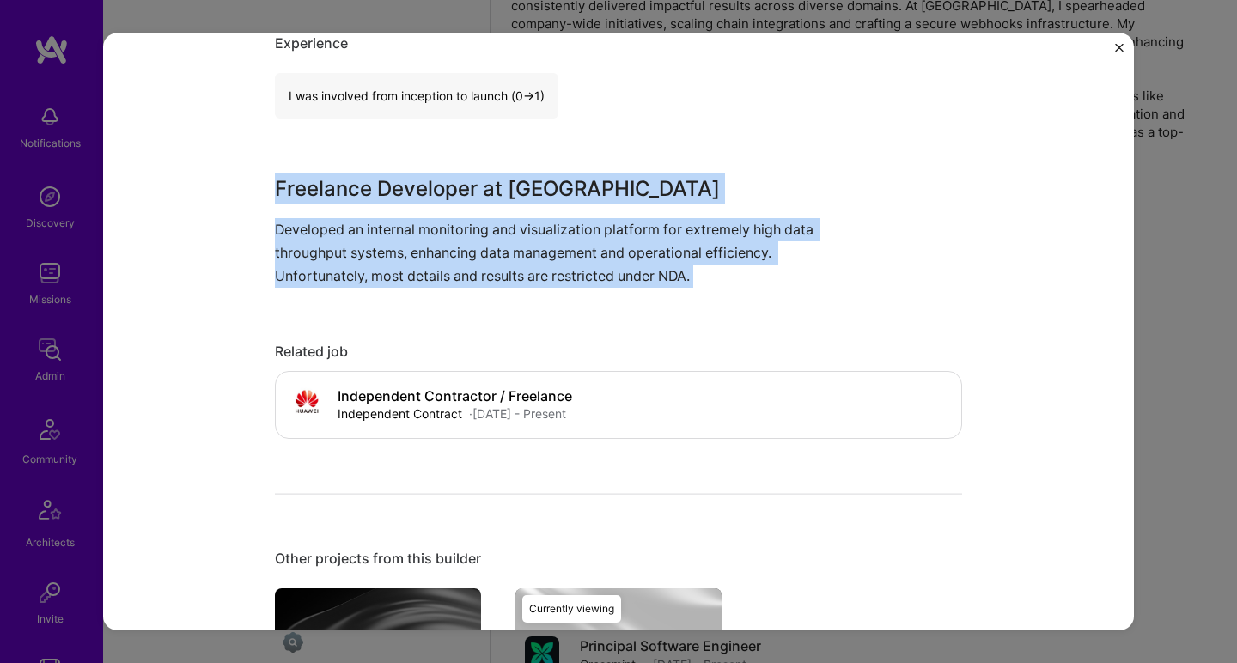
click at [532, 260] on p "Developed an internal monitoring and visualization platform for extremely high …" at bounding box center [554, 252] width 558 height 70
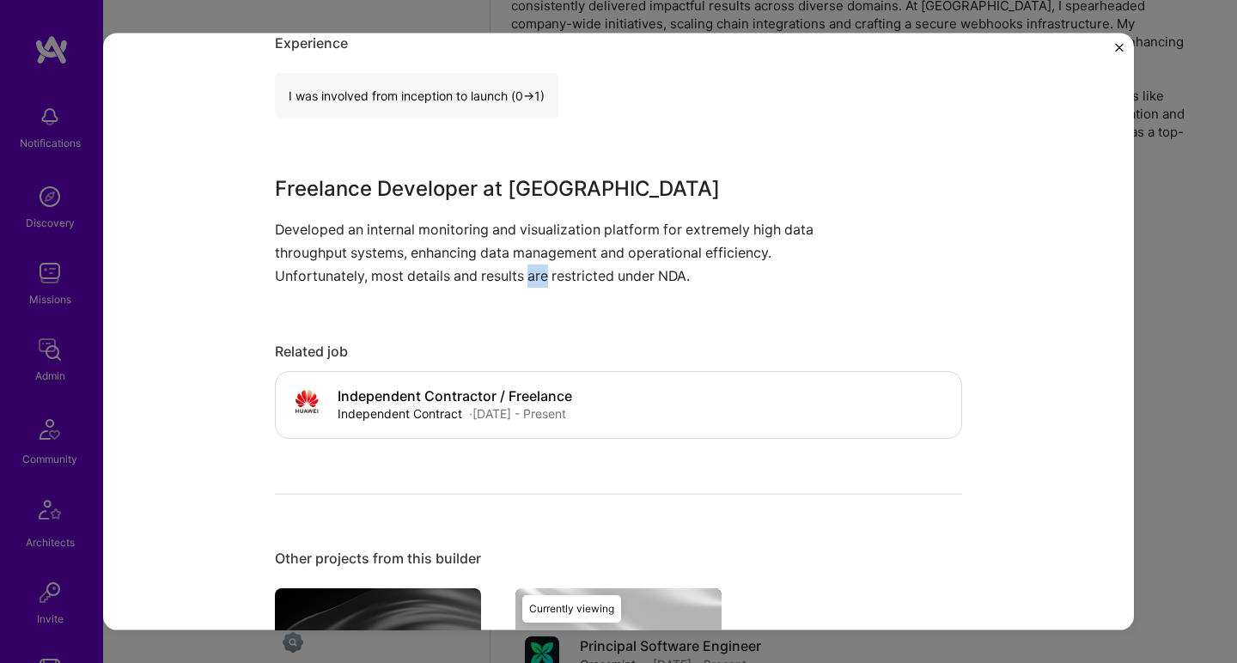
click at [532, 261] on p "Developed an internal monitoring and visualization platform for extremely high …" at bounding box center [554, 252] width 558 height 70
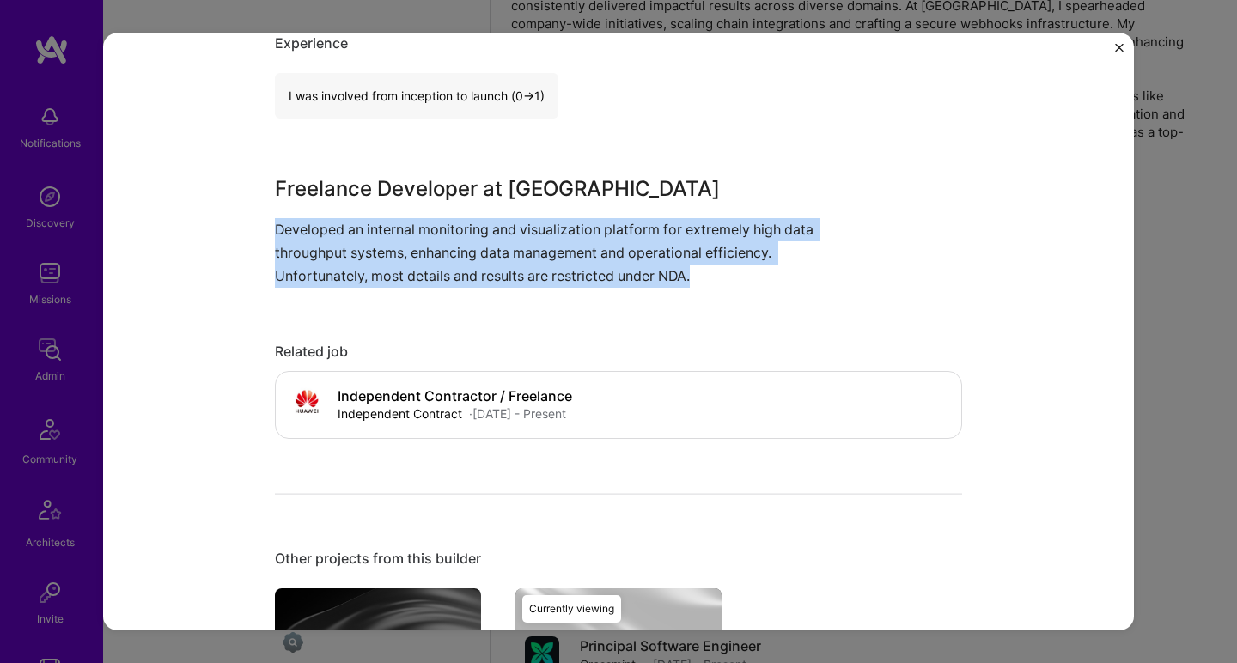
click at [532, 261] on p "Developed an internal monitoring and visualization platform for extremely high …" at bounding box center [554, 252] width 558 height 70
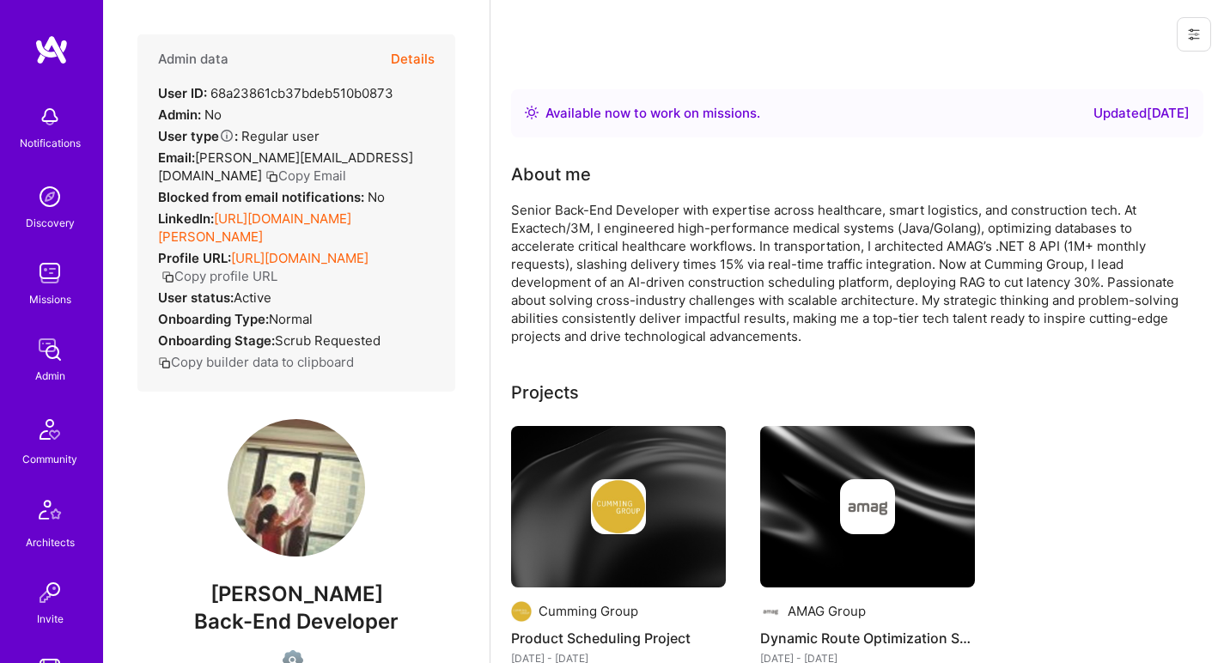
click at [351, 221] on link "https://linkedin.com/in/brandon-oneal-2b6443235" at bounding box center [254, 227] width 193 height 34
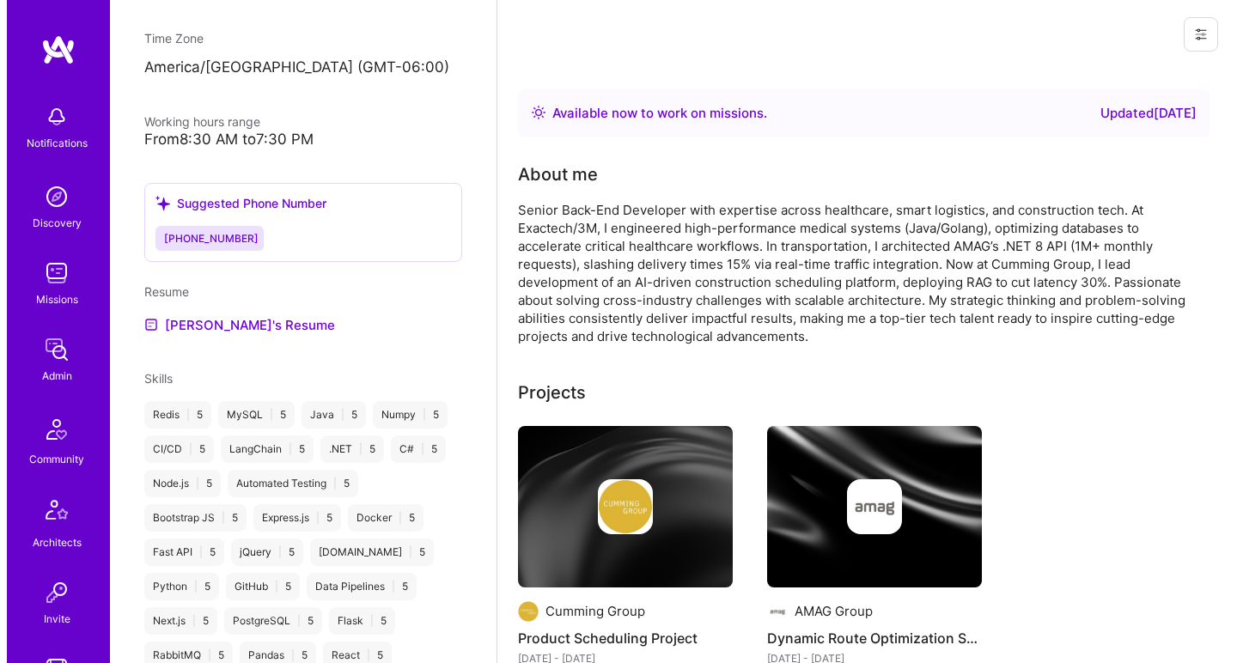
scroll to position [866, 0]
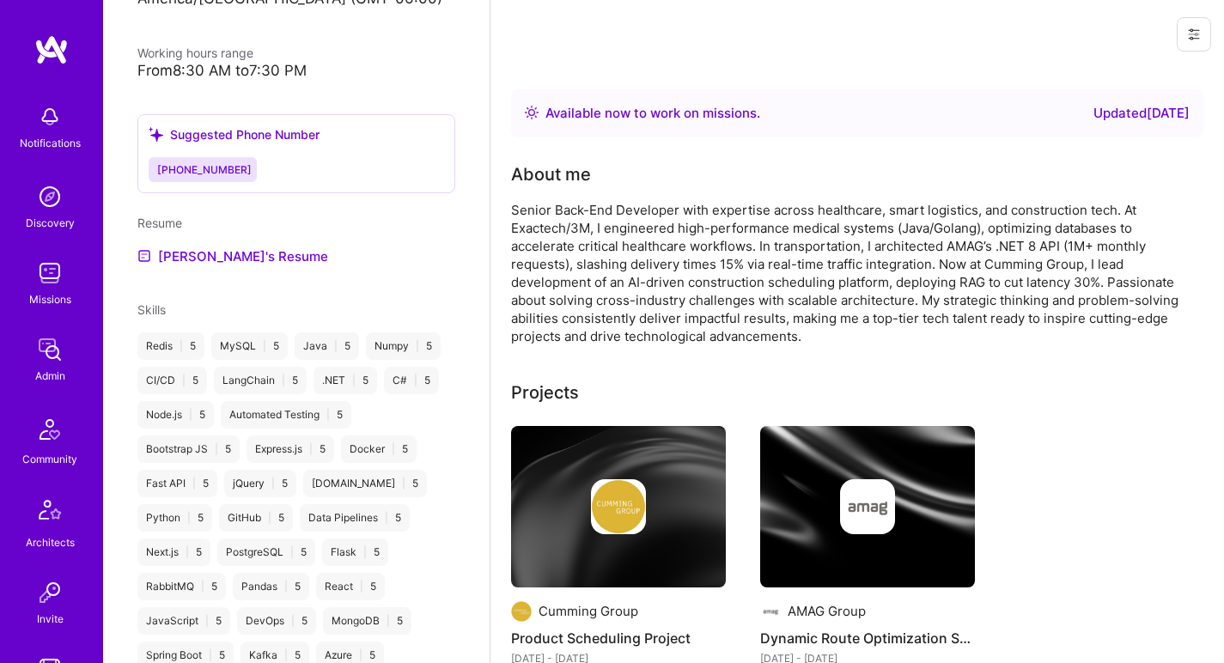
click at [227, 239] on div "Resume Brandon's Resume" at bounding box center [296, 240] width 318 height 52
click at [226, 246] on link "Brandon's Resume" at bounding box center [232, 256] width 191 height 21
